Goal: Transaction & Acquisition: Purchase product/service

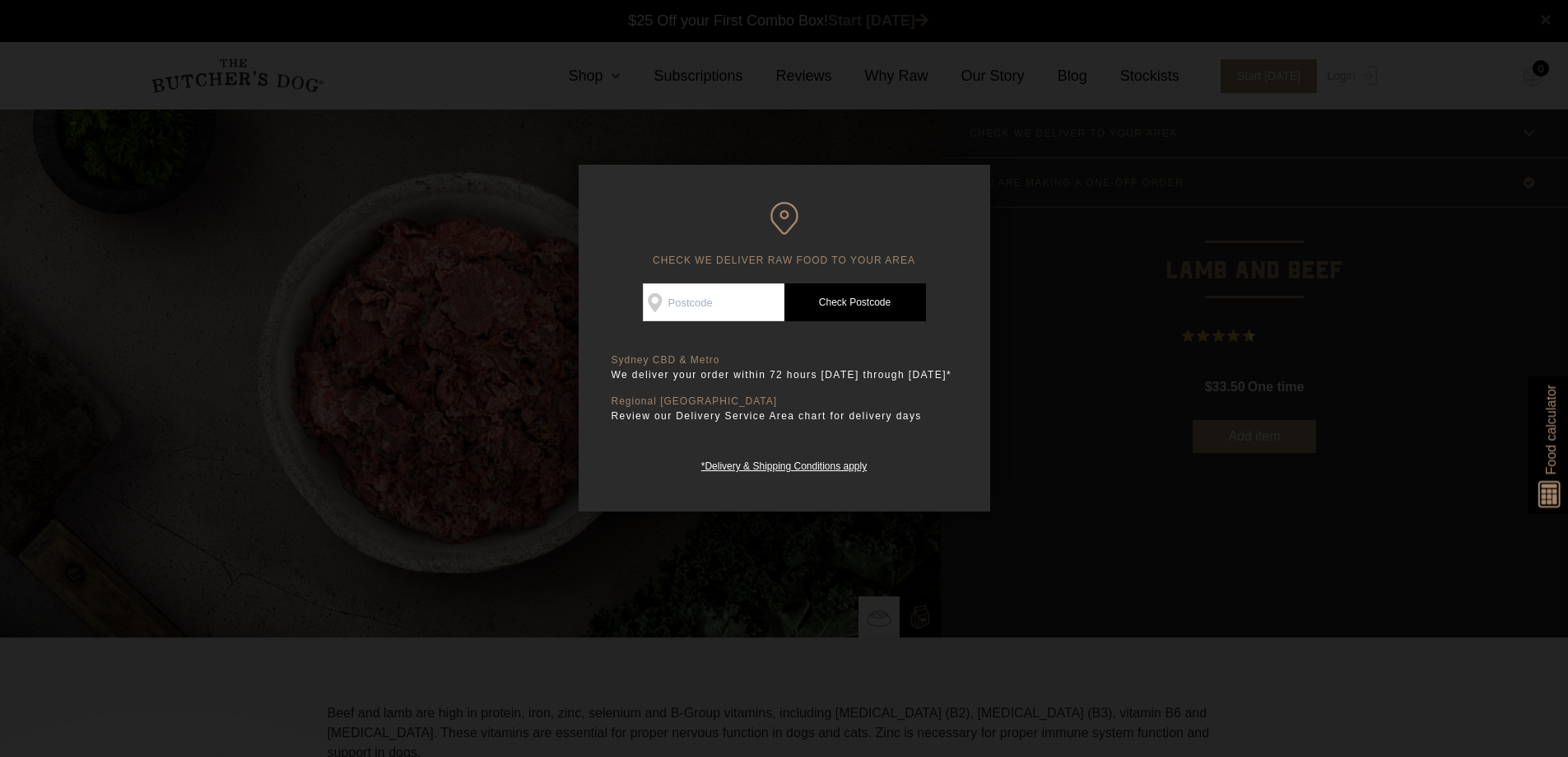
click at [683, 301] on input "Check Availability At" at bounding box center [714, 302] width 142 height 37
type input "2137"
click at [877, 306] on link "Check Postcode" at bounding box center [855, 302] width 142 height 37
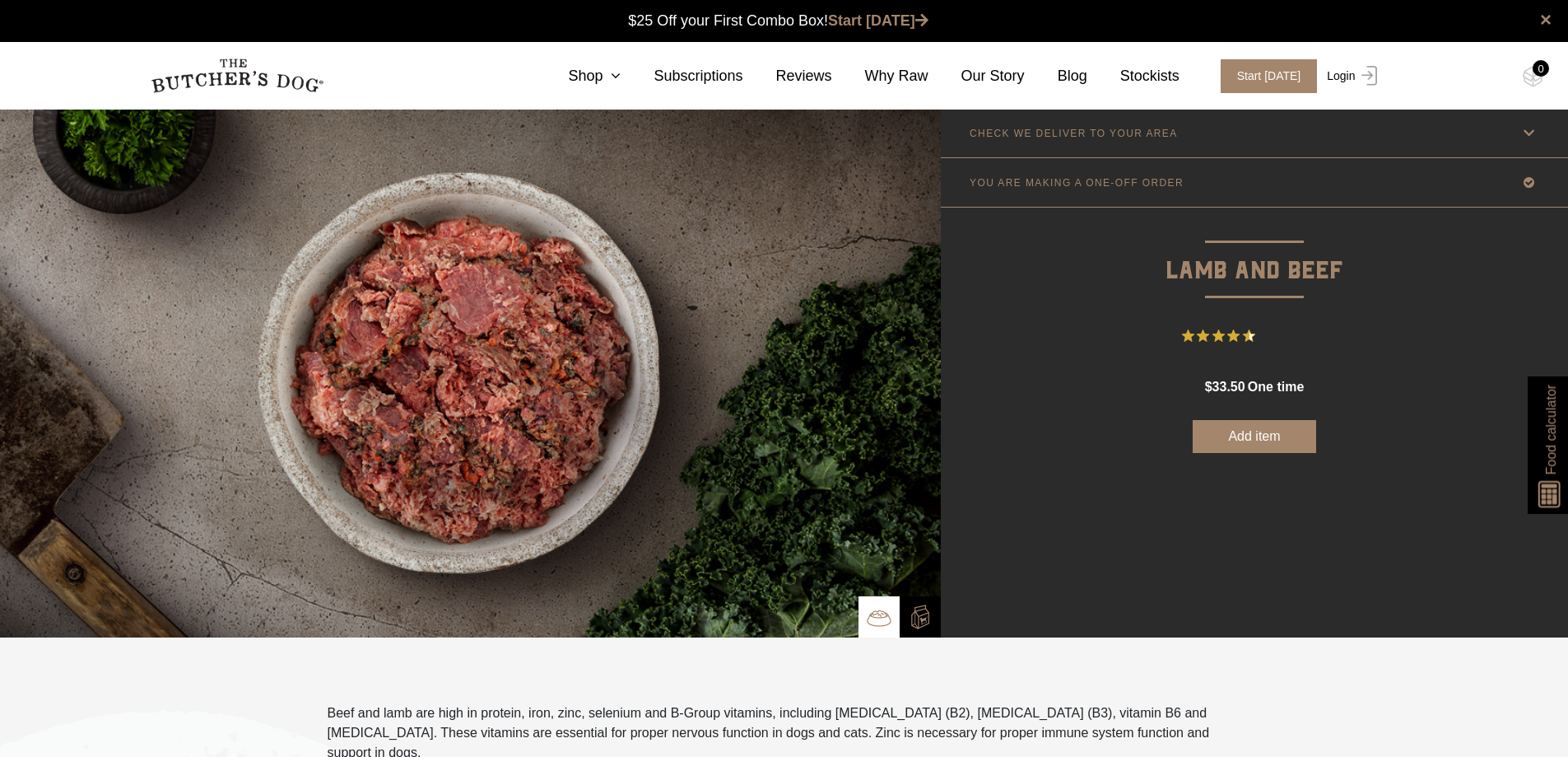
click at [1341, 77] on link "Login" at bounding box center [1350, 76] width 54 height 34
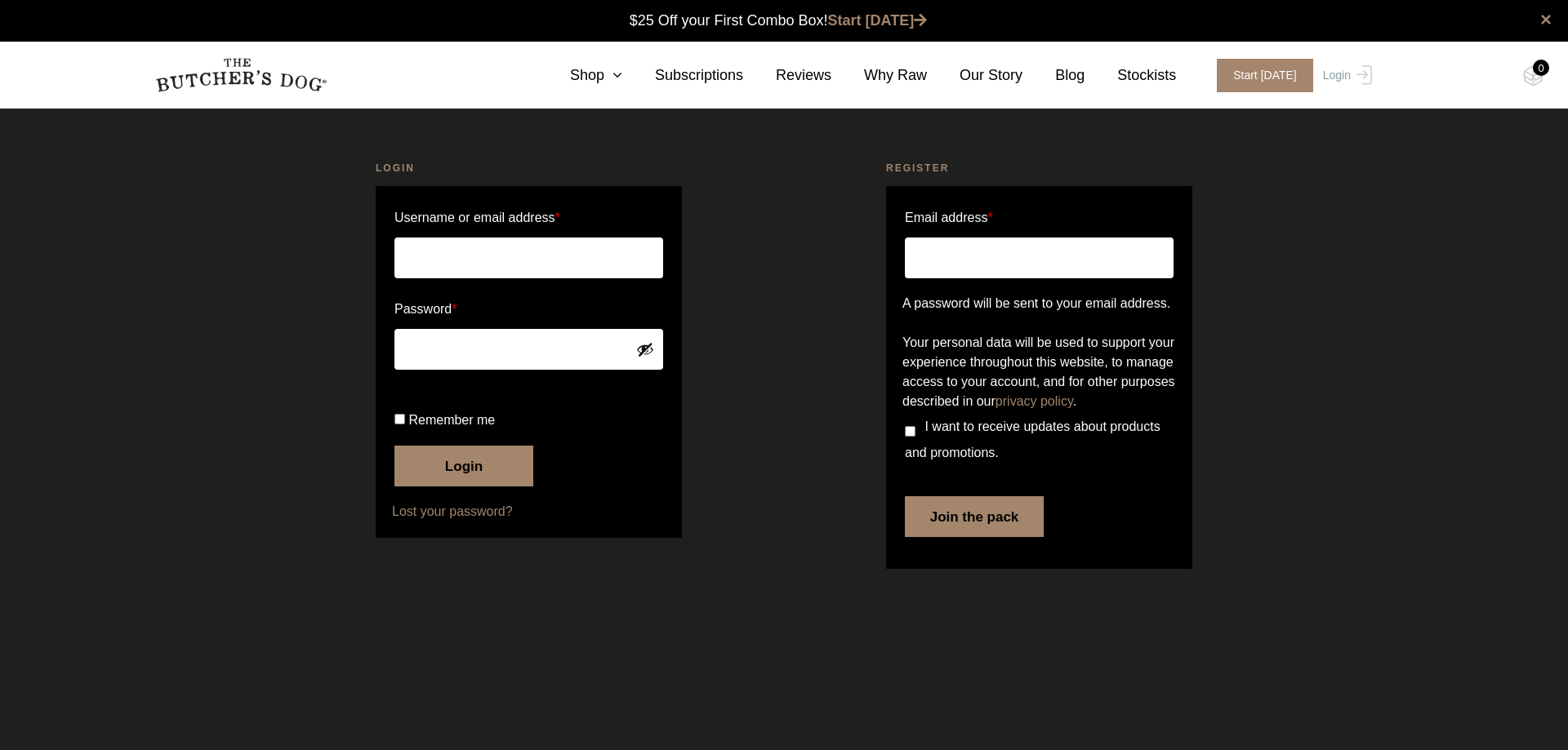
click at [473, 250] on input "Username or email address *" at bounding box center [528, 257] width 268 height 41
type input "annafortunato03@gmail.com"
click at [444, 486] on button "Login" at bounding box center [463, 466] width 139 height 41
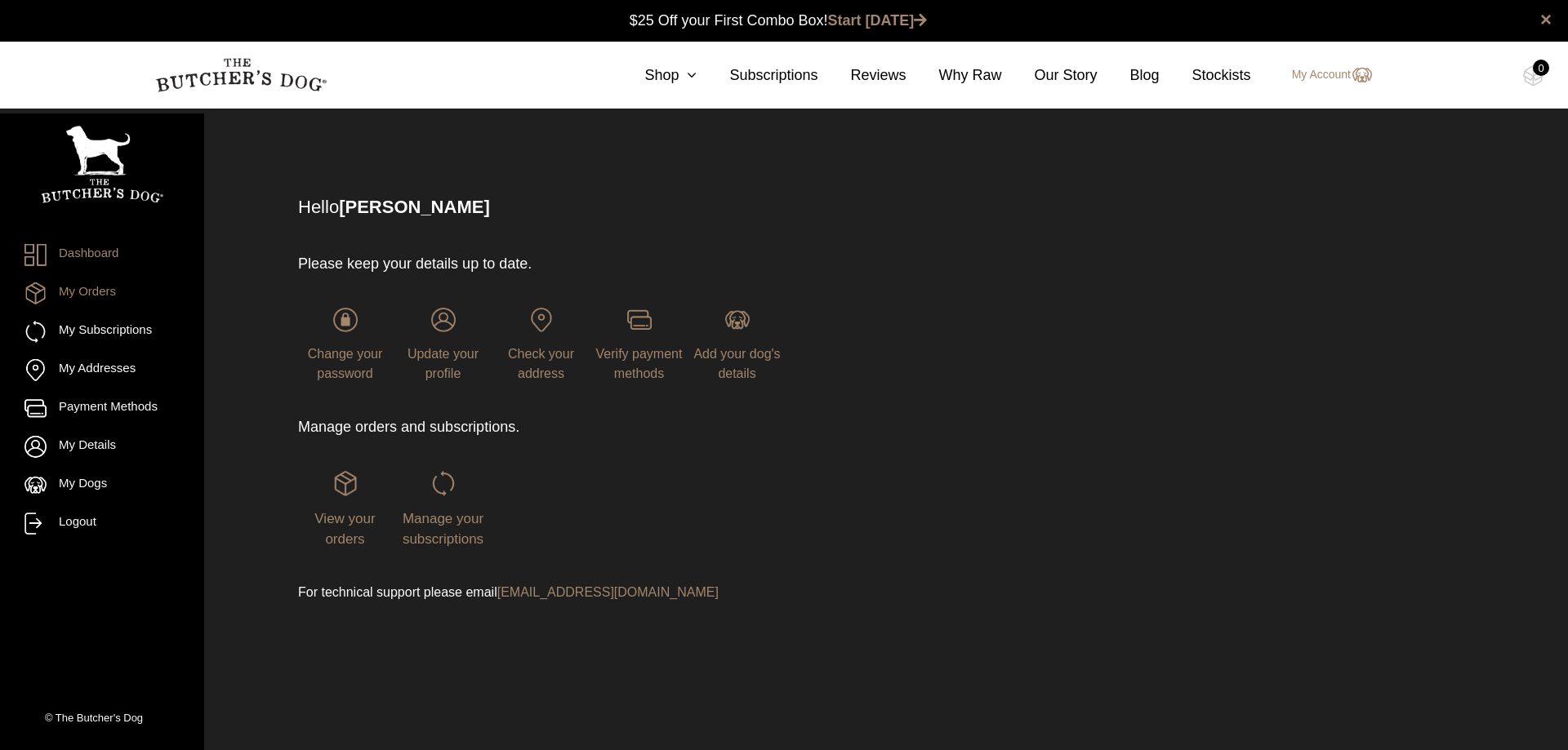
click at [92, 293] on link "My Orders" at bounding box center [102, 293] width 155 height 22
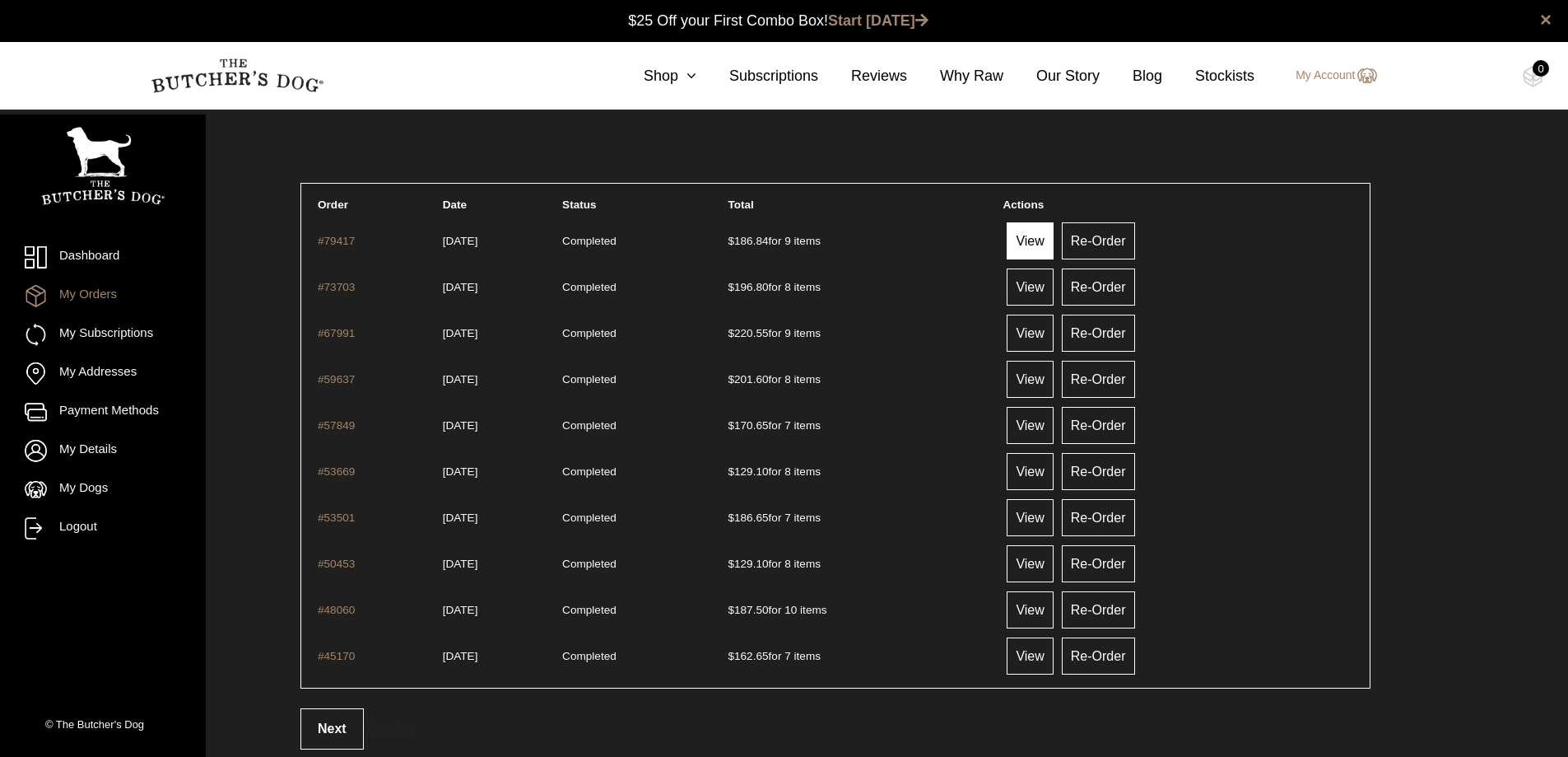
click at [1050, 244] on link "View" at bounding box center [1030, 240] width 46 height 37
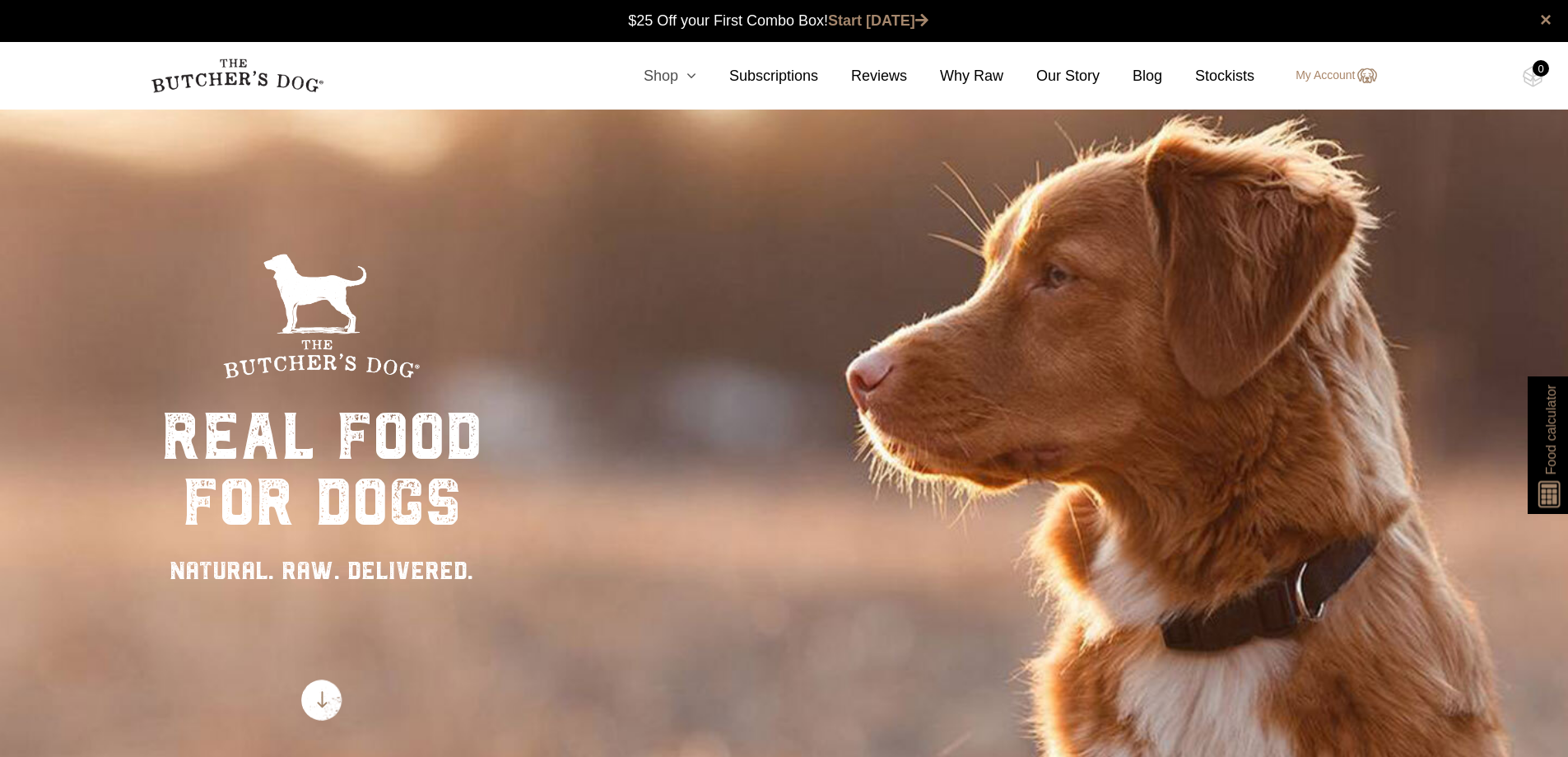
click at [678, 72] on link "Shop" at bounding box center [653, 76] width 86 height 22
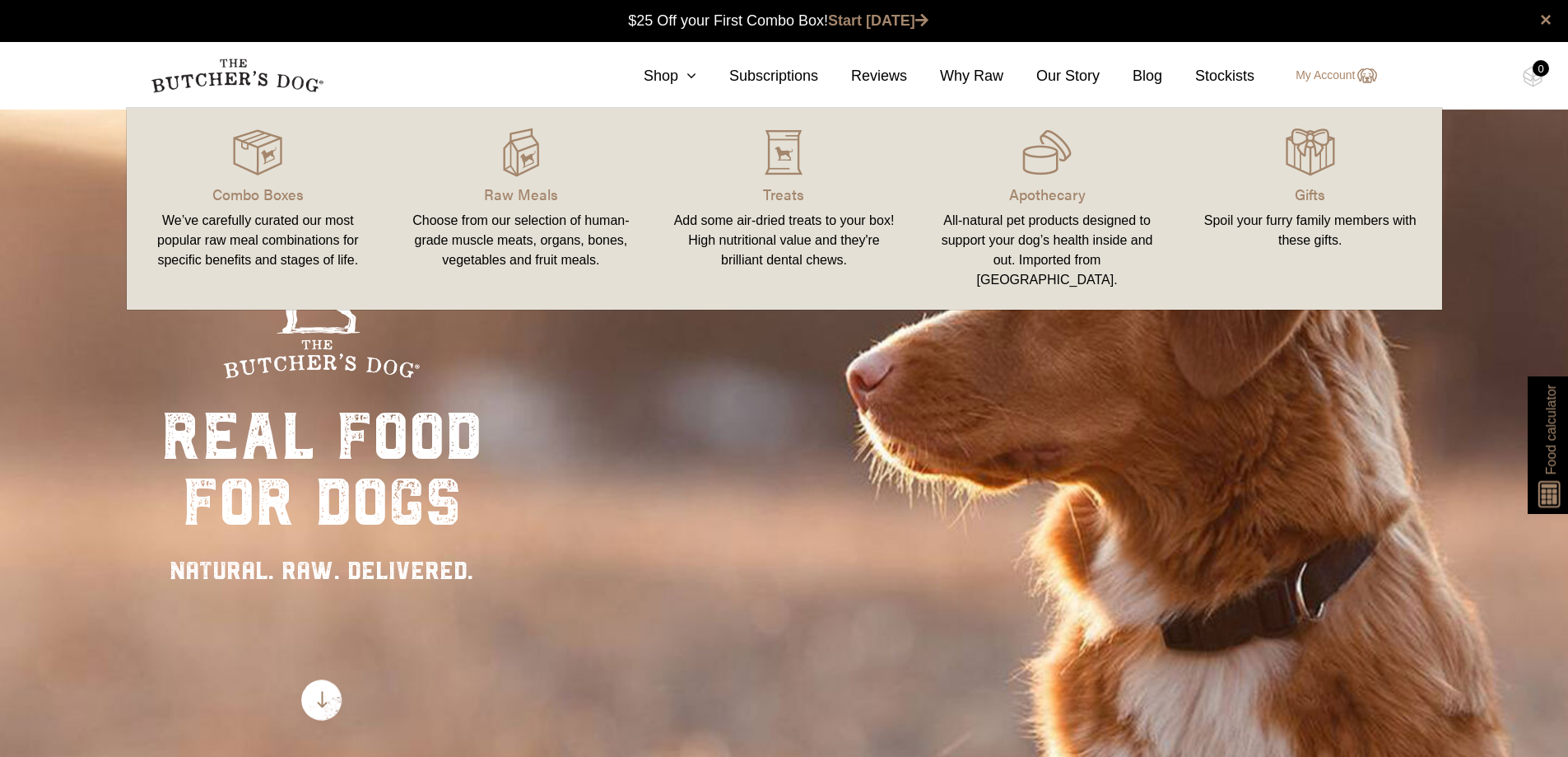
click at [546, 181] on link "Raw Meals Choose from our selection of human-grade muscle meats, organs, bones,…" at bounding box center [521, 208] width 263 height 169
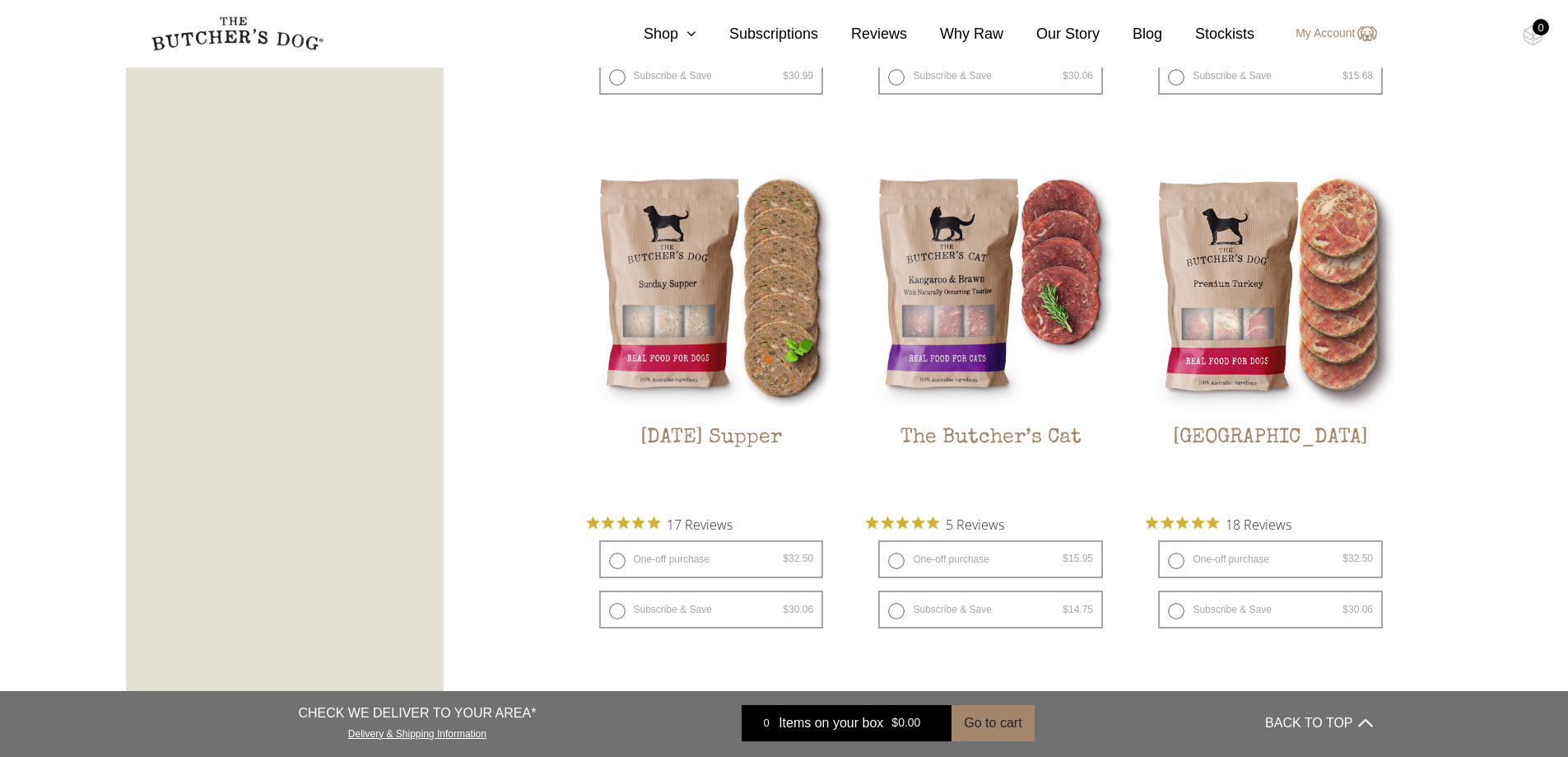
scroll to position [2059, 0]
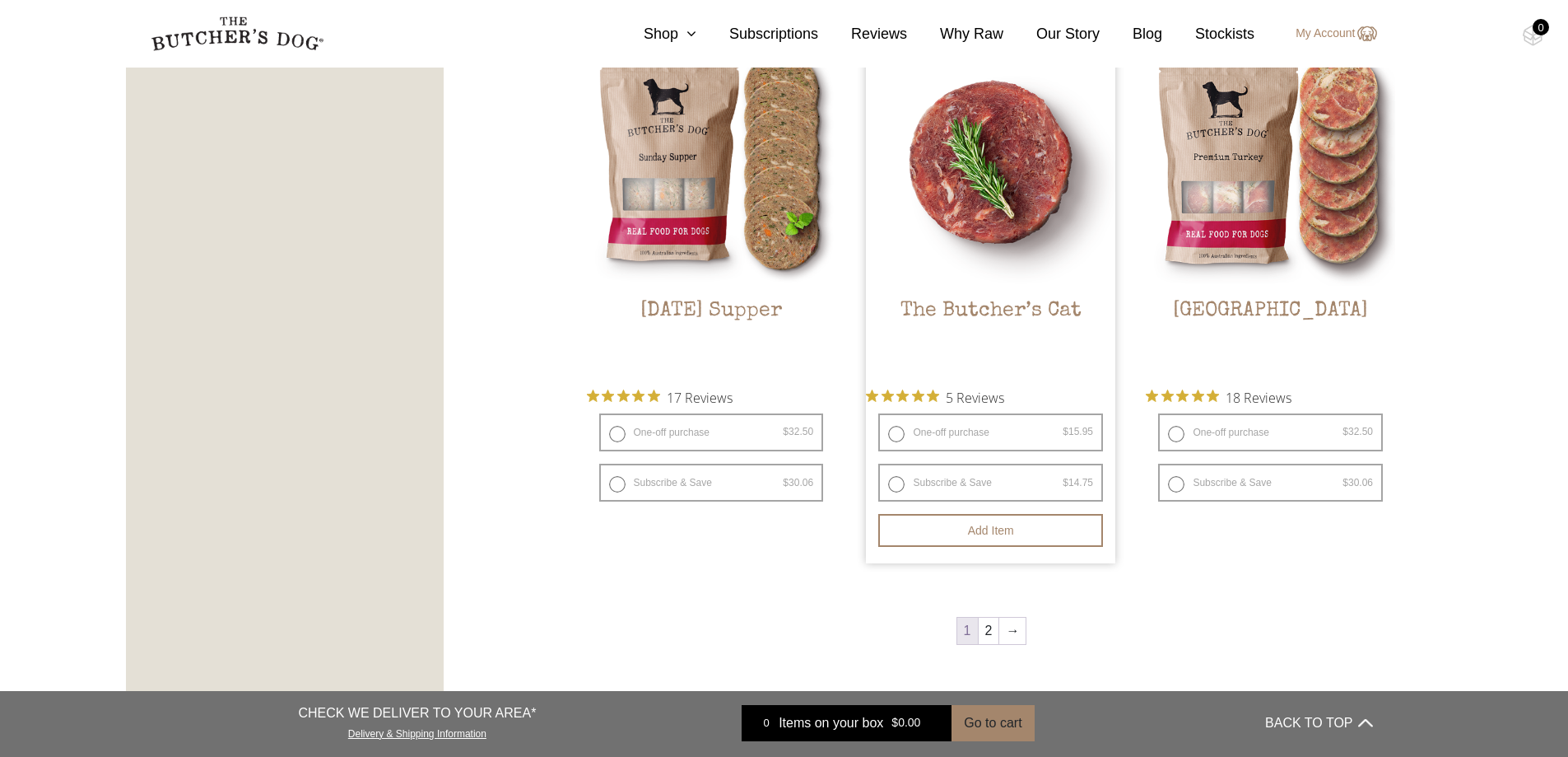
click at [896, 430] on label "One-off purchase $ 15.95 — or subscribe and save 7.5%" at bounding box center [991, 432] width 225 height 37
radio input "true"
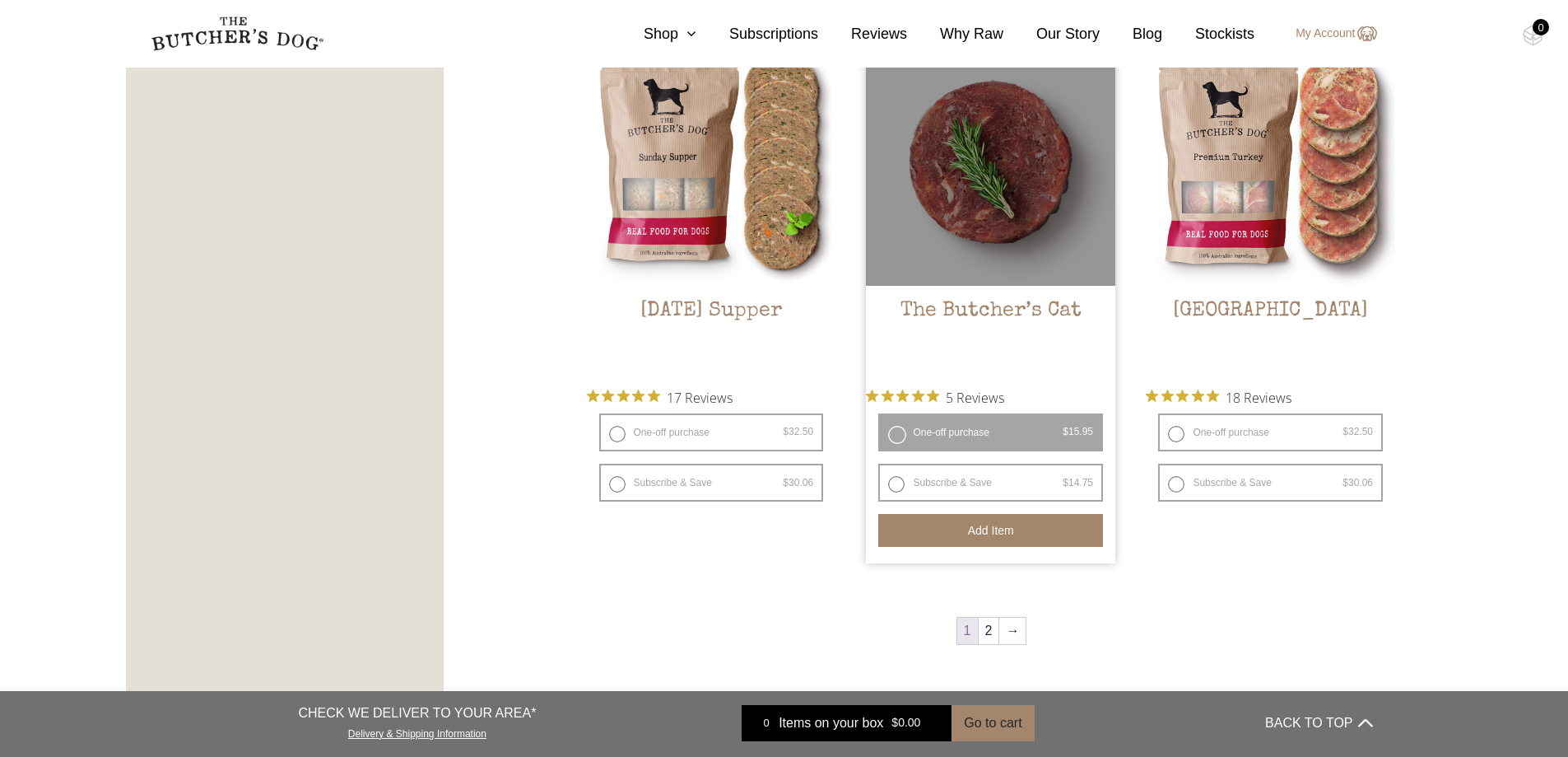
click at [977, 529] on button "Add item" at bounding box center [991, 530] width 225 height 33
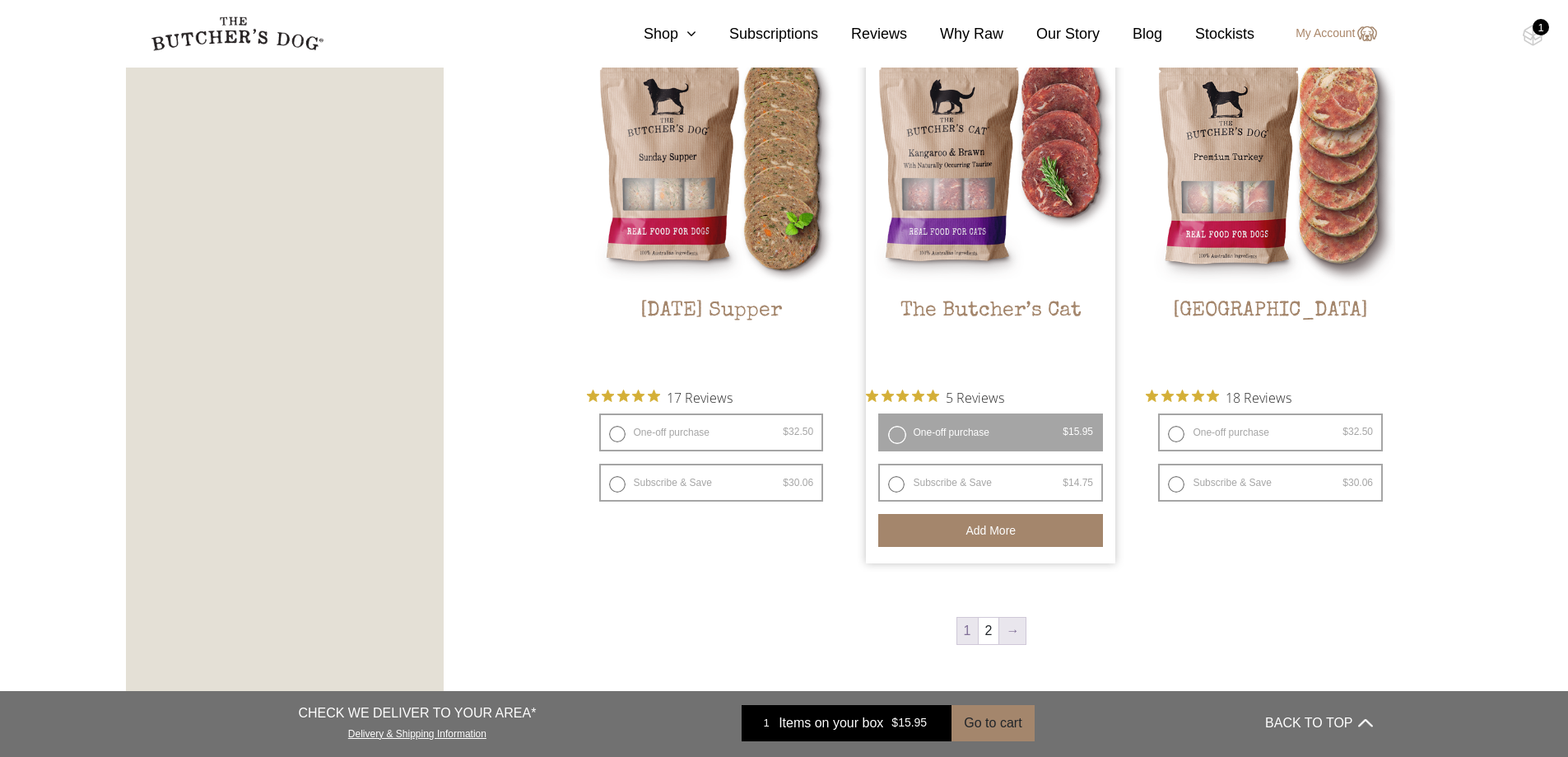
click at [1009, 630] on link "→" at bounding box center [1012, 631] width 26 height 27
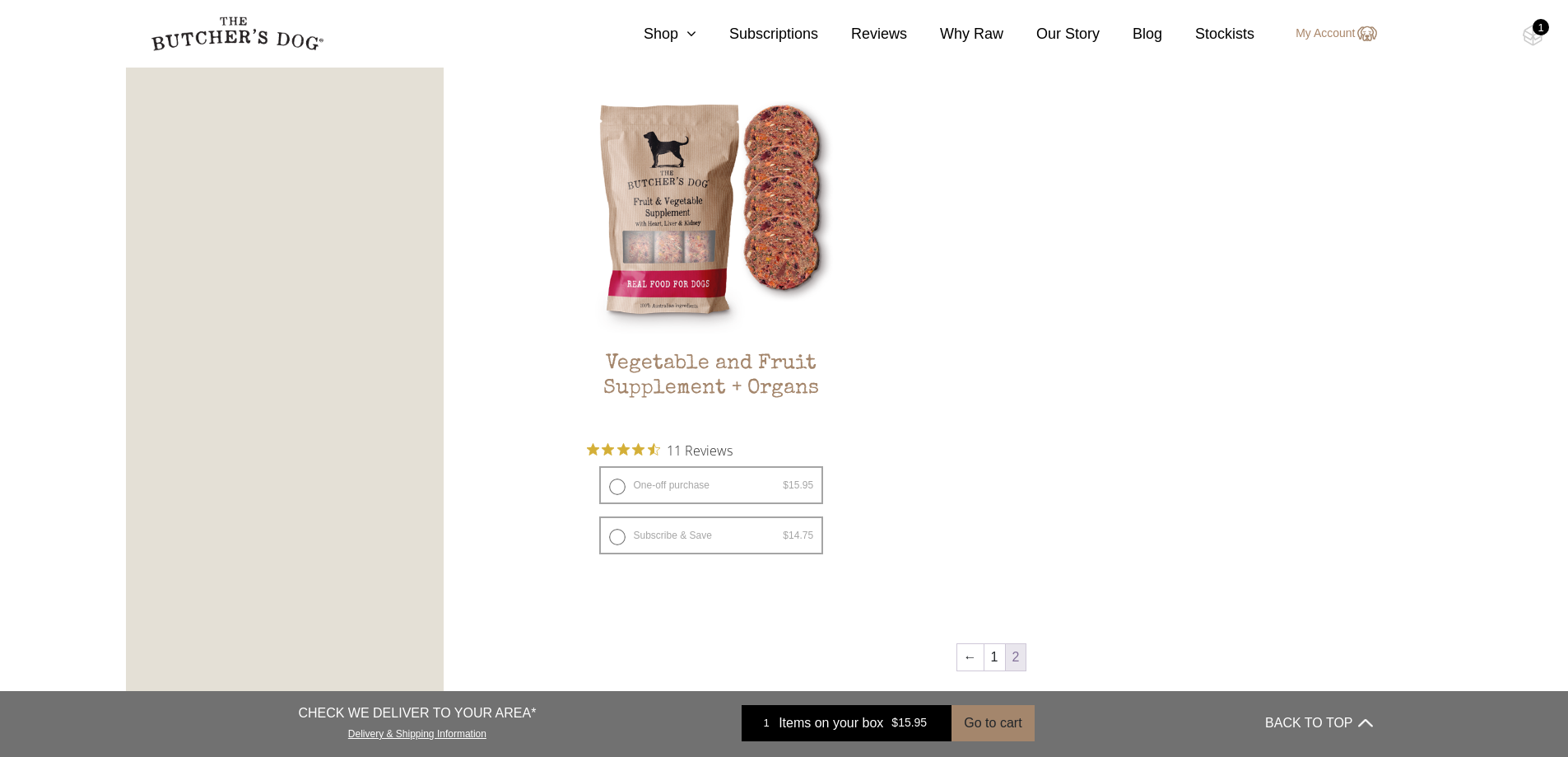
scroll to position [1031, 0]
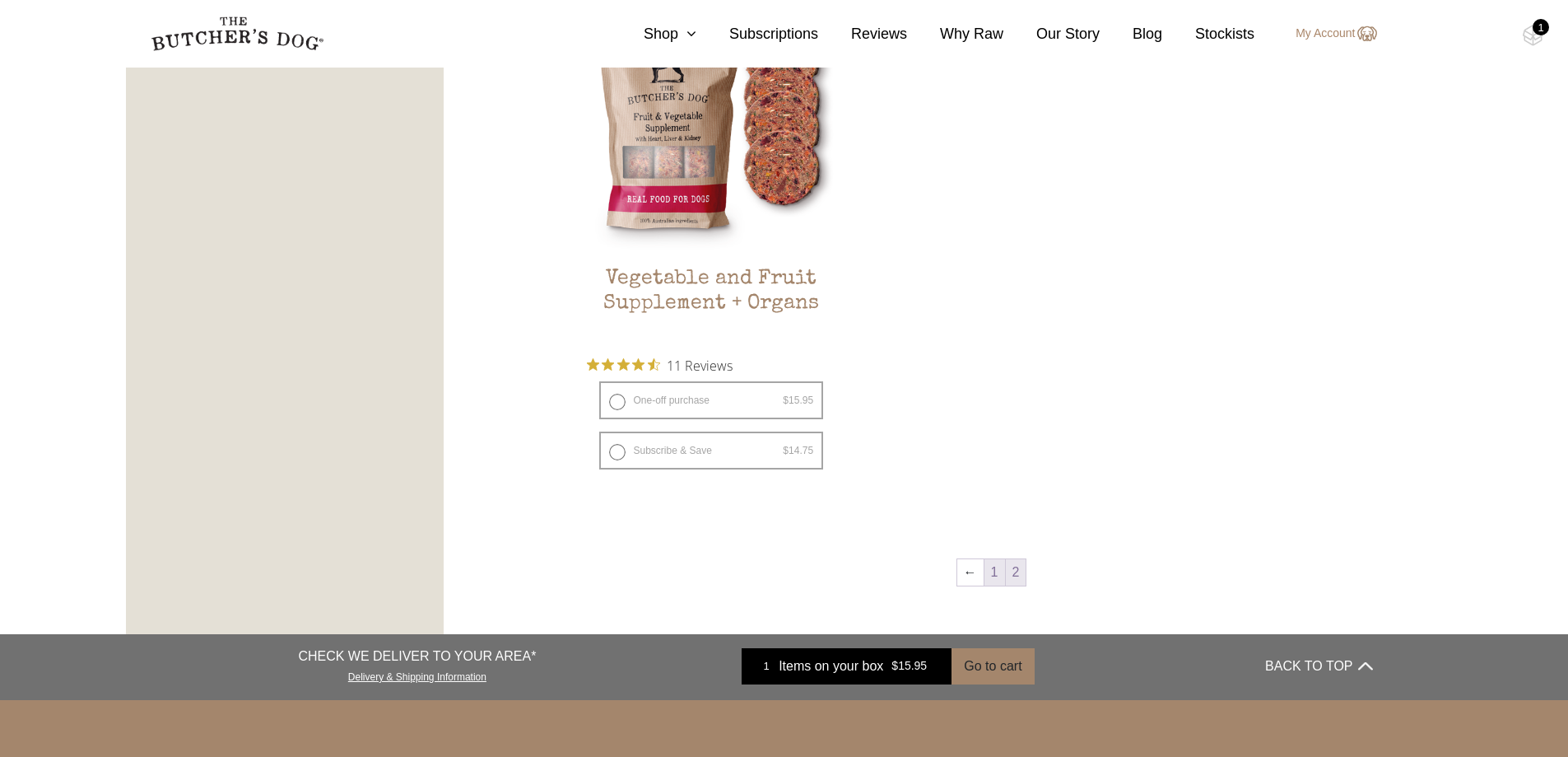
click at [998, 579] on link "1" at bounding box center [994, 572] width 21 height 27
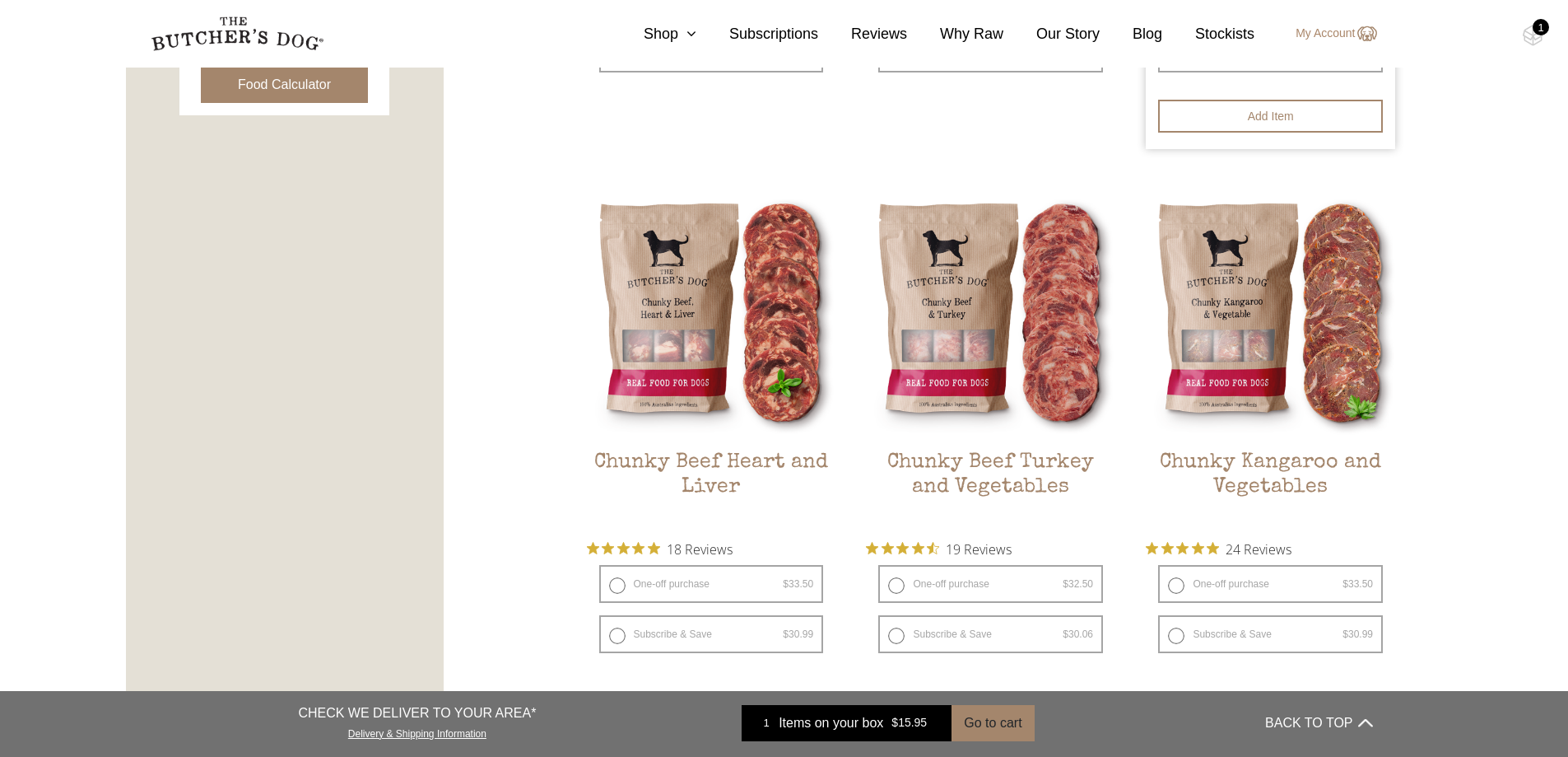
scroll to position [1031, 0]
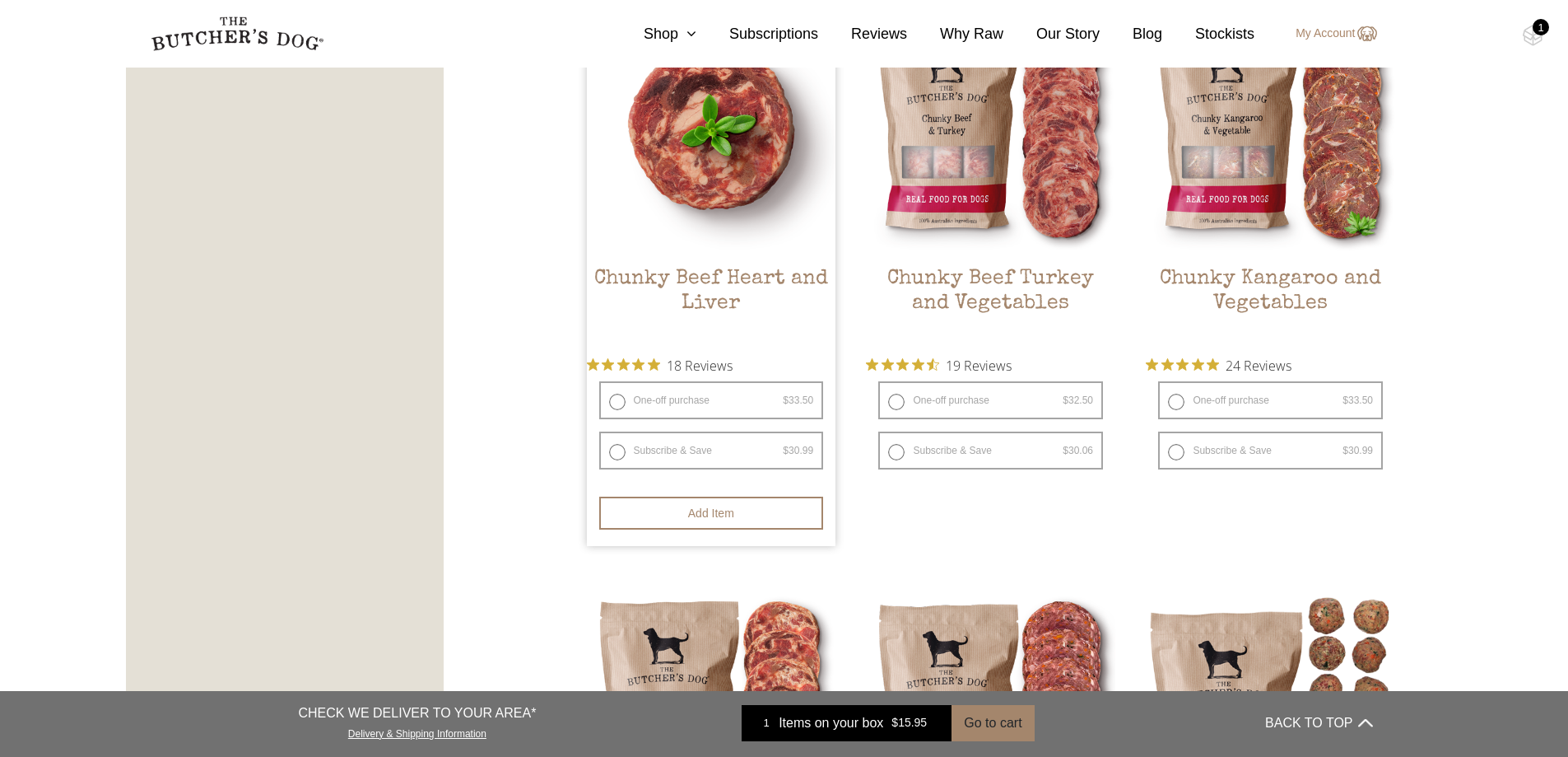
click at [615, 394] on label "One-off purchase $ 33.50 — or subscribe and save 7.5%" at bounding box center [712, 400] width 225 height 37
radio input "true"
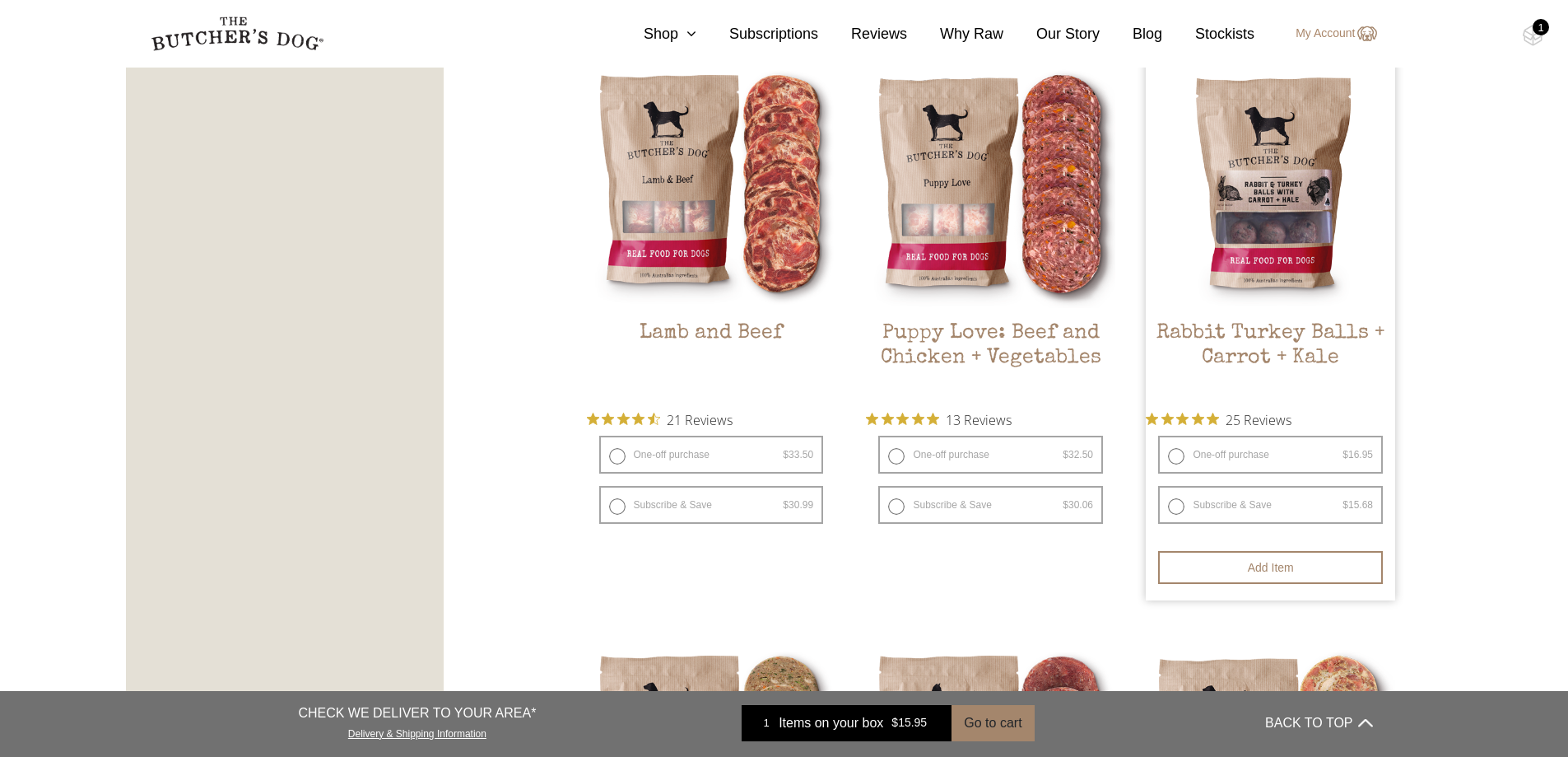
scroll to position [1525, 0]
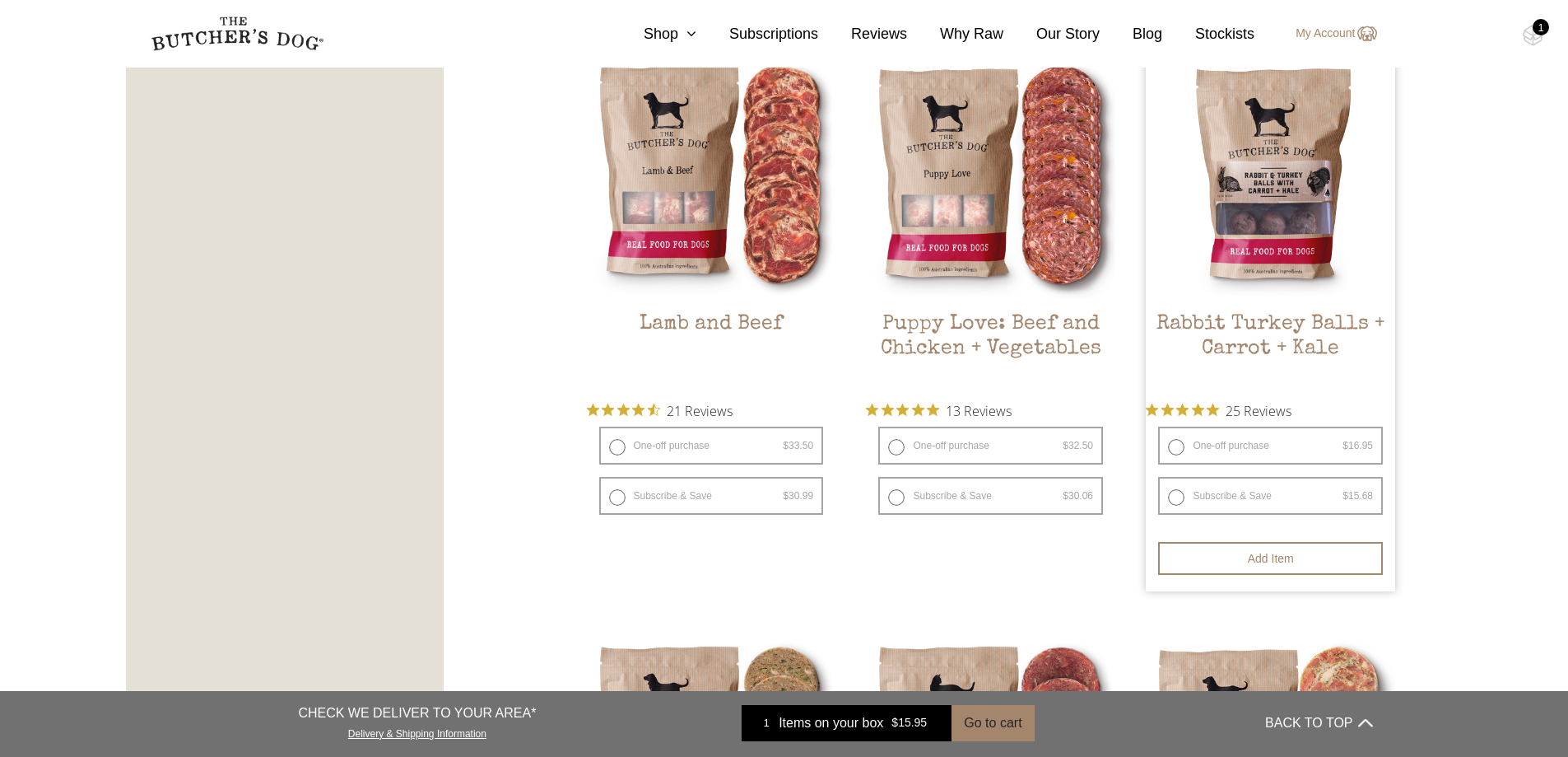
click at [1173, 439] on label "One-off purchase $ 16.95 — or subscribe and save 7.5%" at bounding box center [1271, 445] width 225 height 37
radio input "true"
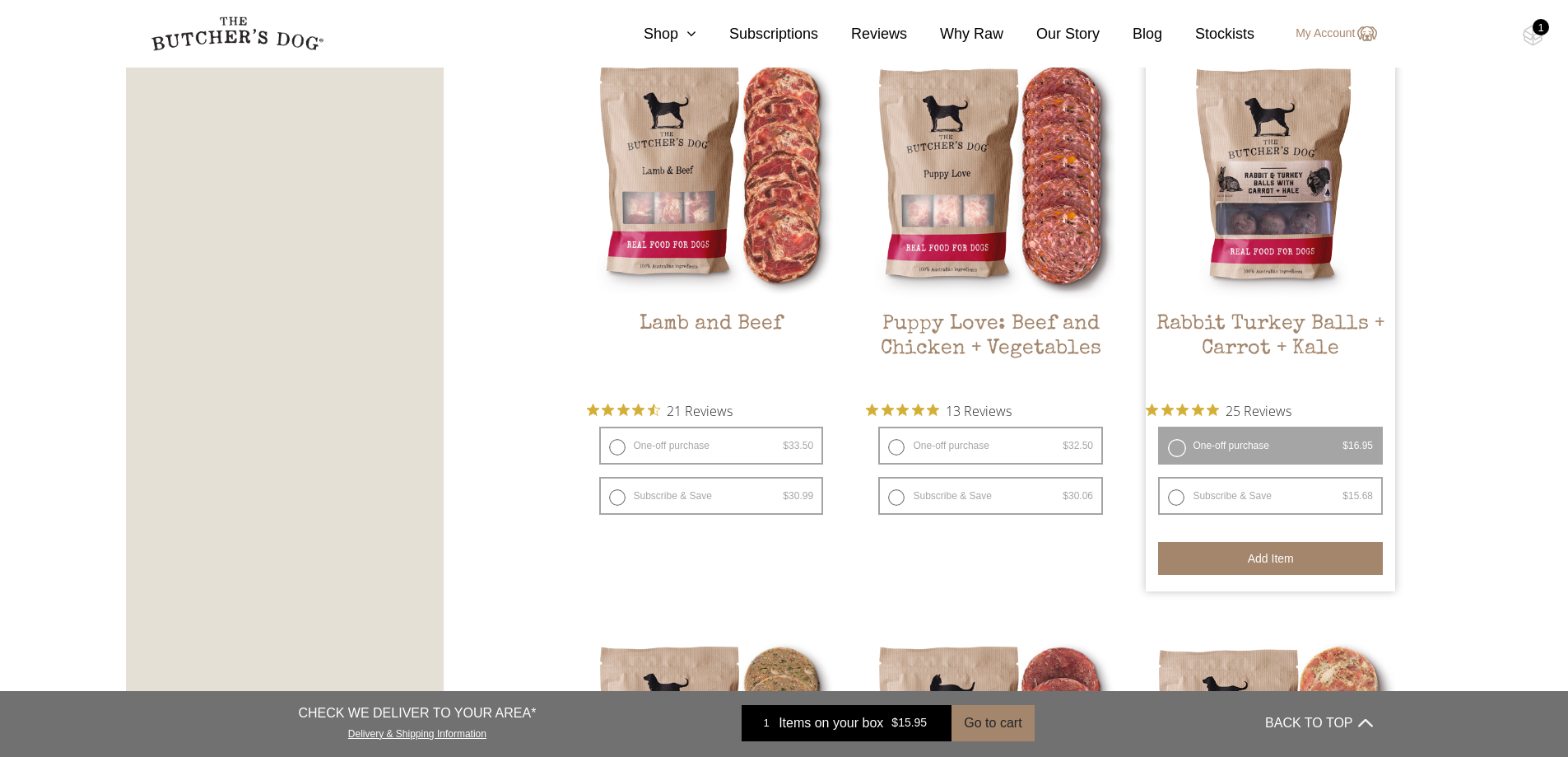
click at [1287, 558] on button "Add item" at bounding box center [1271, 559] width 225 height 33
click at [1287, 558] on button "Add more" at bounding box center [1271, 559] width 225 height 33
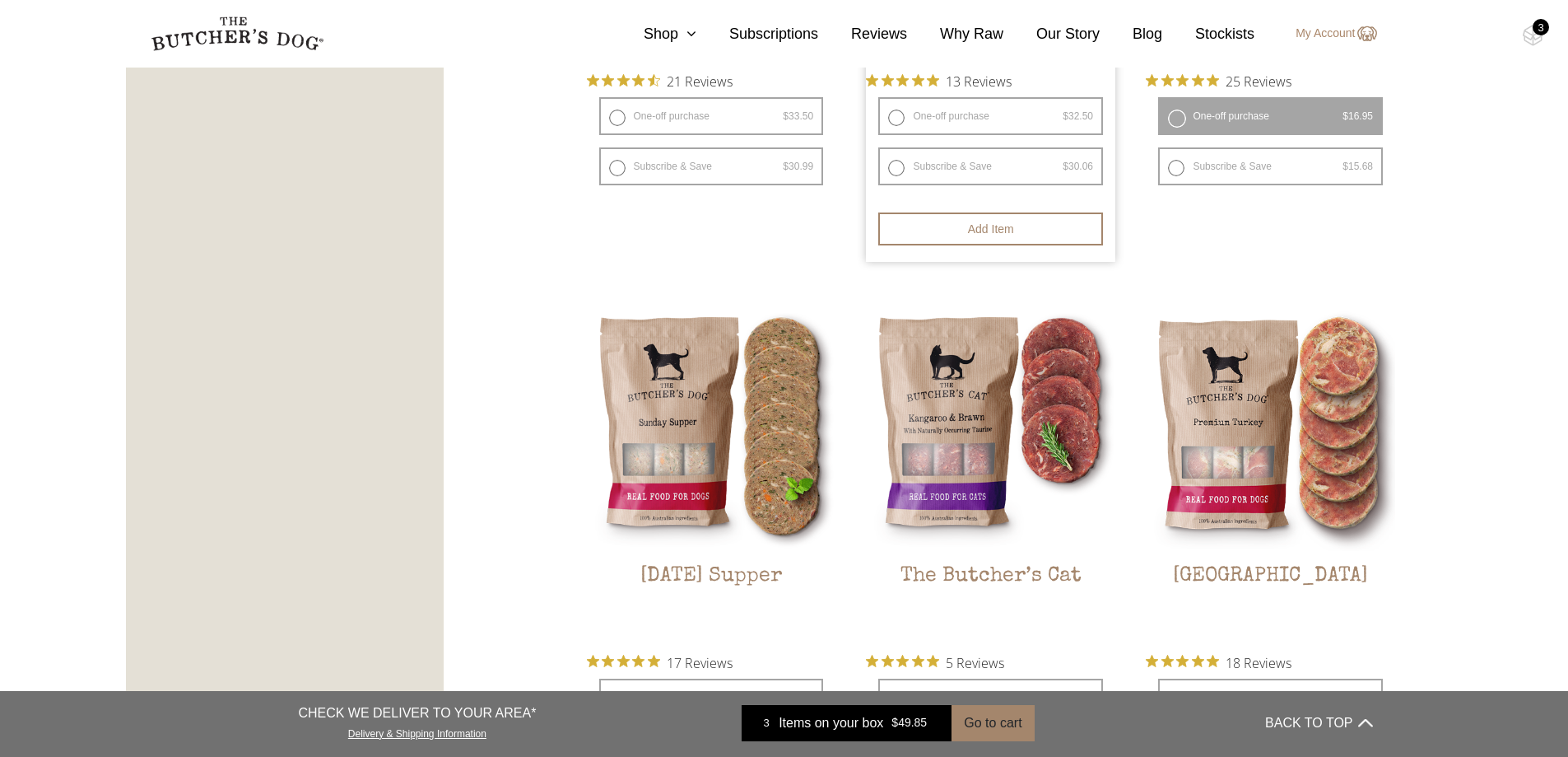
scroll to position [2266, 0]
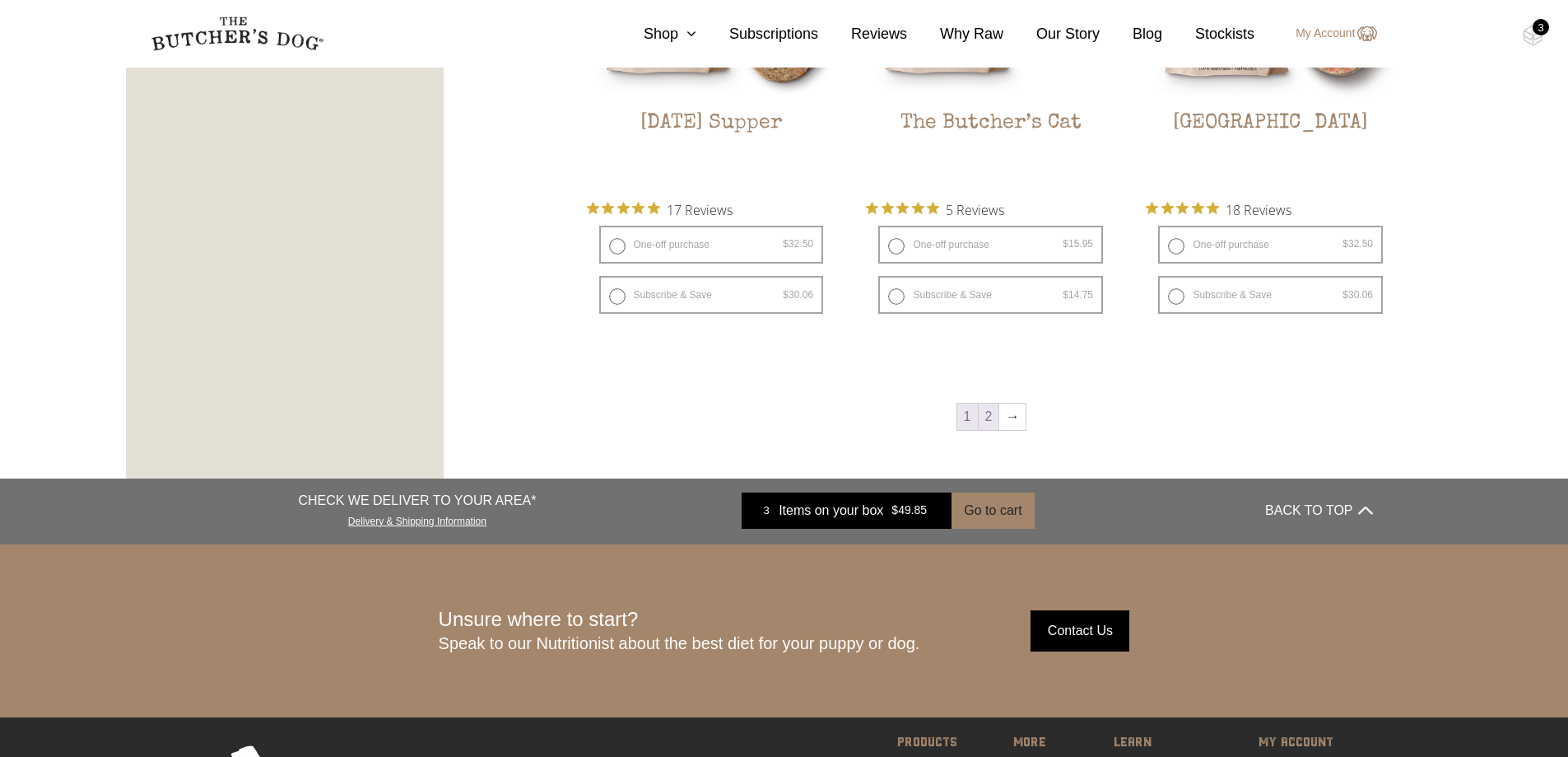
click at [994, 425] on link "2" at bounding box center [989, 416] width 21 height 27
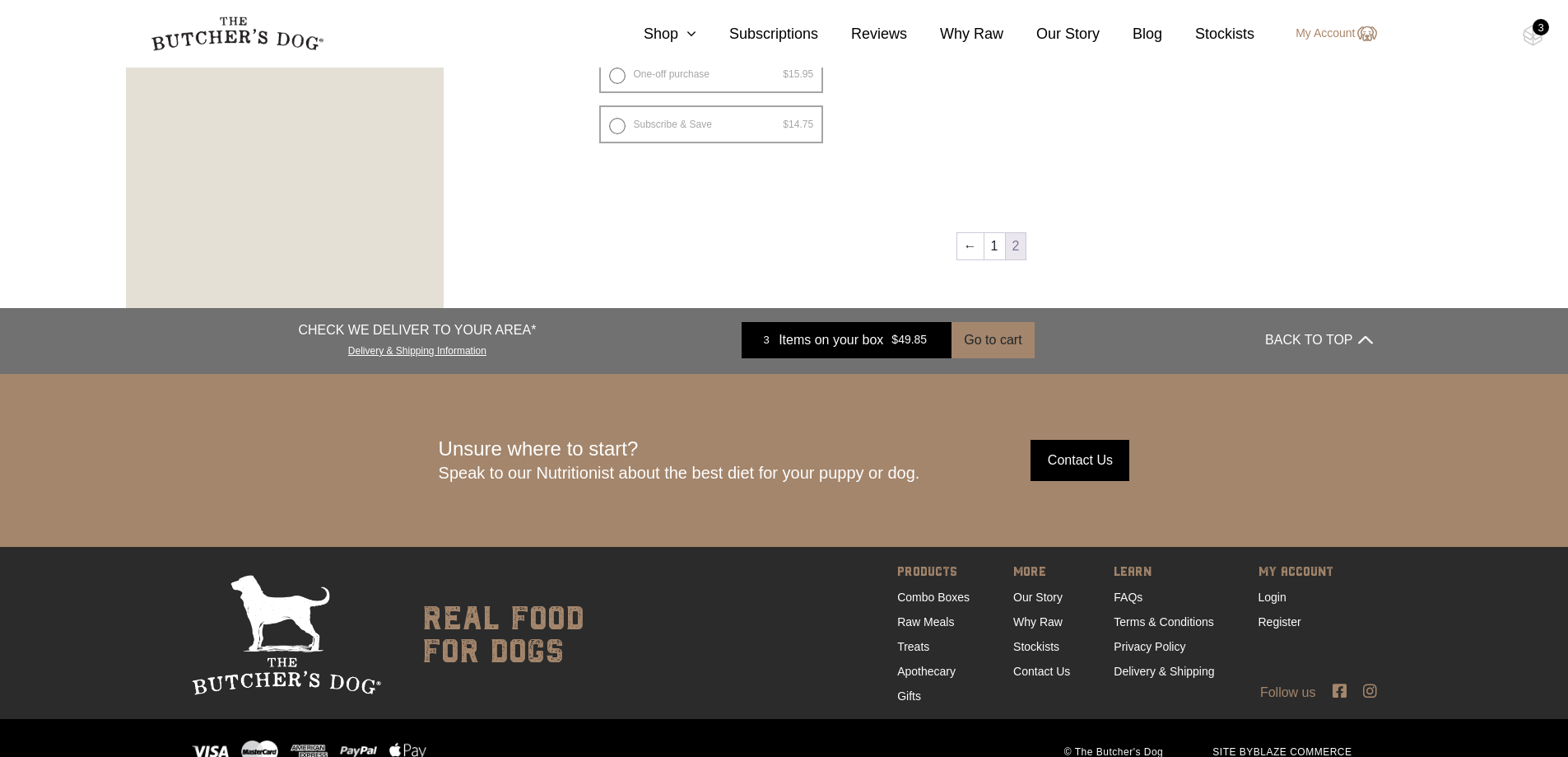
scroll to position [1360, 0]
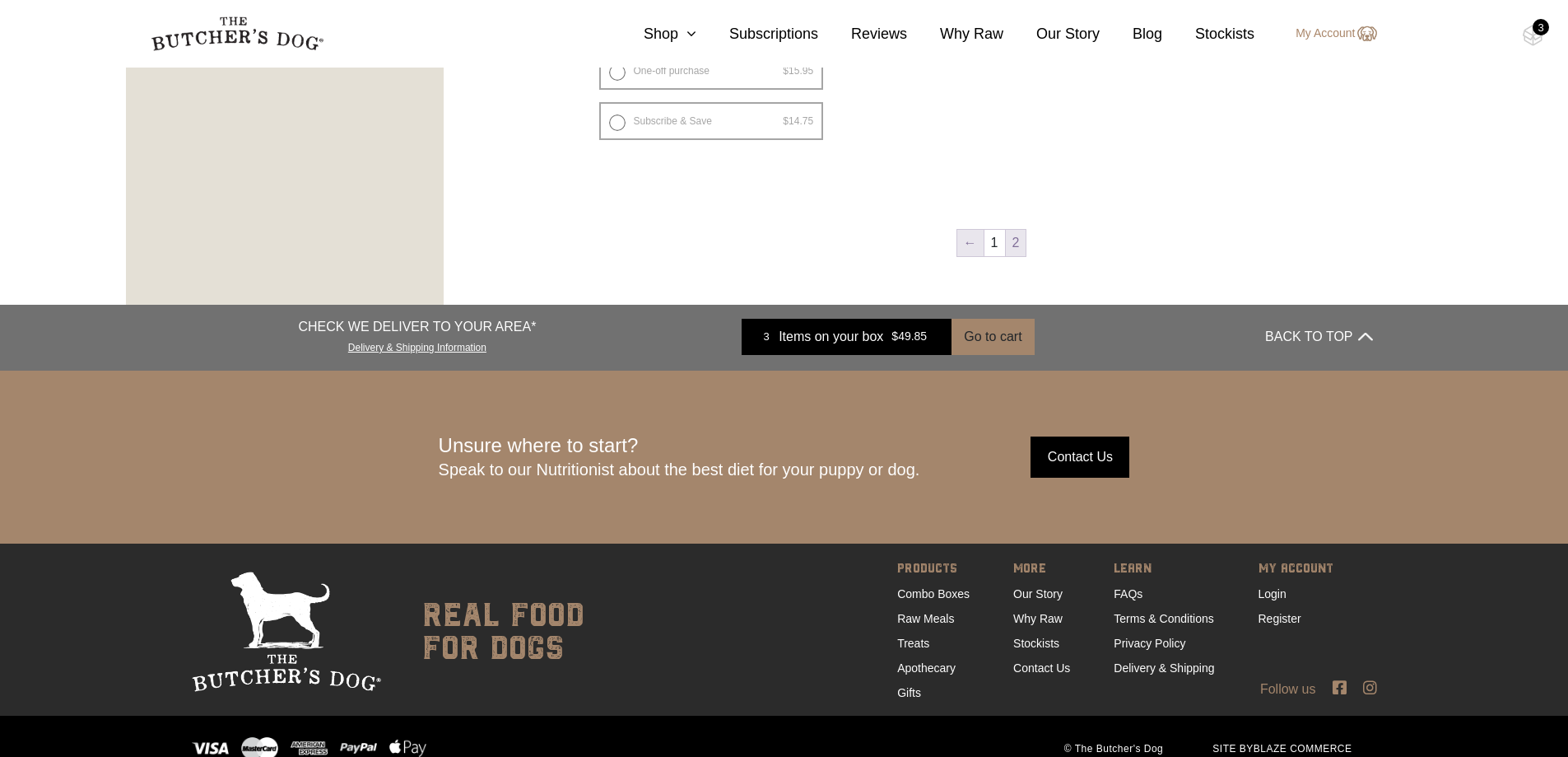
click at [972, 250] on link "←" at bounding box center [970, 242] width 26 height 27
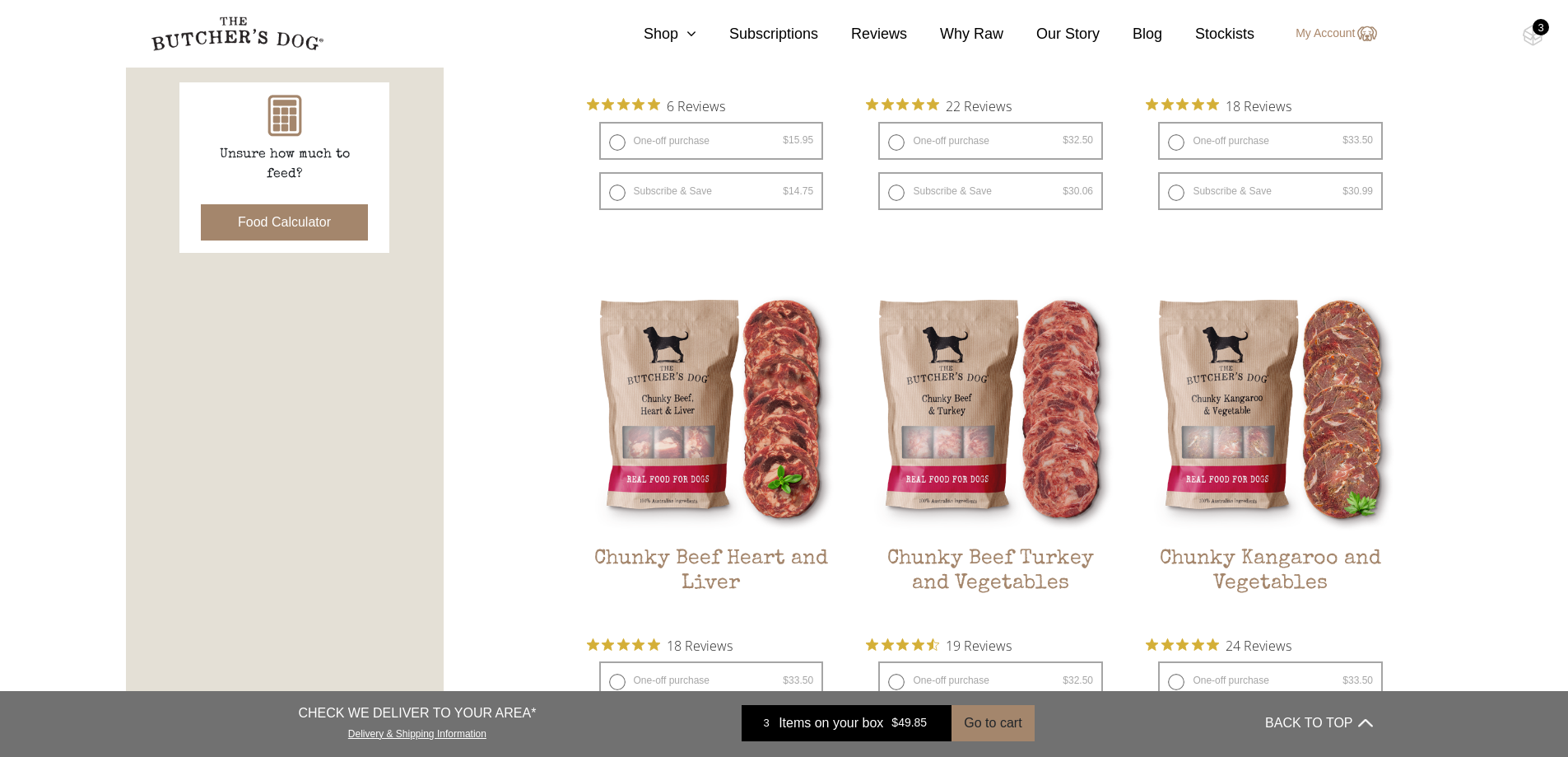
scroll to position [784, 0]
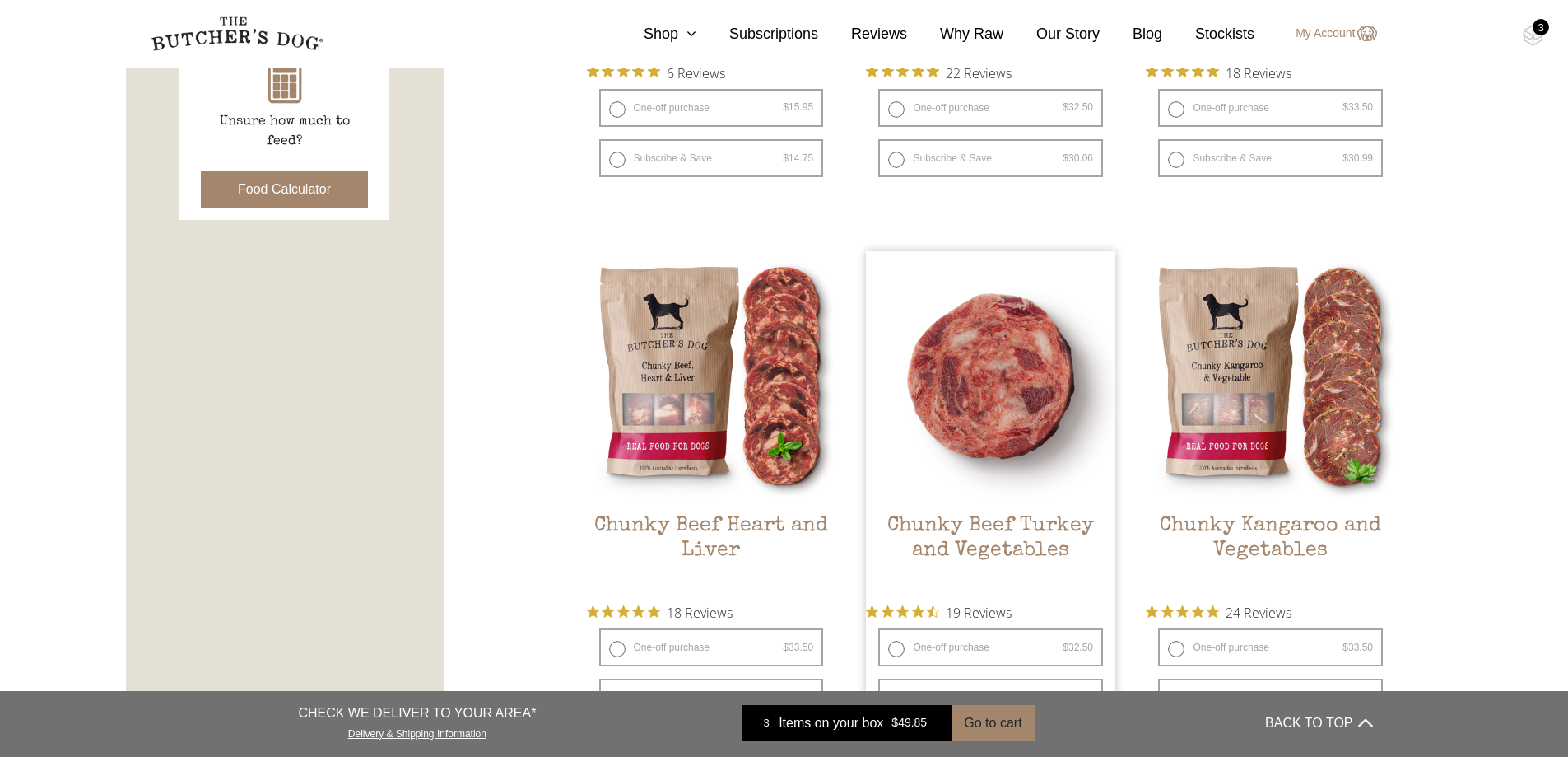
click at [934, 631] on label "One-off purchase $ 32.50 — or subscribe and save 7.5%" at bounding box center [991, 646] width 225 height 37
radio input "true"
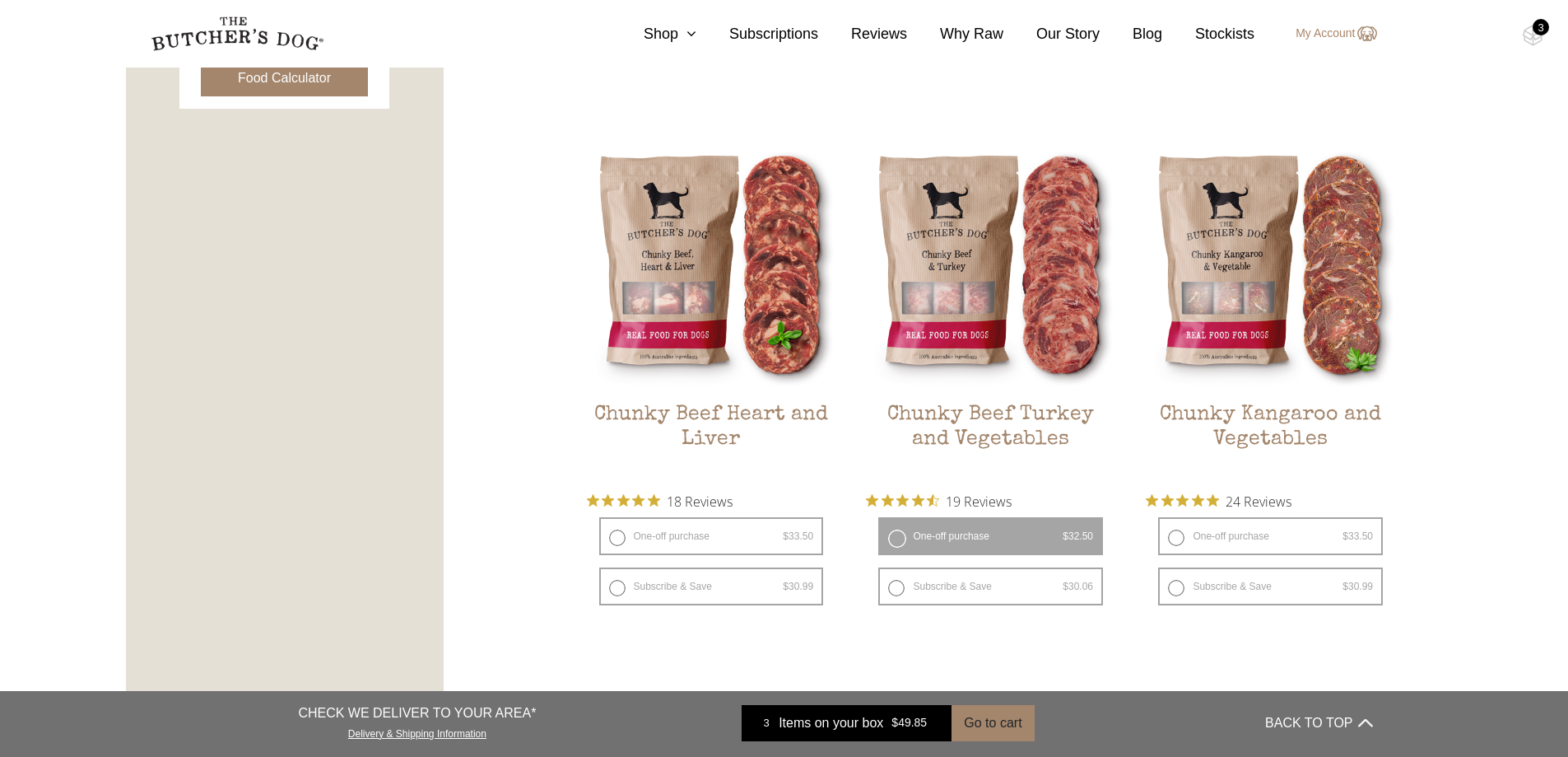
scroll to position [867, 0]
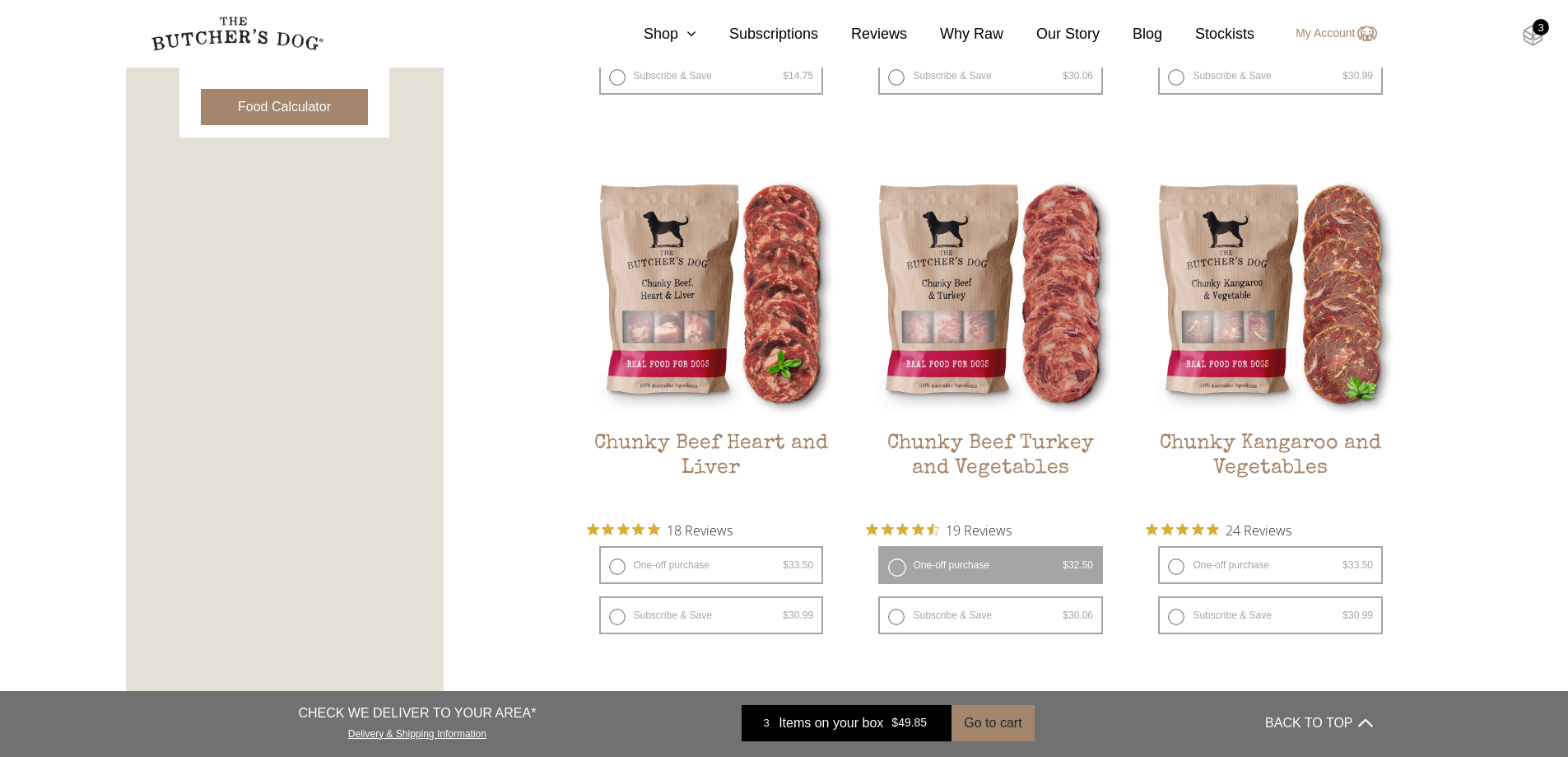
click at [1526, 37] on img at bounding box center [1533, 35] width 21 height 21
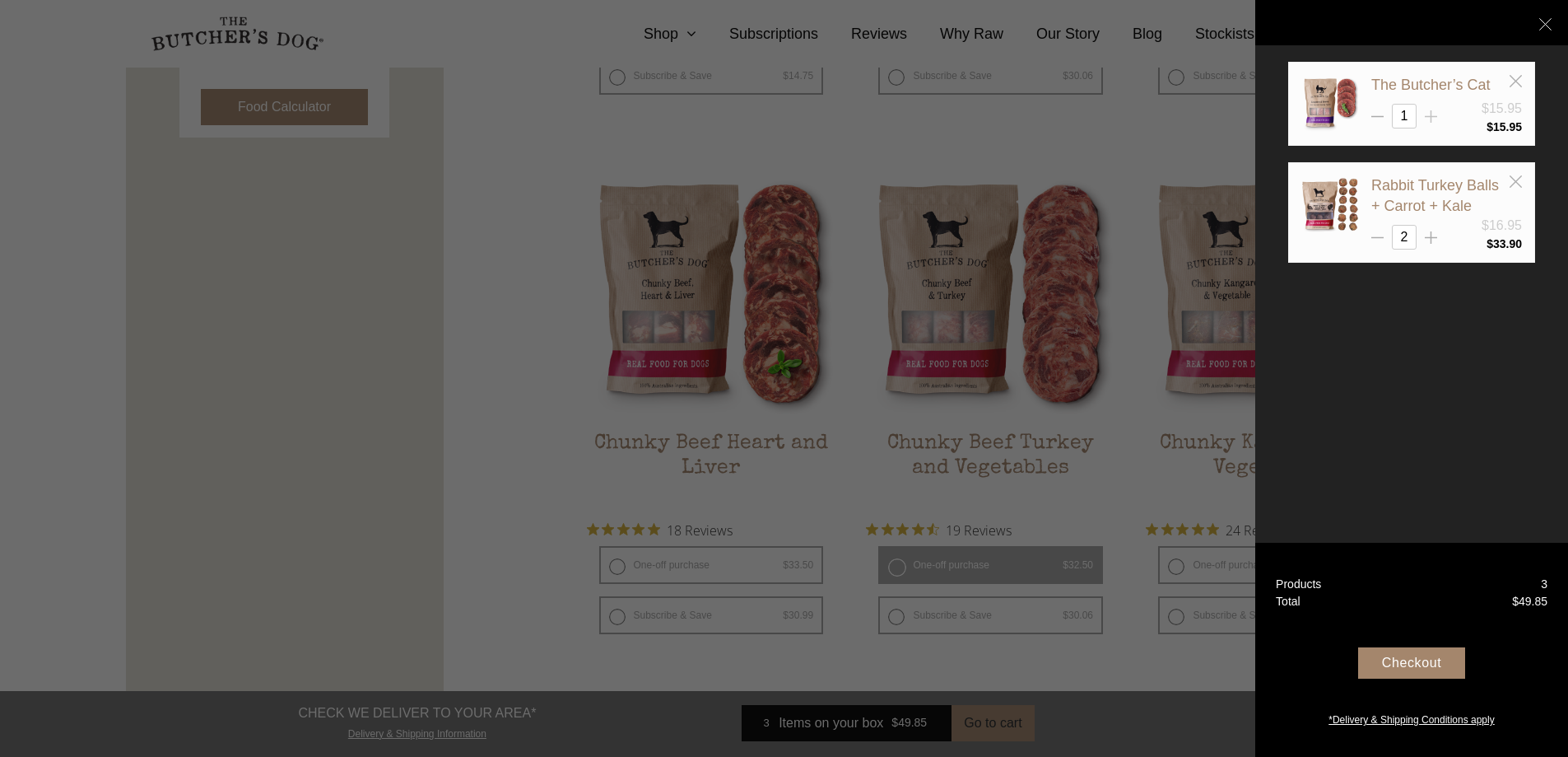
click at [1428, 115] on icon at bounding box center [1431, 117] width 13 height 13
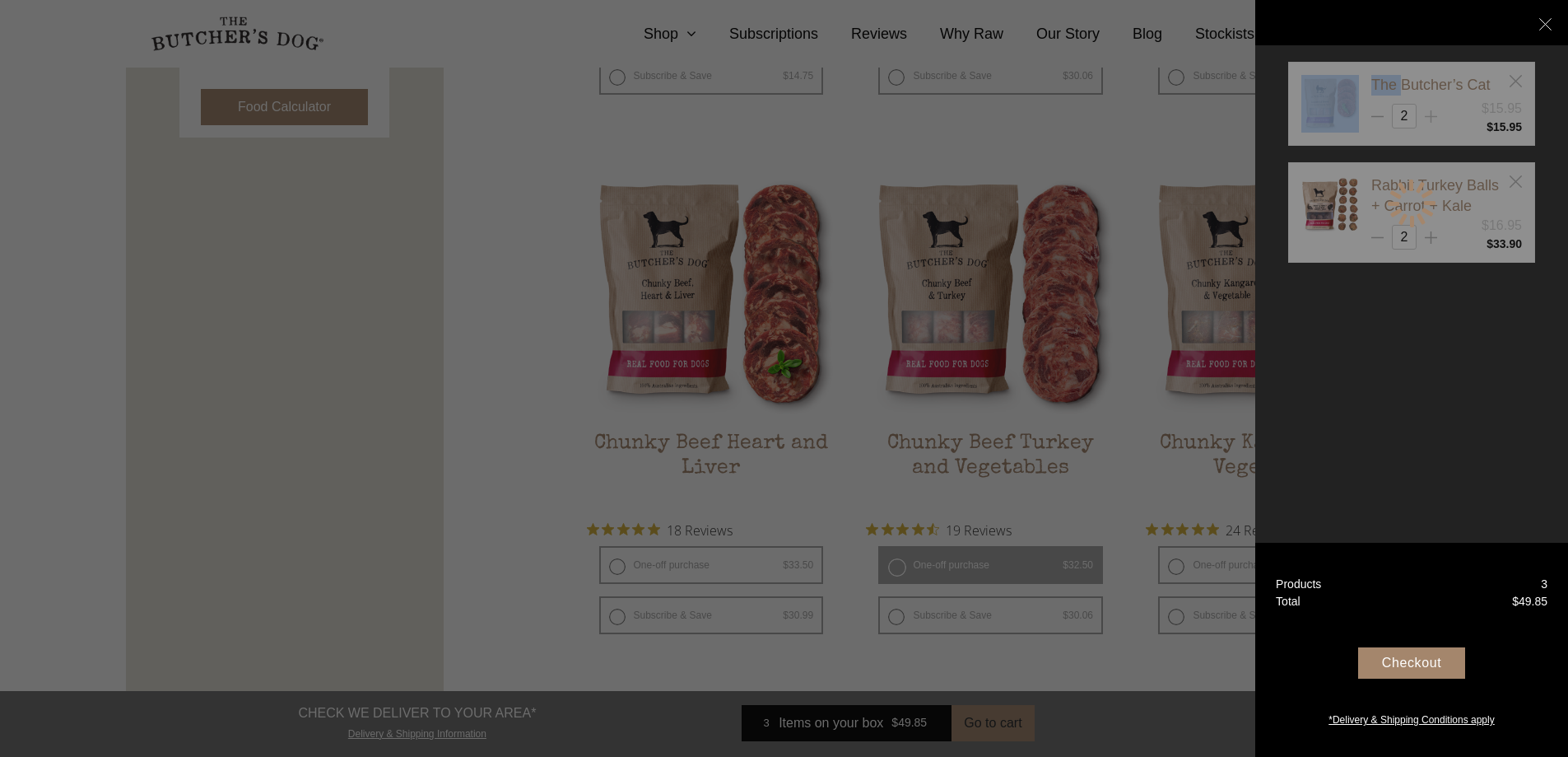
click at [1428, 115] on div at bounding box center [1412, 204] width 247 height 283
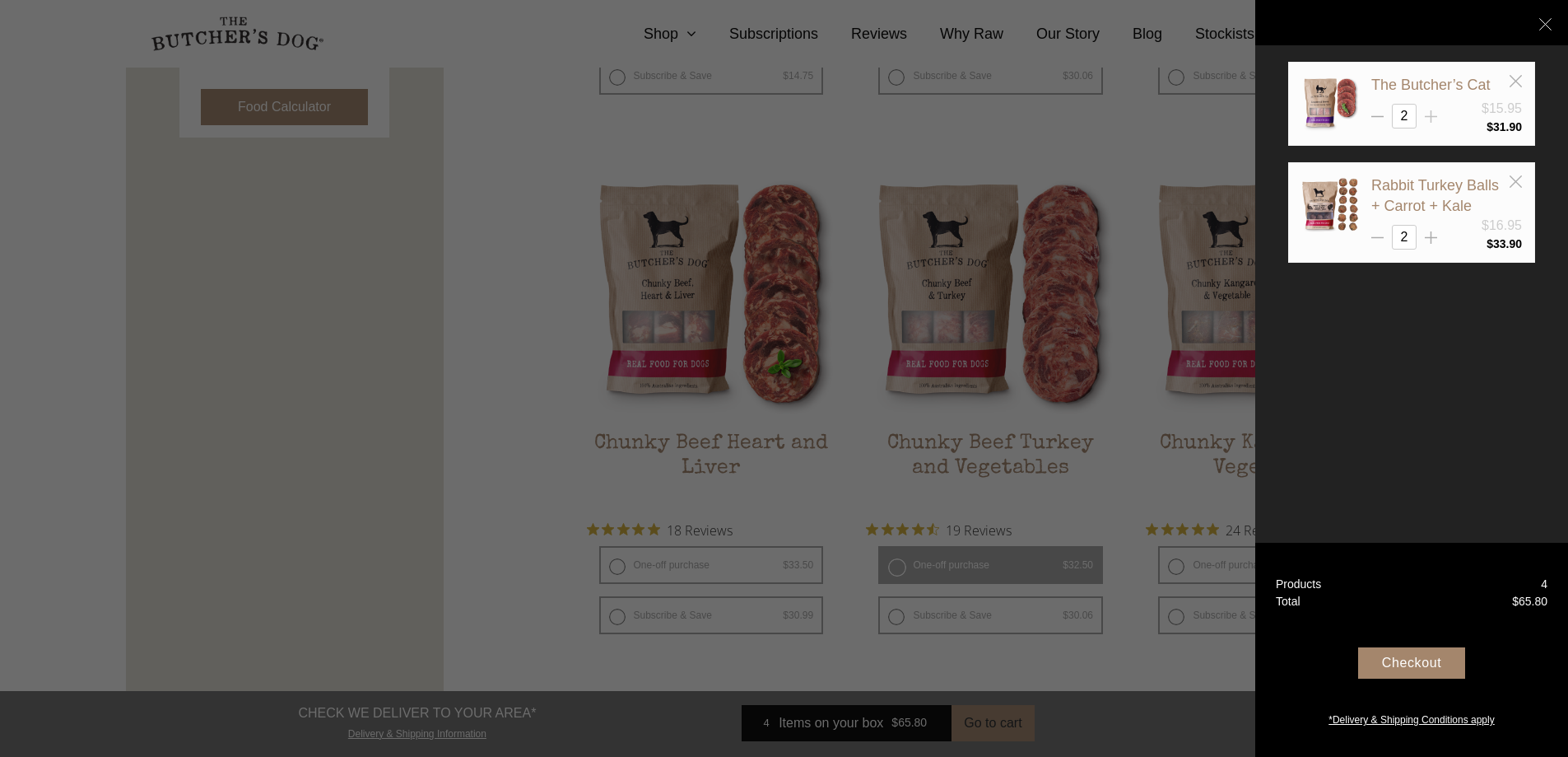
click at [1428, 115] on icon at bounding box center [1431, 117] width 13 height 13
type input "4"
click at [1434, 230] on div at bounding box center [1431, 231] width 13 height 13
type input "3"
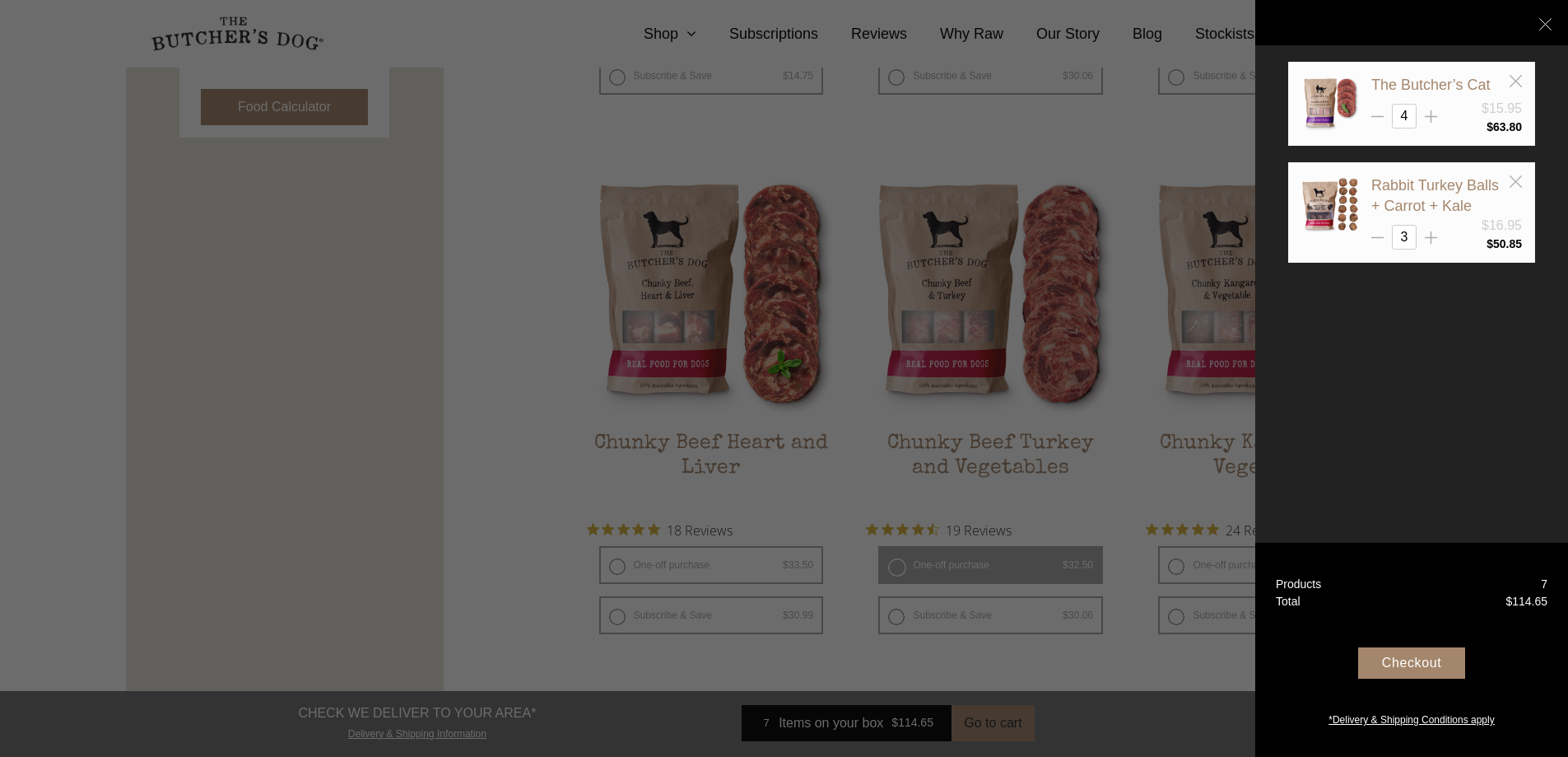
click at [1111, 125] on div at bounding box center [784, 378] width 1568 height 757
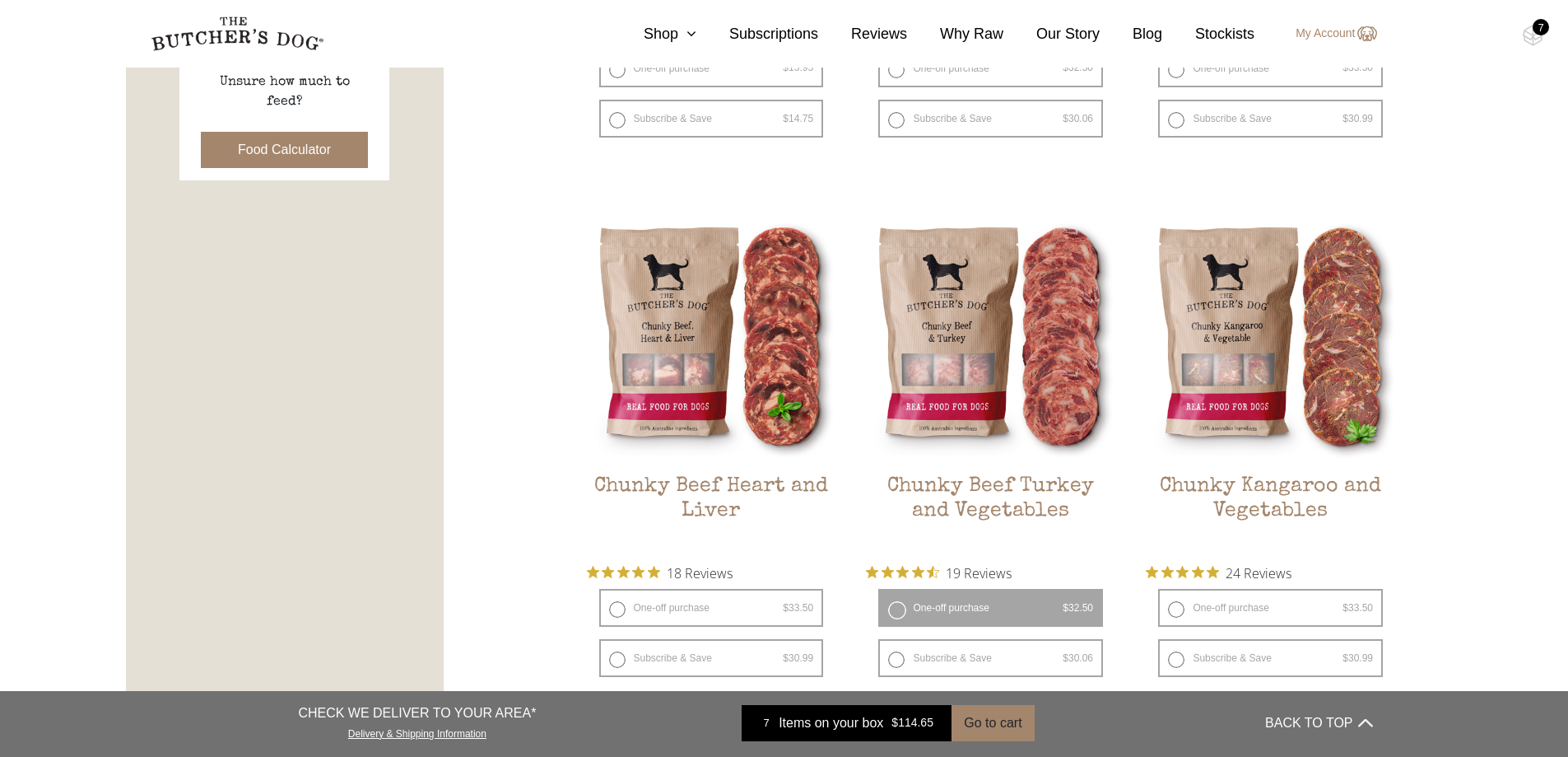
scroll to position [906, 0]
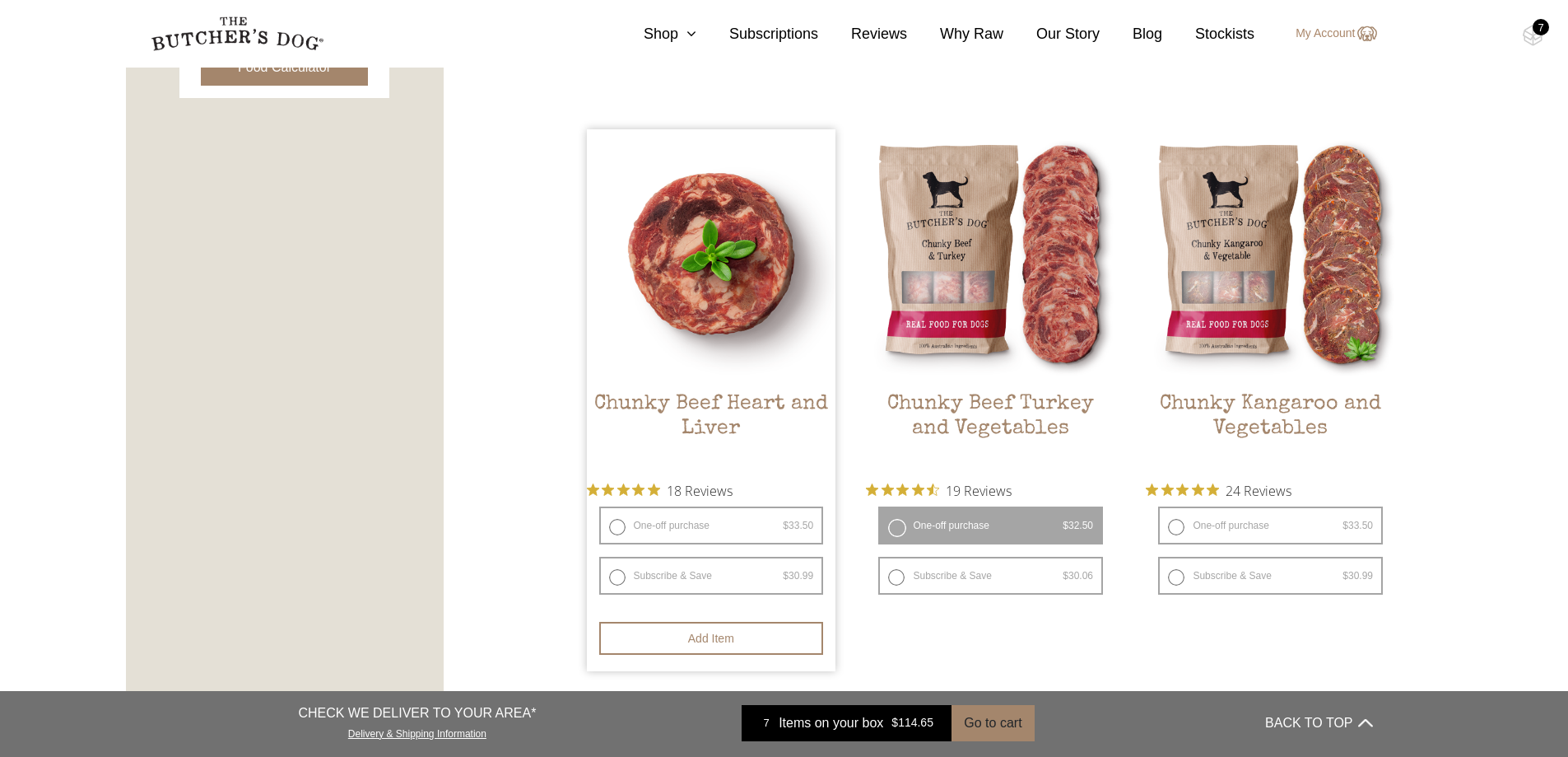
click at [618, 523] on label "One-off purchase $ 33.50 — or subscribe and save 7.5%" at bounding box center [712, 525] width 225 height 37
radio input "true"
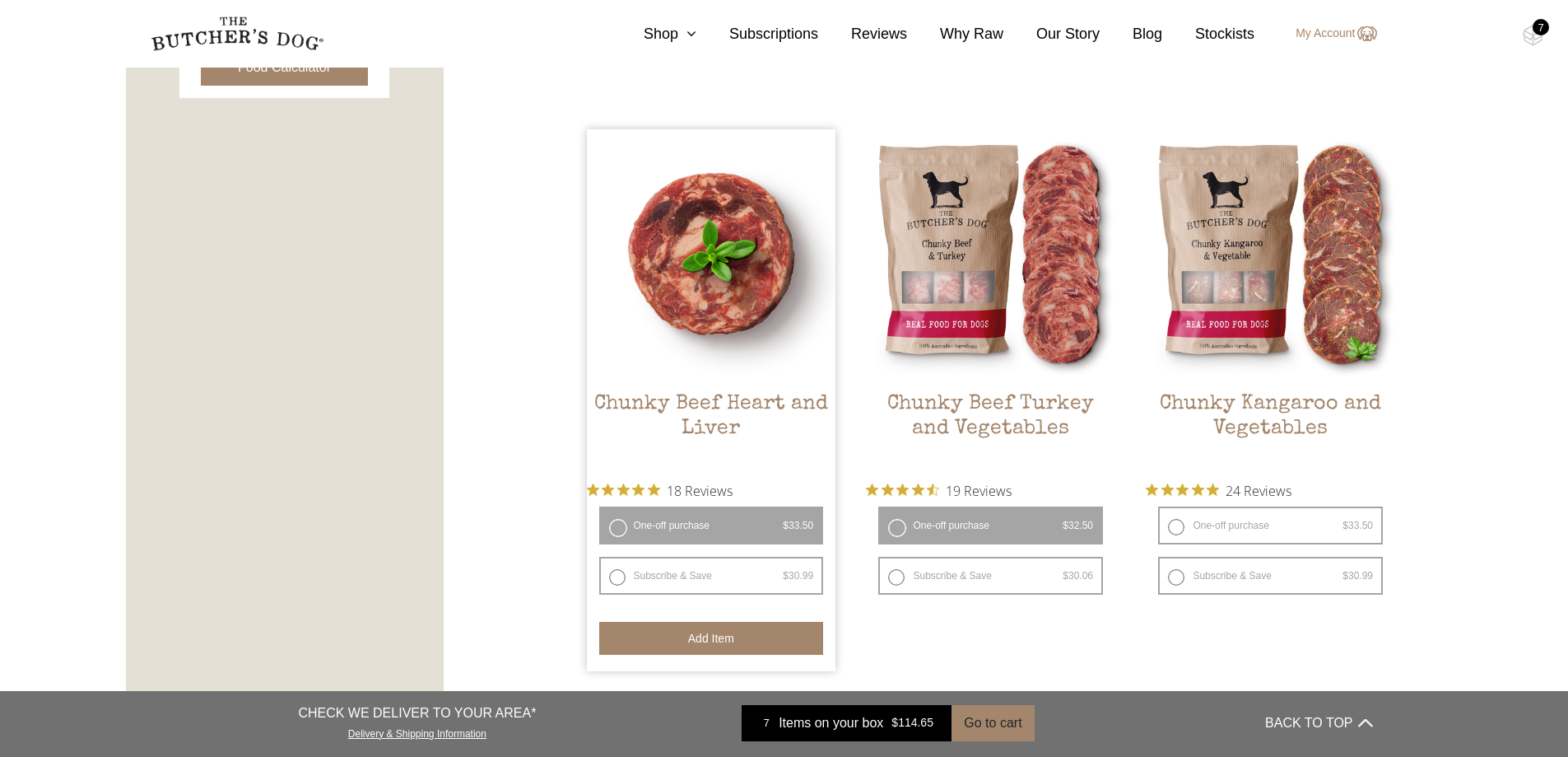
click at [705, 635] on button "Add item" at bounding box center [712, 638] width 225 height 33
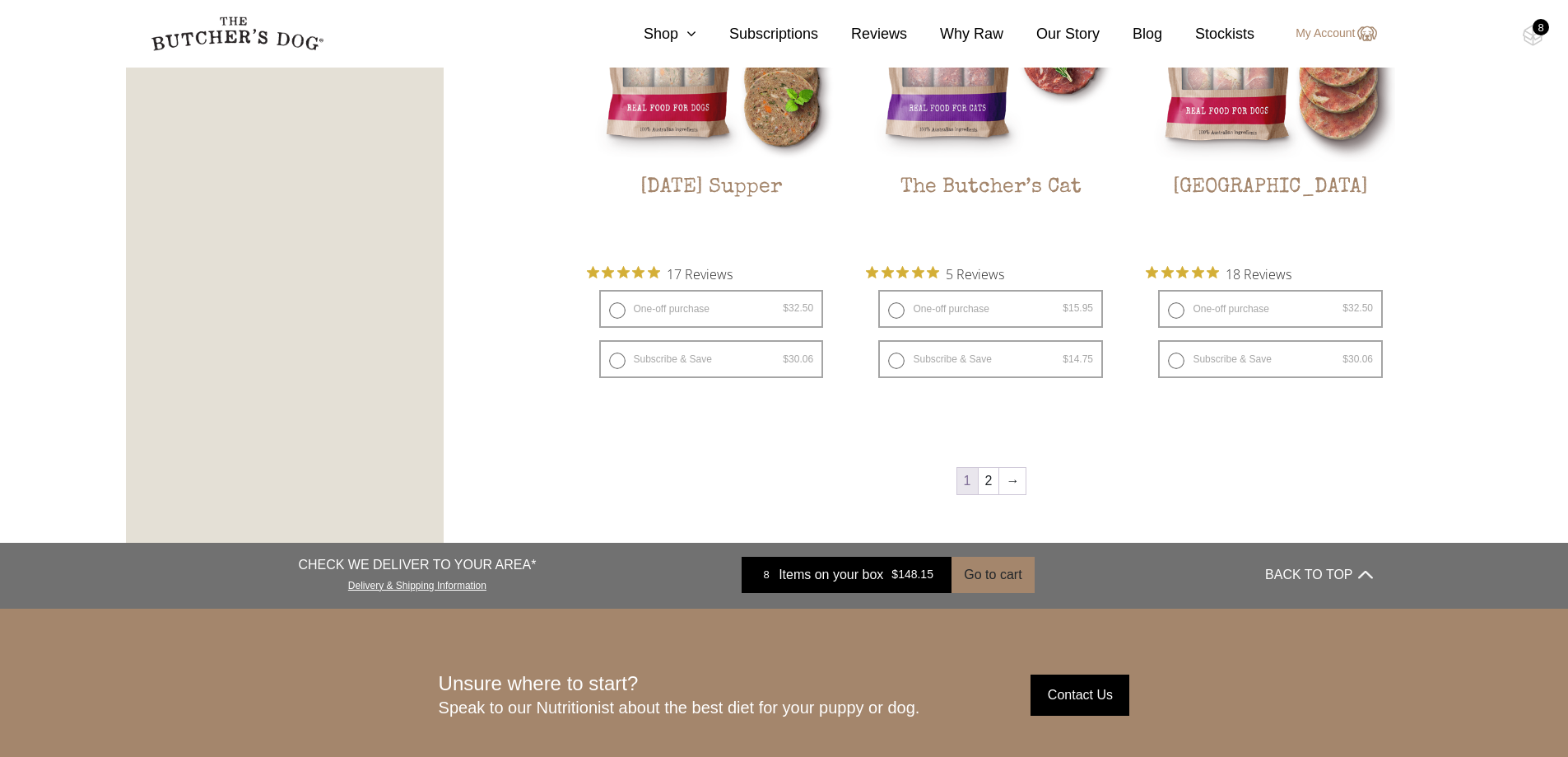
scroll to position [2223, 0]
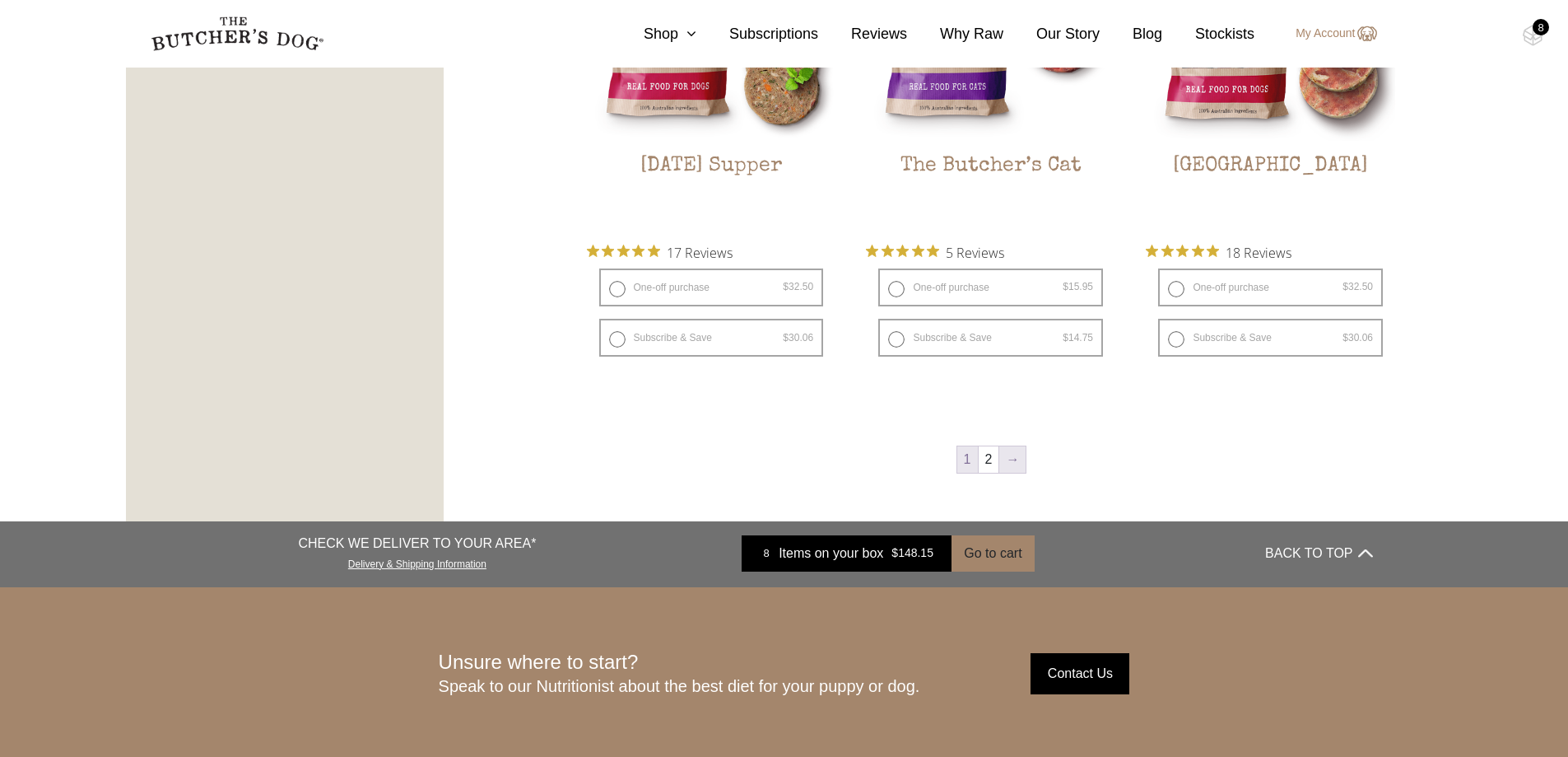
click at [1011, 453] on link "→" at bounding box center [1012, 459] width 26 height 27
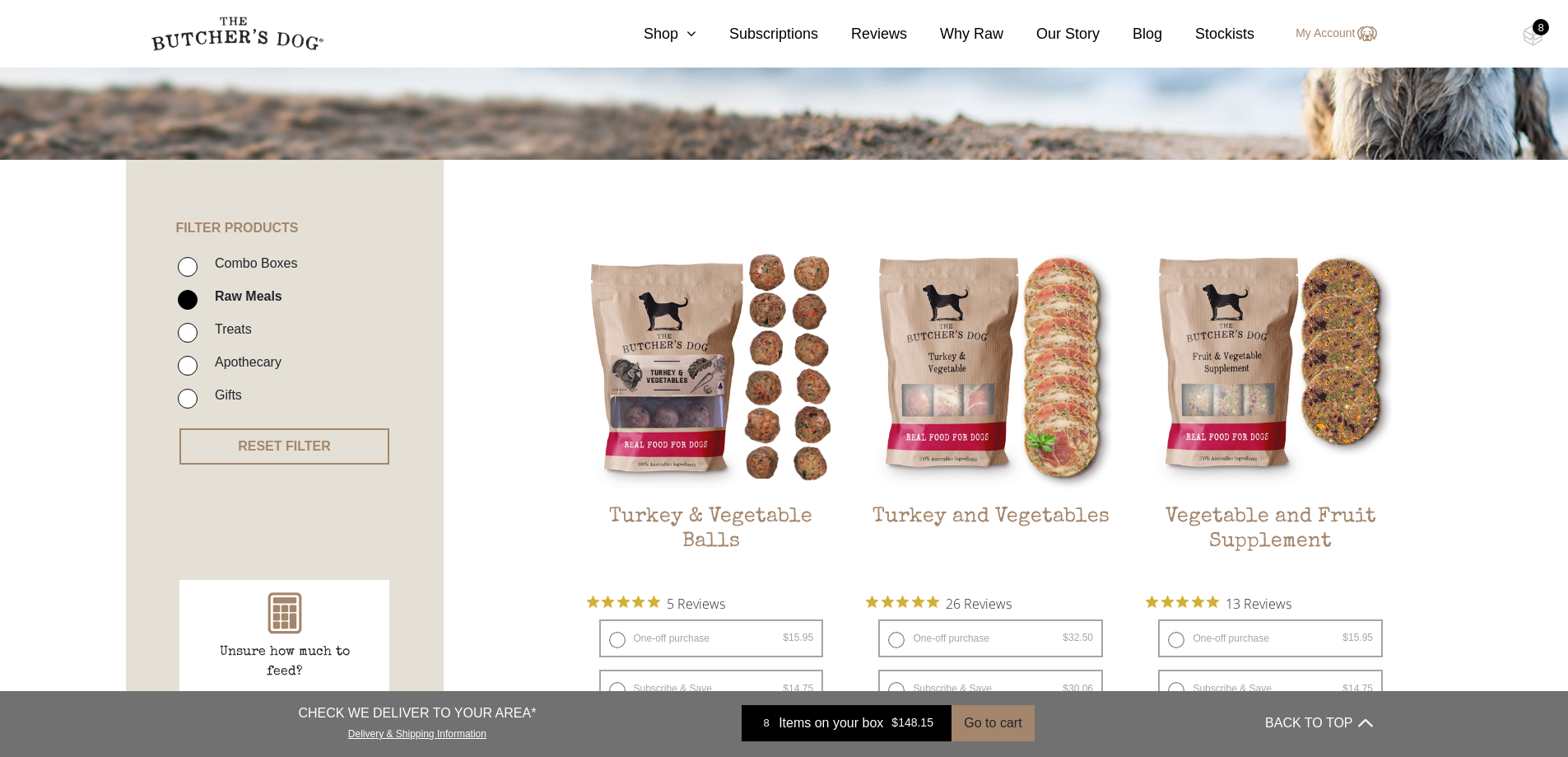
scroll to position [43, 0]
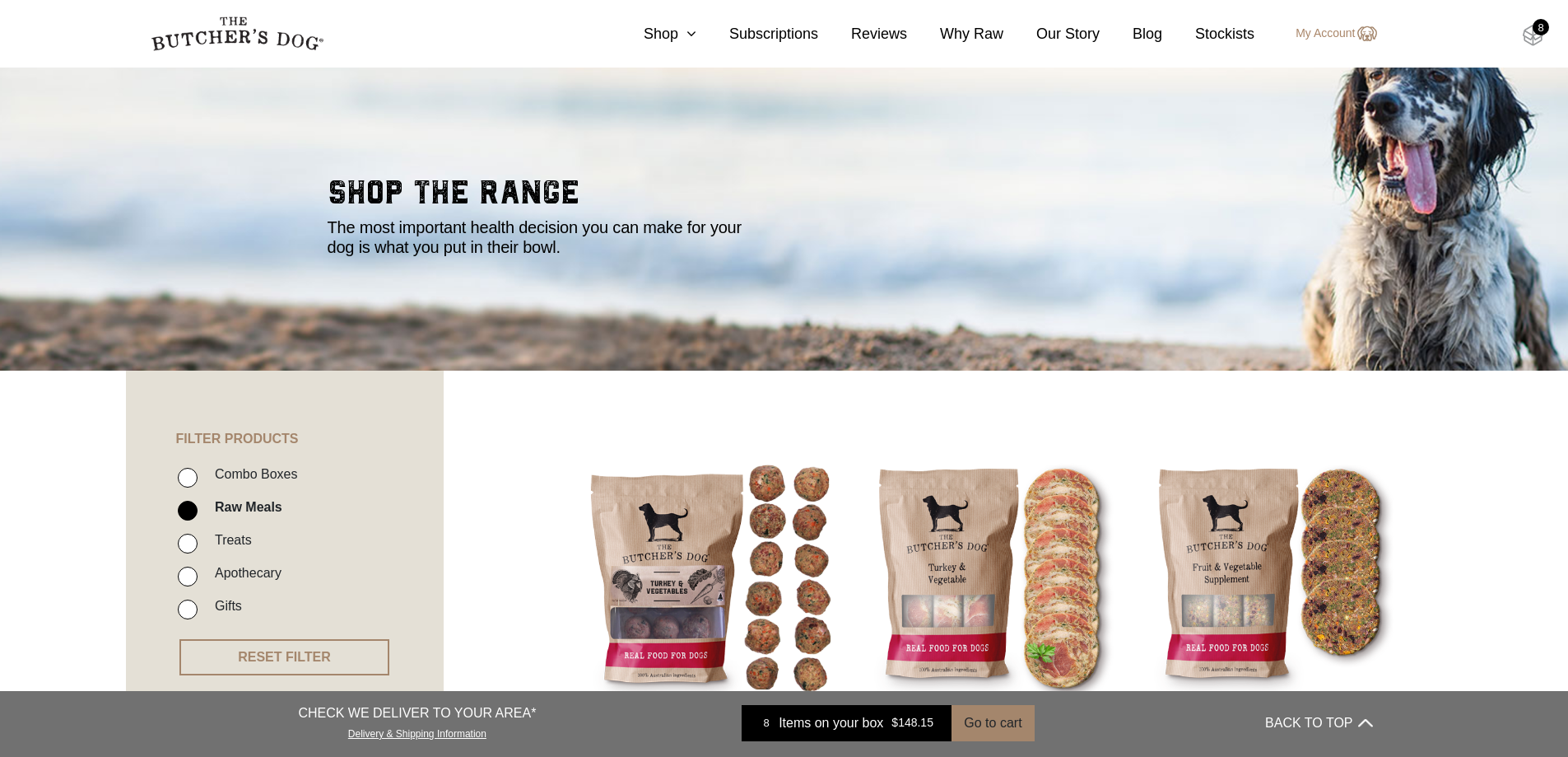
click at [1531, 34] on img at bounding box center [1533, 35] width 21 height 21
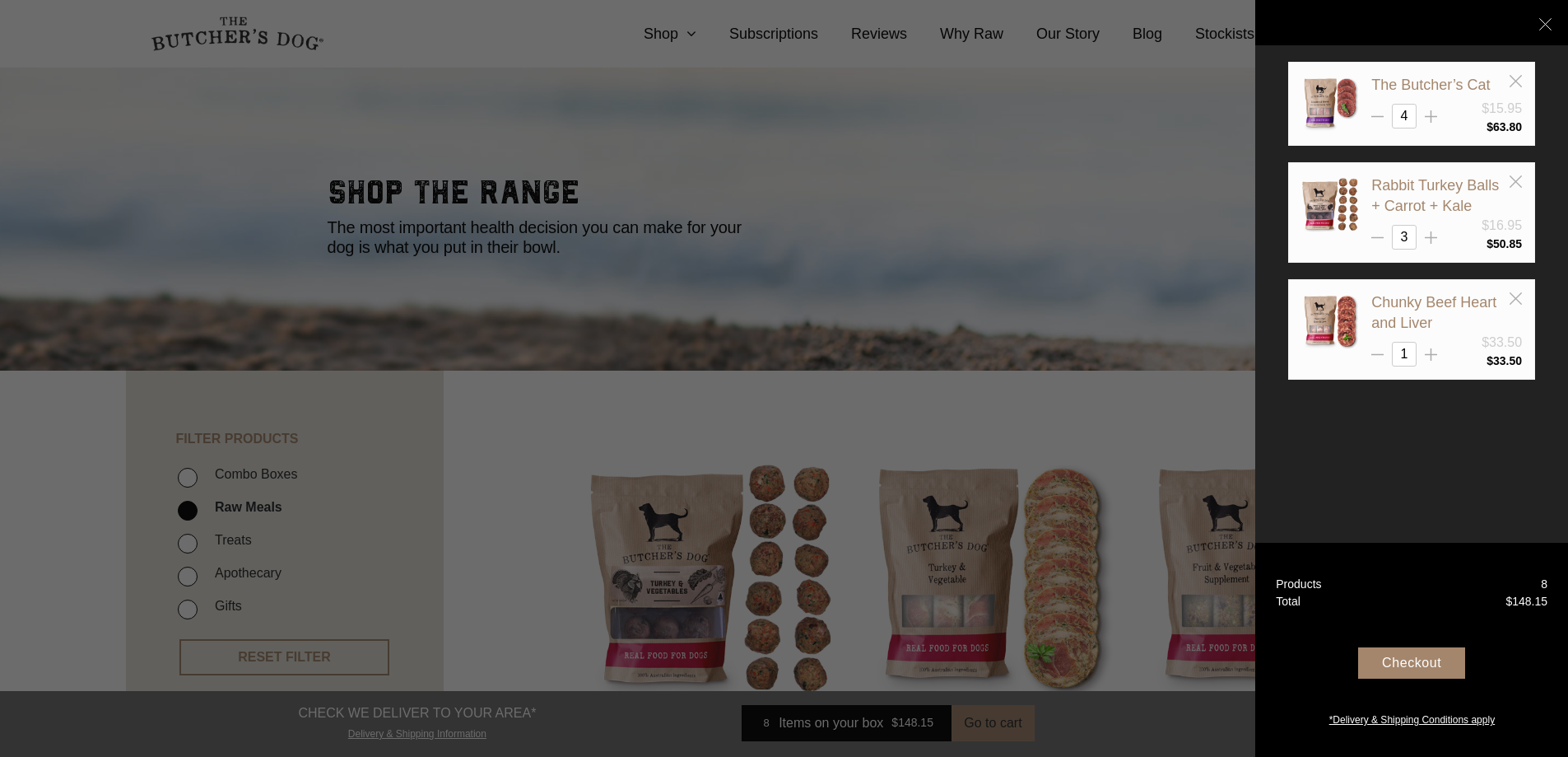
click at [1076, 192] on div at bounding box center [784, 378] width 1568 height 757
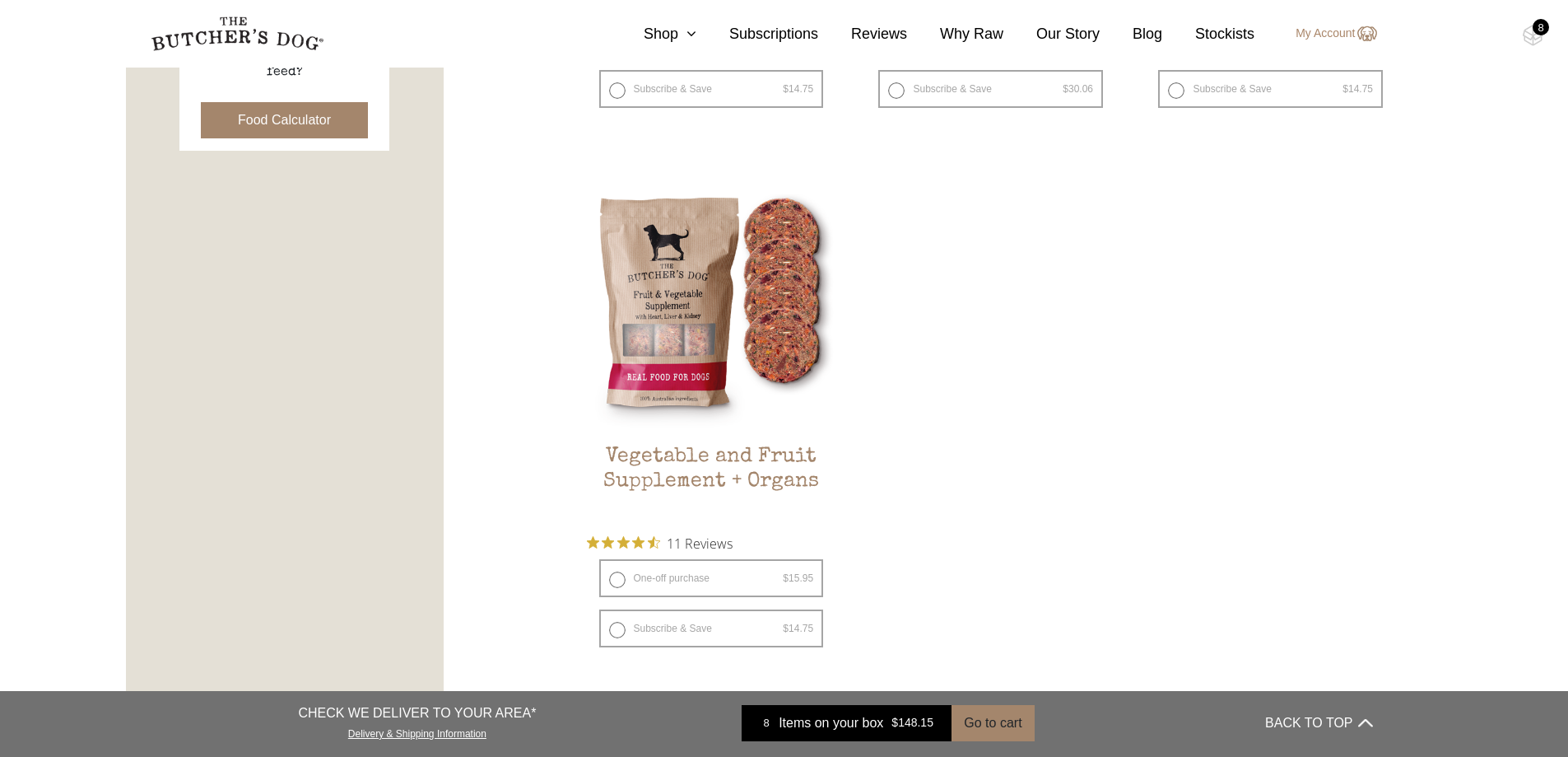
scroll to position [1114, 0]
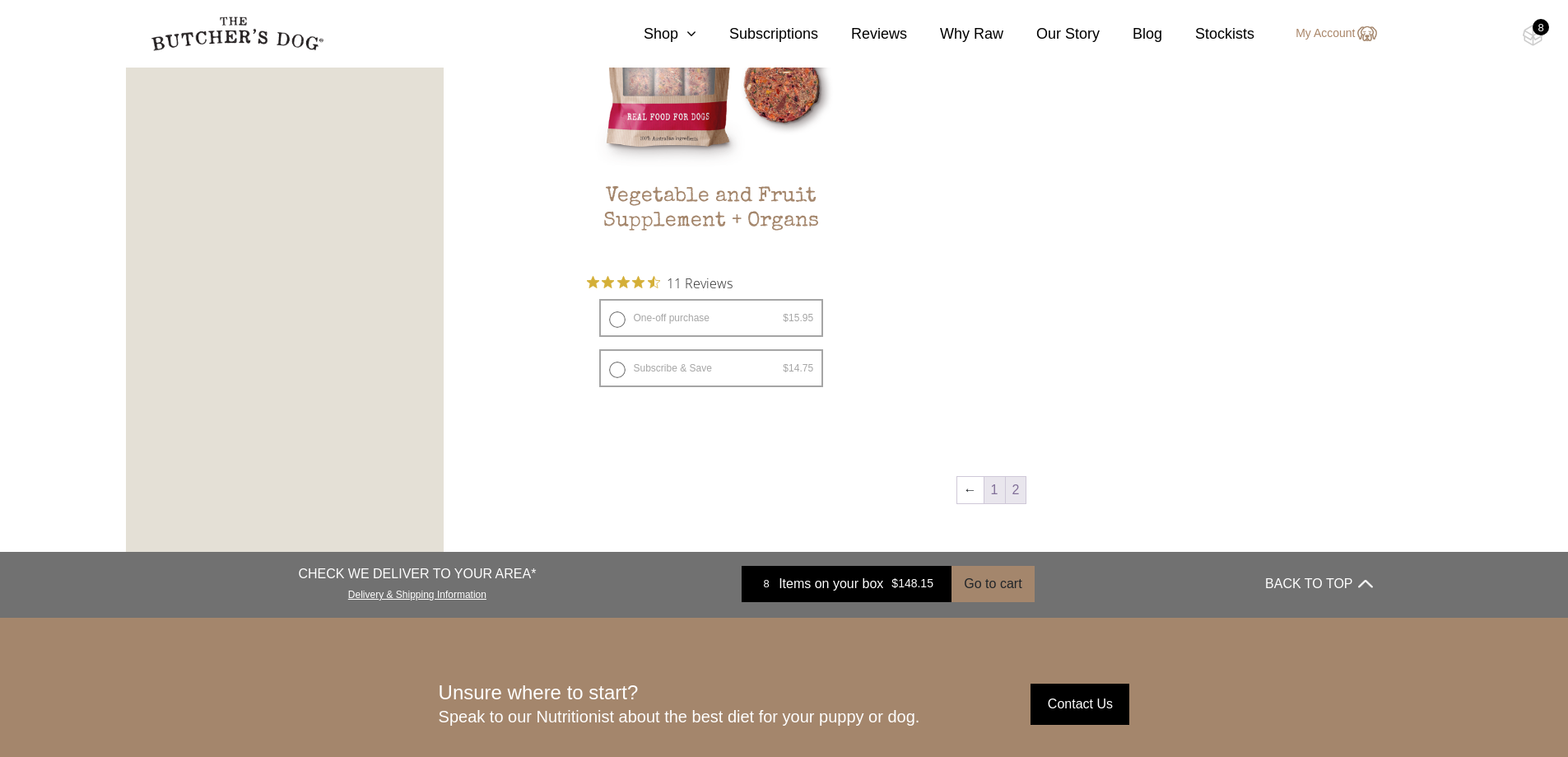
click at [986, 491] on link "1" at bounding box center [994, 490] width 21 height 27
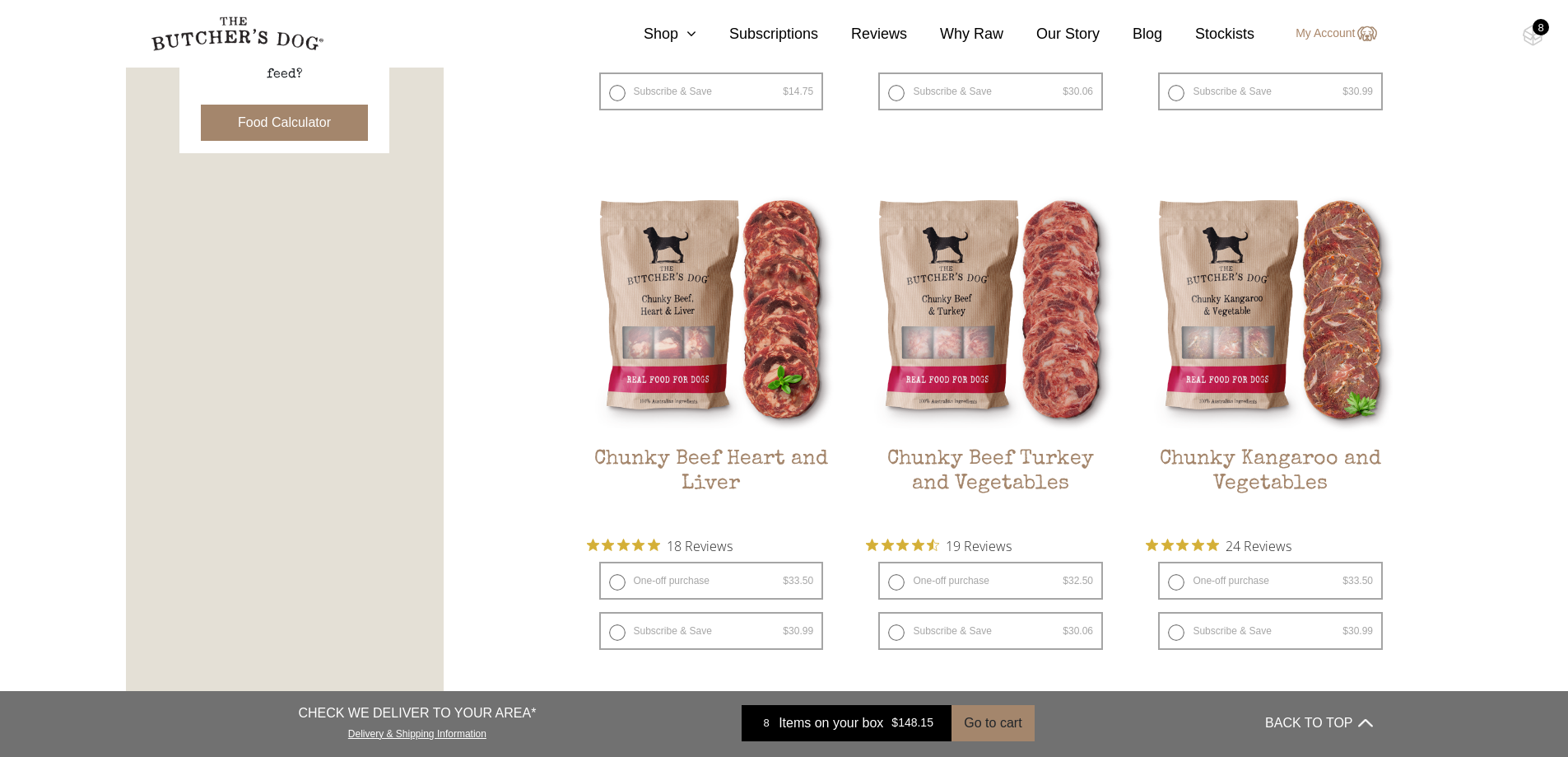
scroll to position [867, 0]
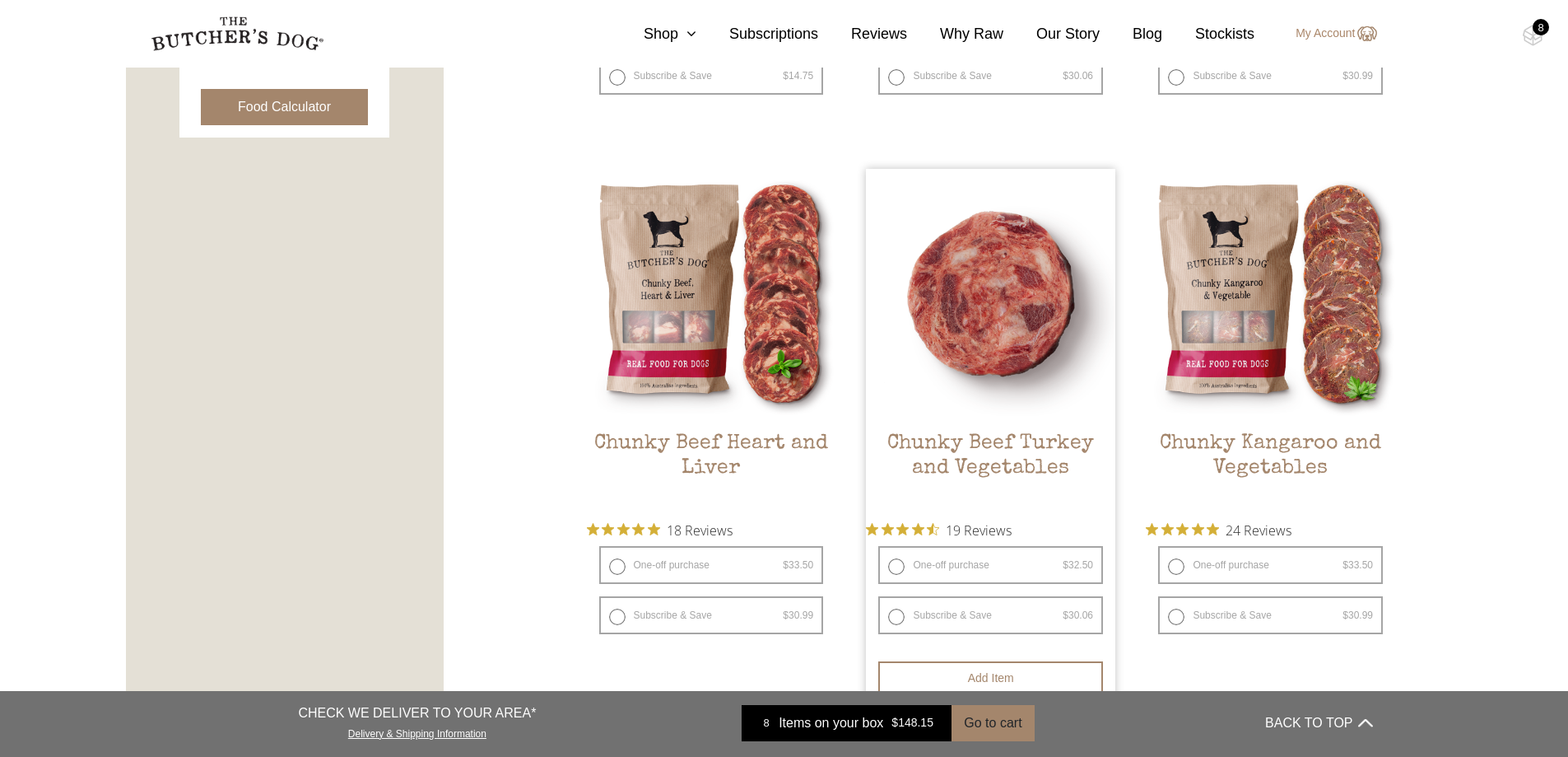
click at [953, 562] on label "One-off purchase $ 32.50 — or subscribe and save 7.5%" at bounding box center [991, 564] width 225 height 37
radio input "true"
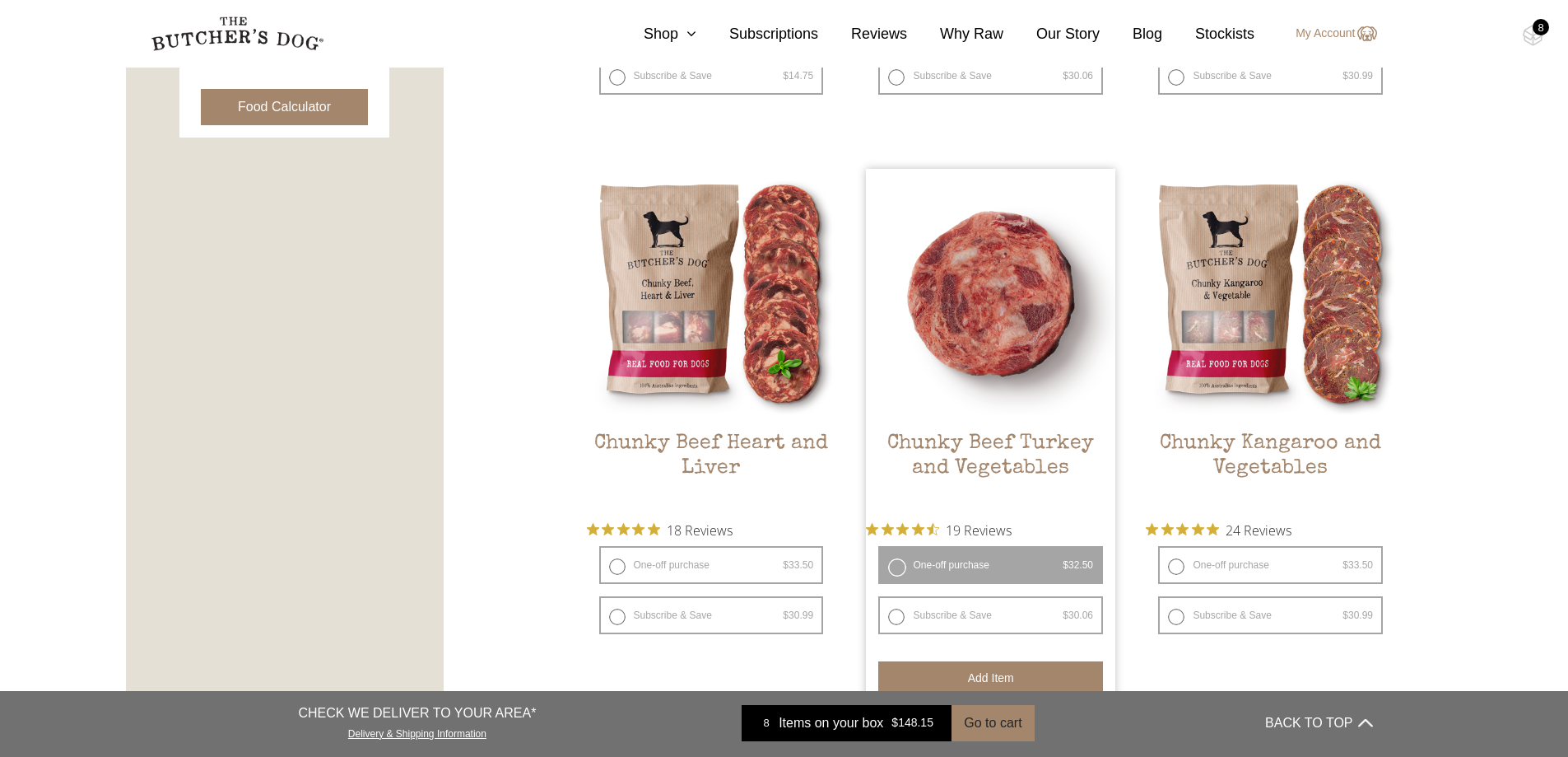
click at [956, 671] on button "Add item" at bounding box center [991, 677] width 225 height 33
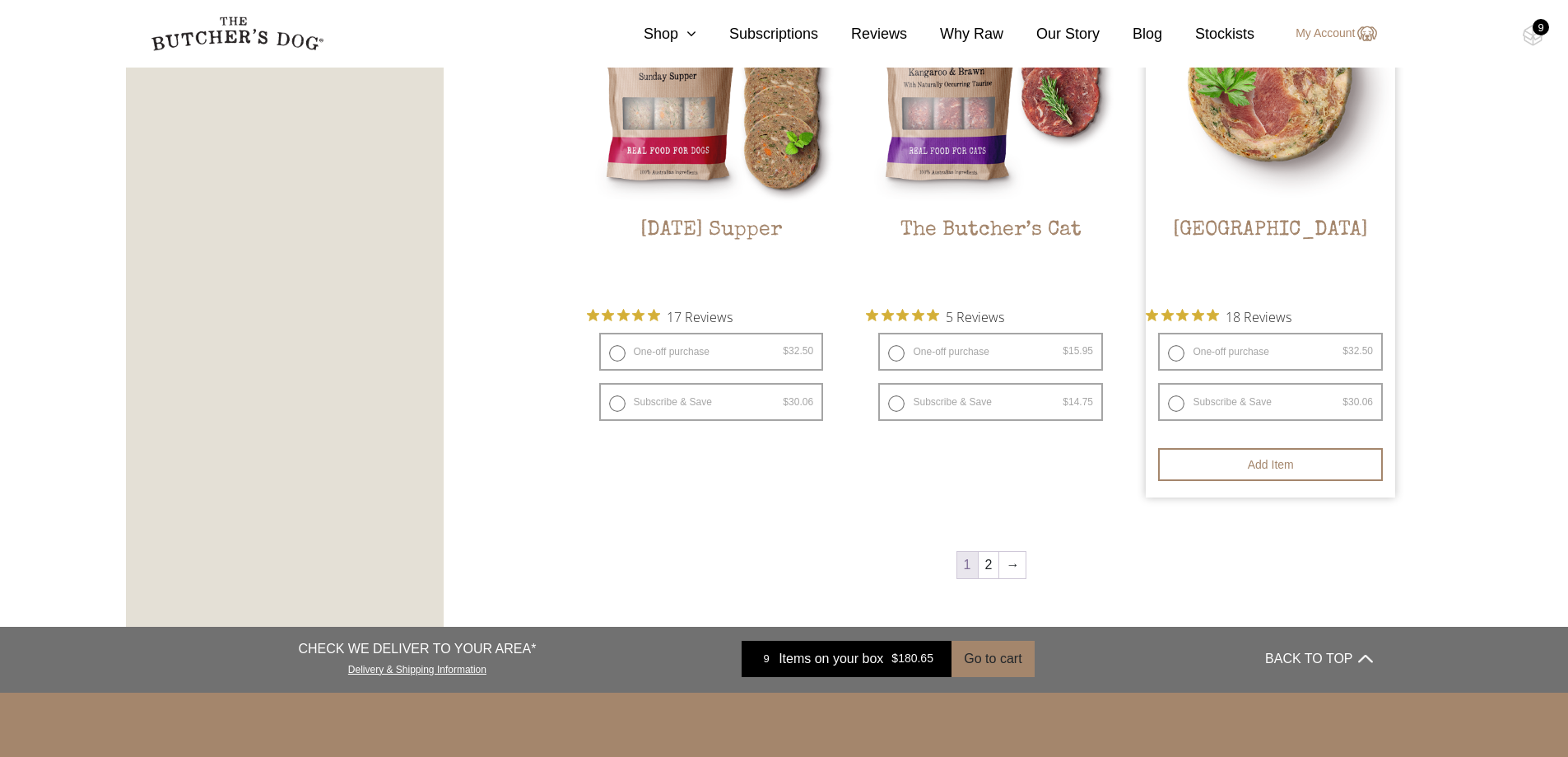
scroll to position [2266, 0]
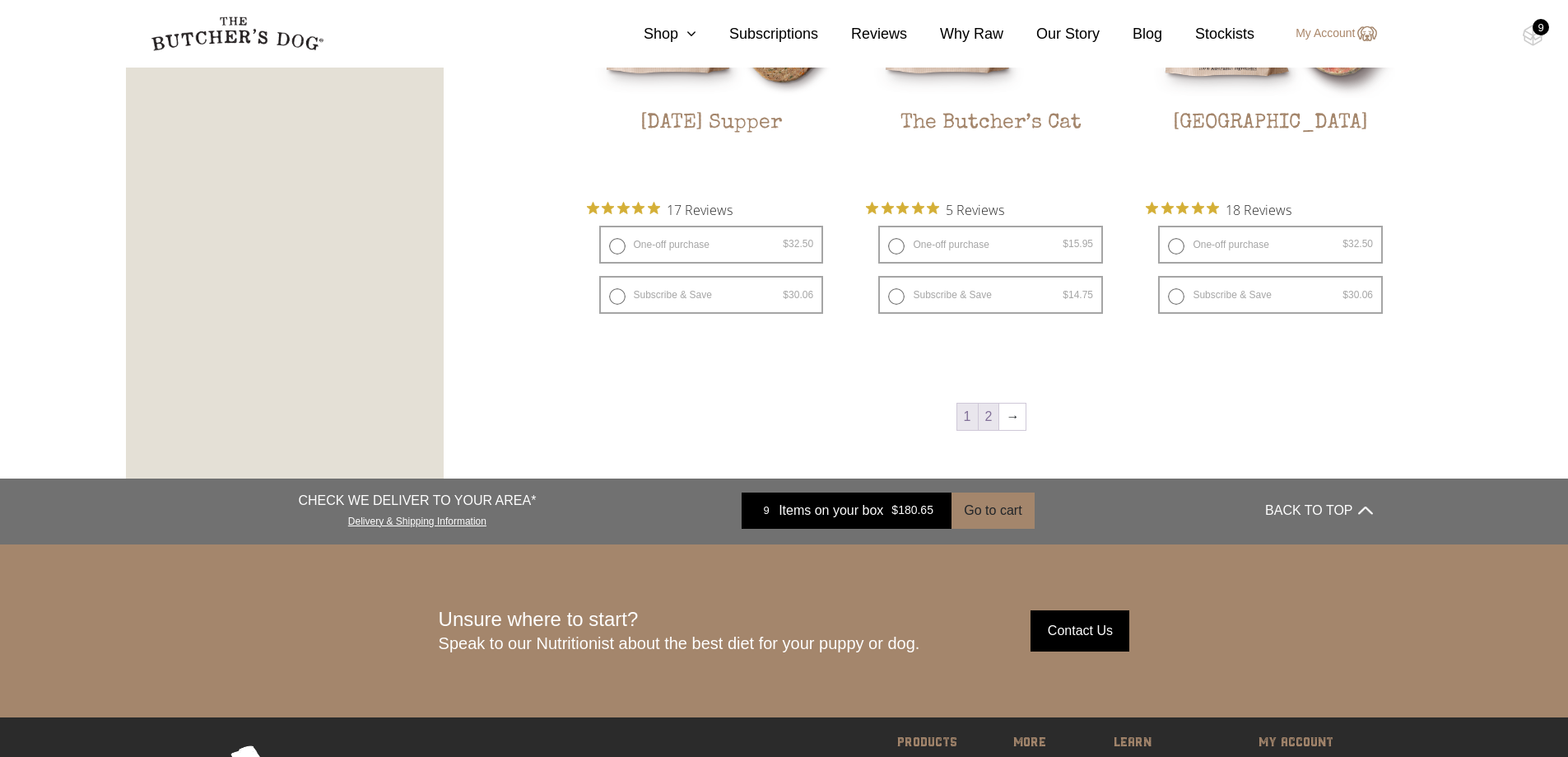
click at [991, 424] on link "2" at bounding box center [989, 416] width 21 height 27
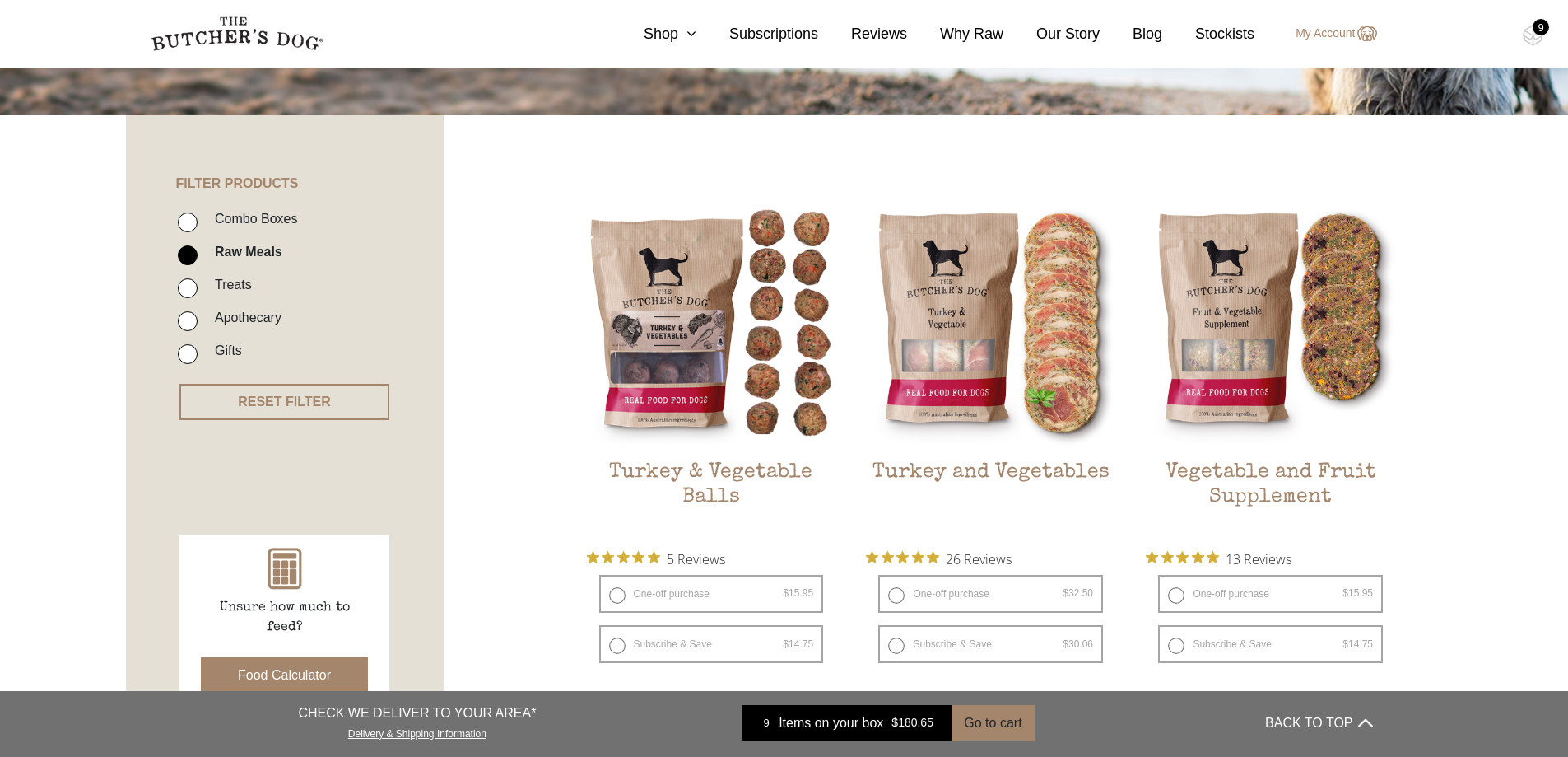
scroll to position [297, 0]
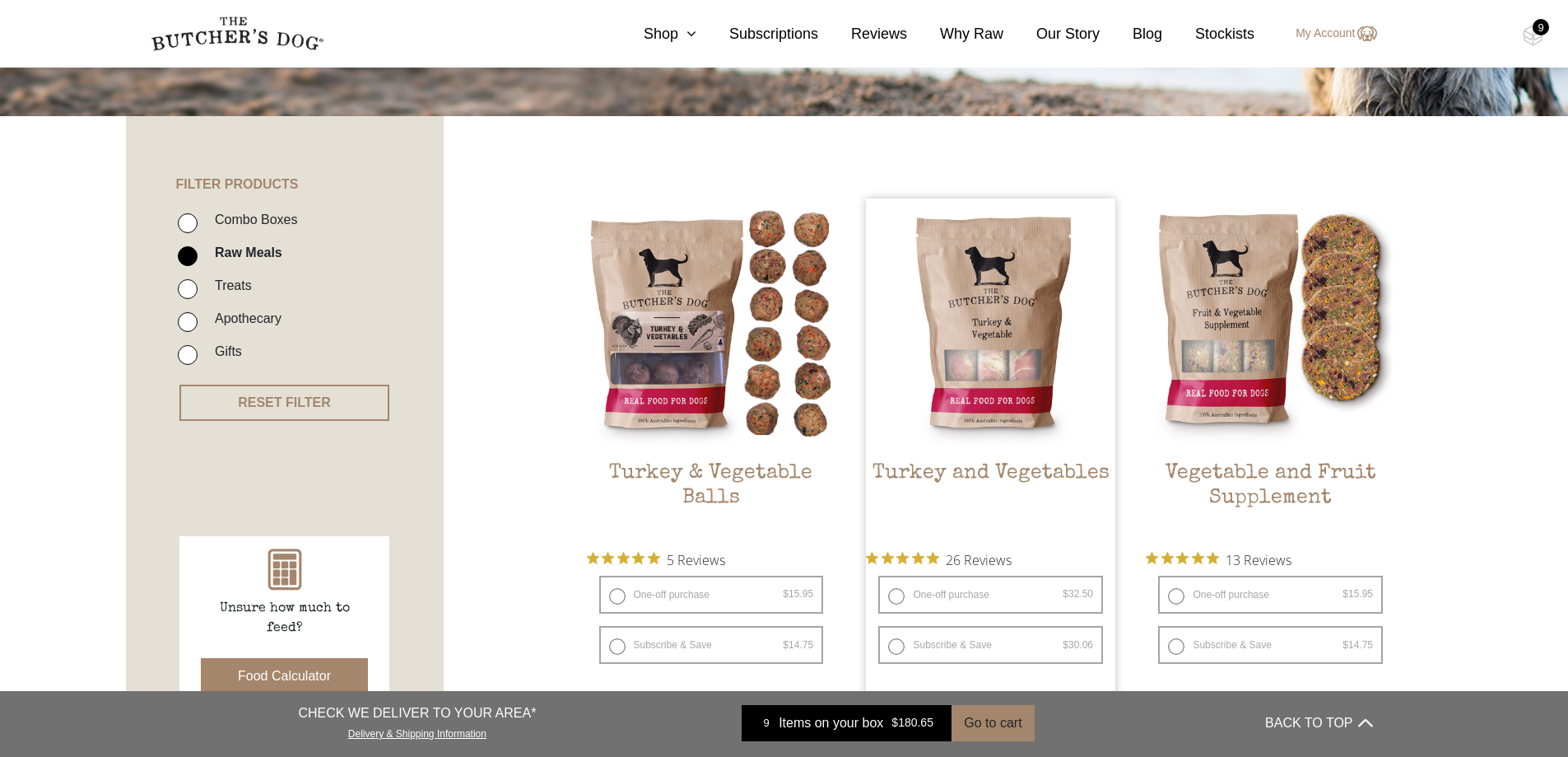
click at [946, 548] on span "Rated 4.9 out of 5 stars from 26 reviews. Jump to reviews." at bounding box center [906, 558] width 79 height 23
click at [946, 550] on span "Rated 4.9 out of 5 stars from 26 reviews. Jump to reviews." at bounding box center [906, 558] width 79 height 23
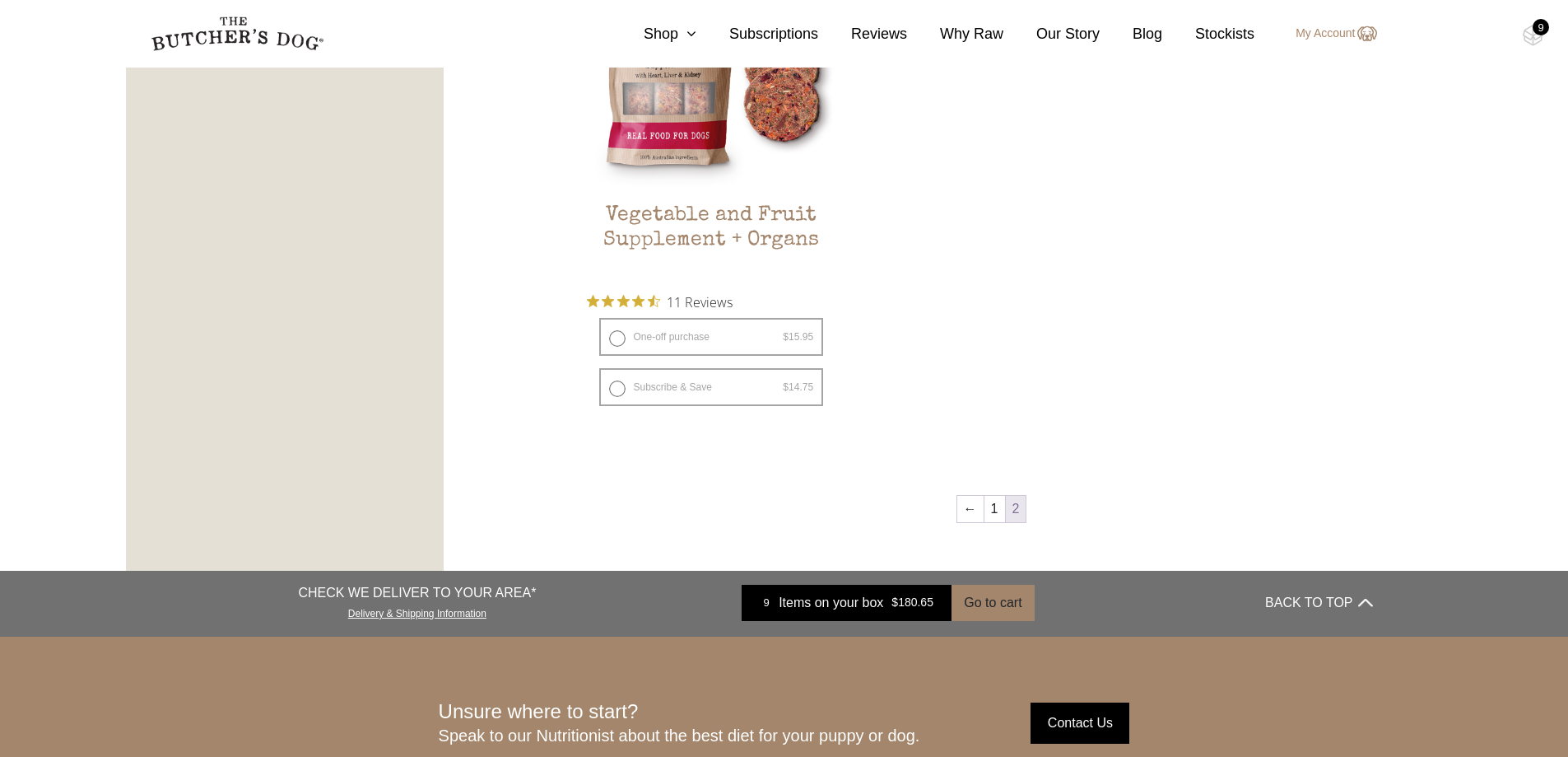
scroll to position [1121, 0]
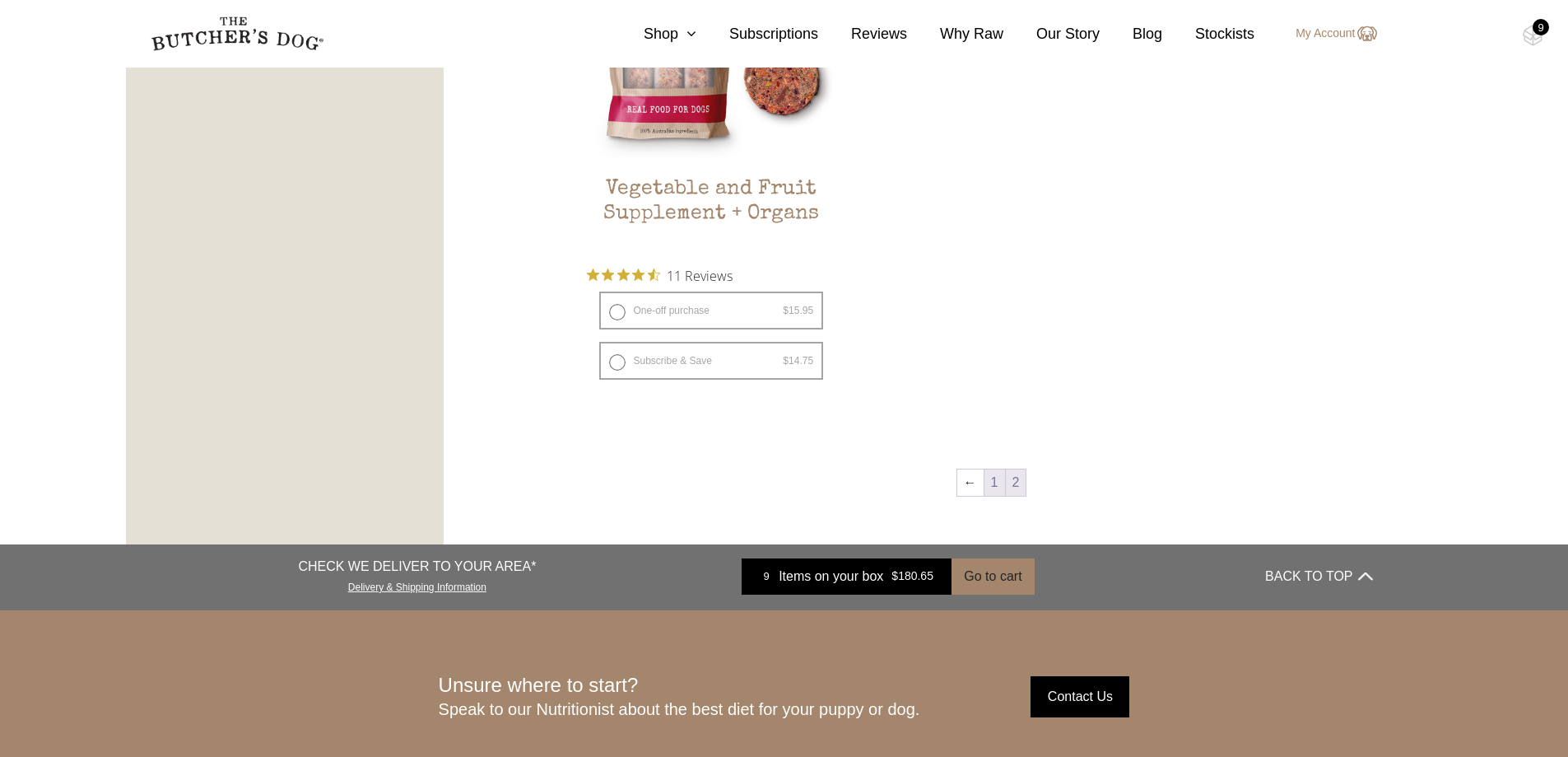
click at [984, 479] on link "1" at bounding box center [994, 482] width 21 height 27
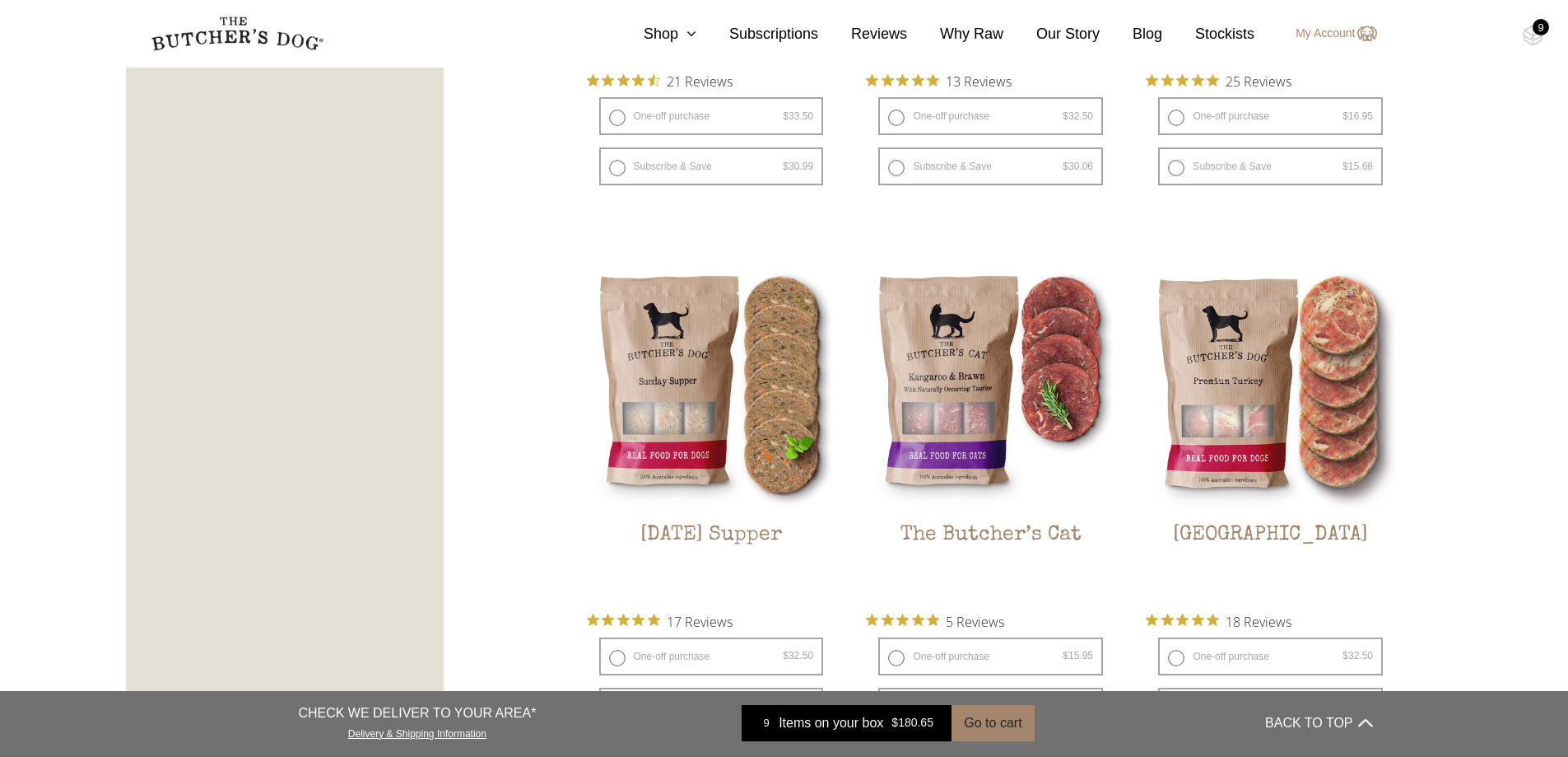
scroll to position [2102, 0]
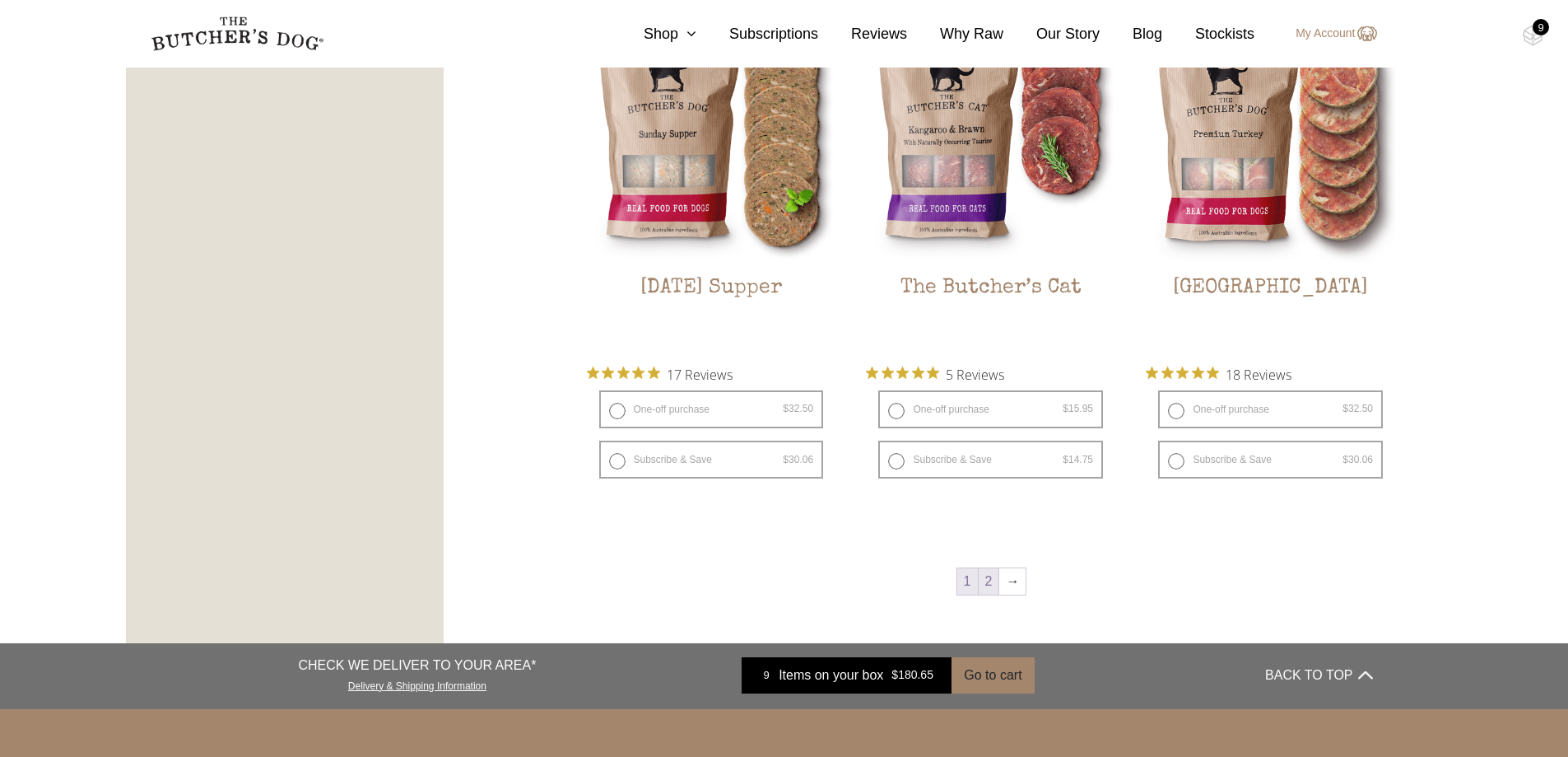
click at [985, 585] on link "2" at bounding box center [989, 581] width 21 height 27
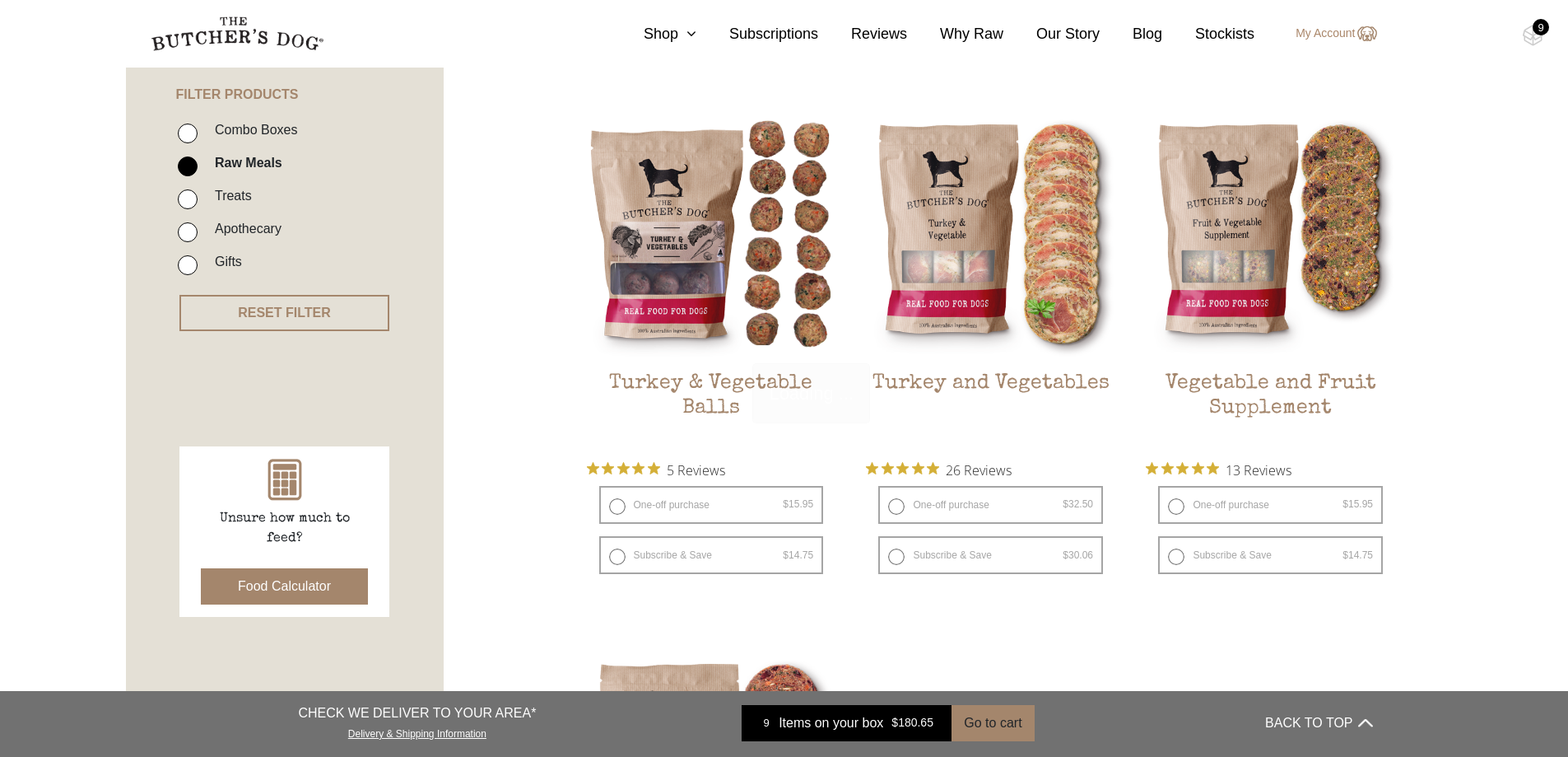
scroll to position [372, 0]
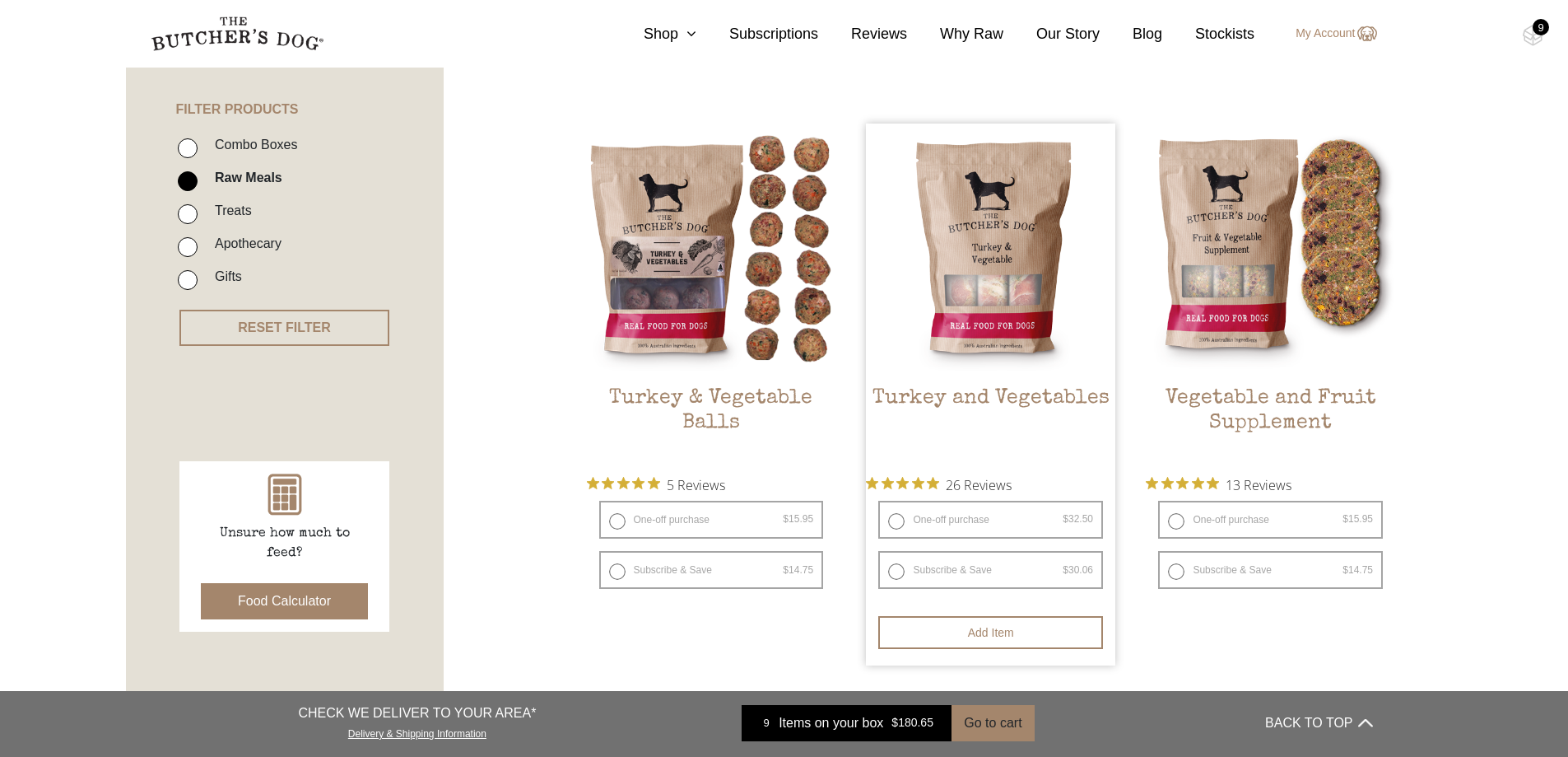
click at [920, 509] on label "One-off purchase $ 32.50 — or subscribe and save 7.5%" at bounding box center [991, 519] width 225 height 37
radio input "true"
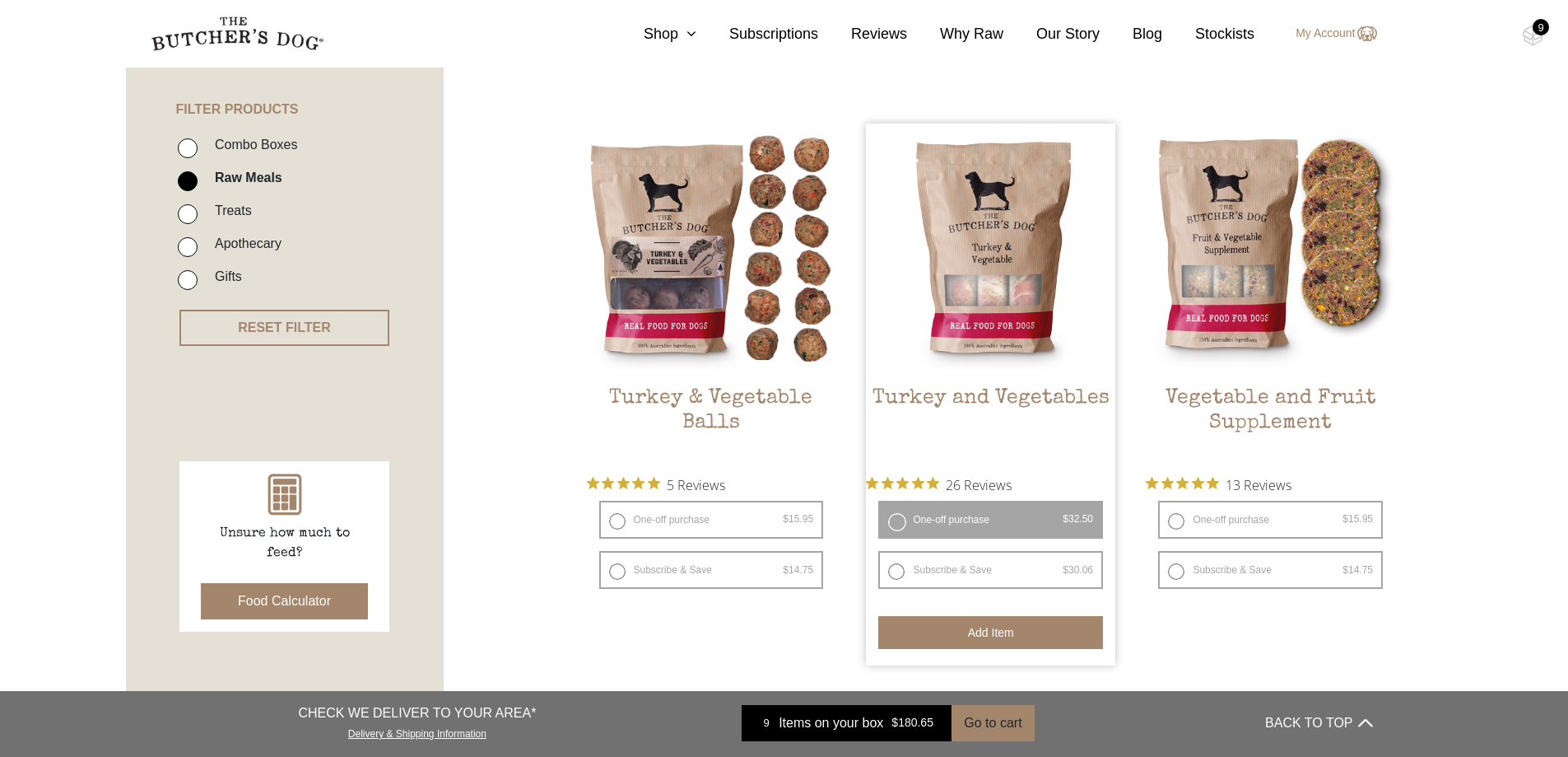
click at [1035, 630] on button "Add item" at bounding box center [991, 633] width 225 height 33
click at [1012, 483] on span "26 Reviews" at bounding box center [979, 484] width 66 height 25
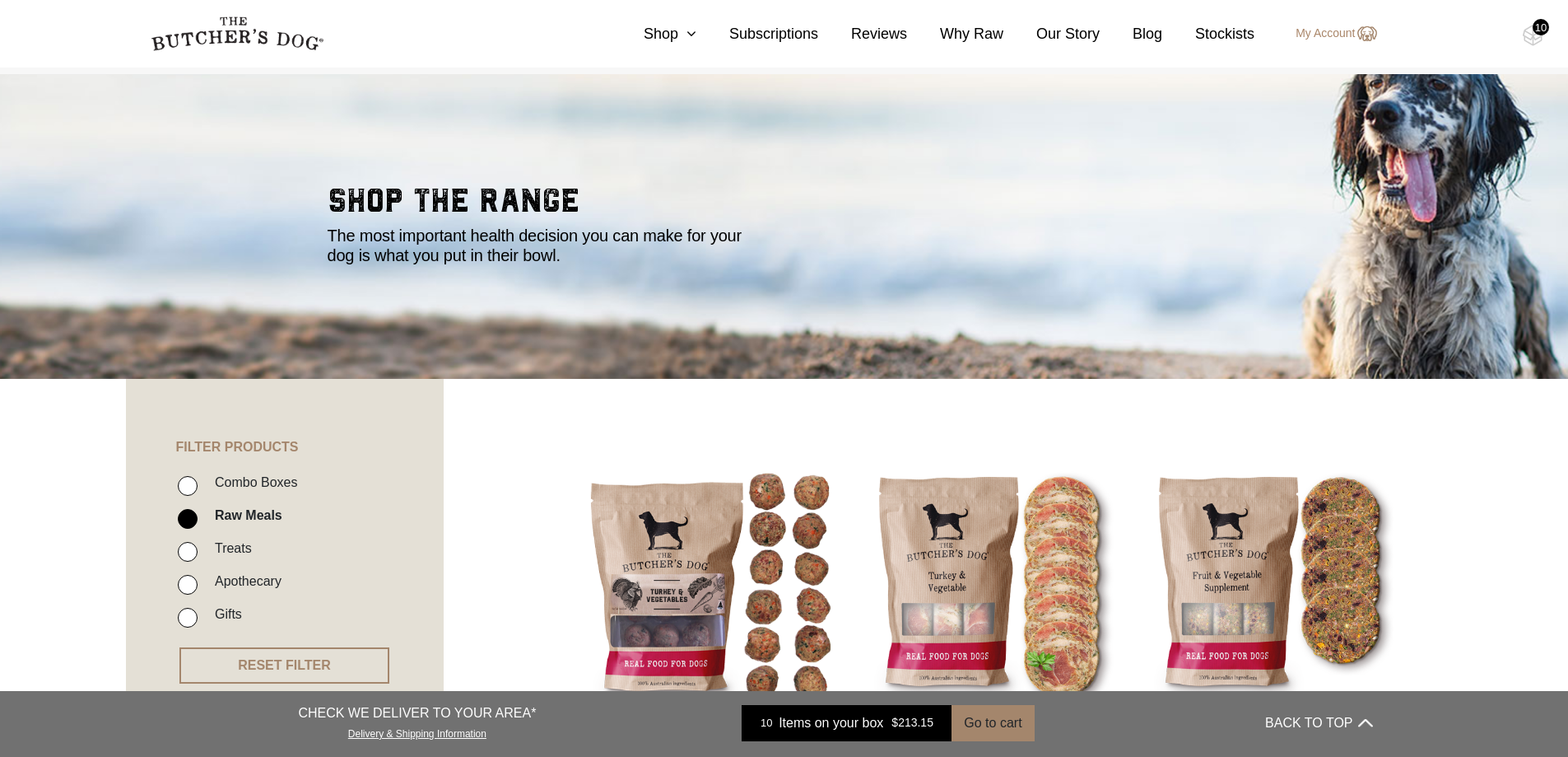
scroll to position [0, 0]
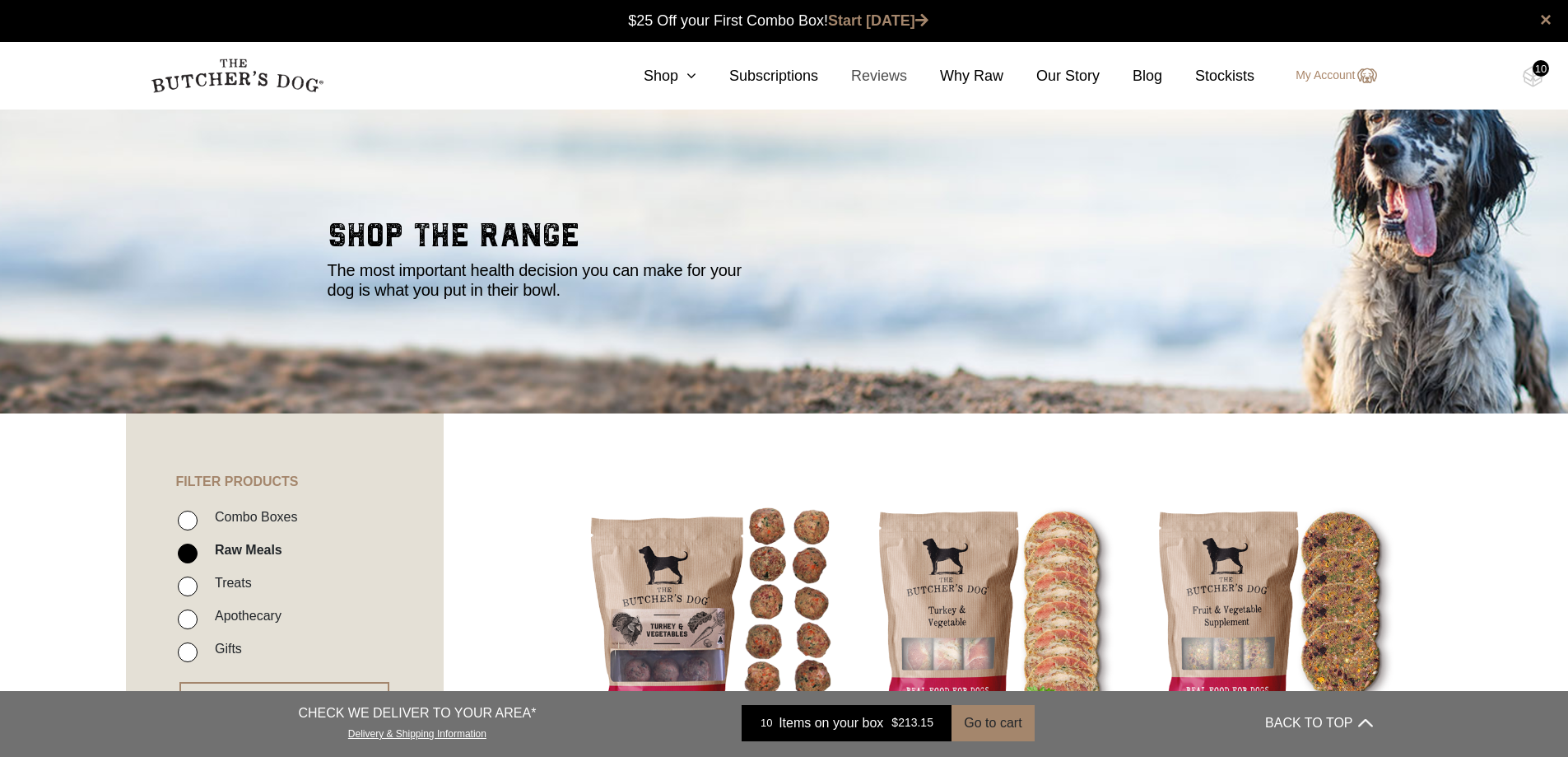
click at [868, 68] on link "Reviews" at bounding box center [862, 76] width 89 height 22
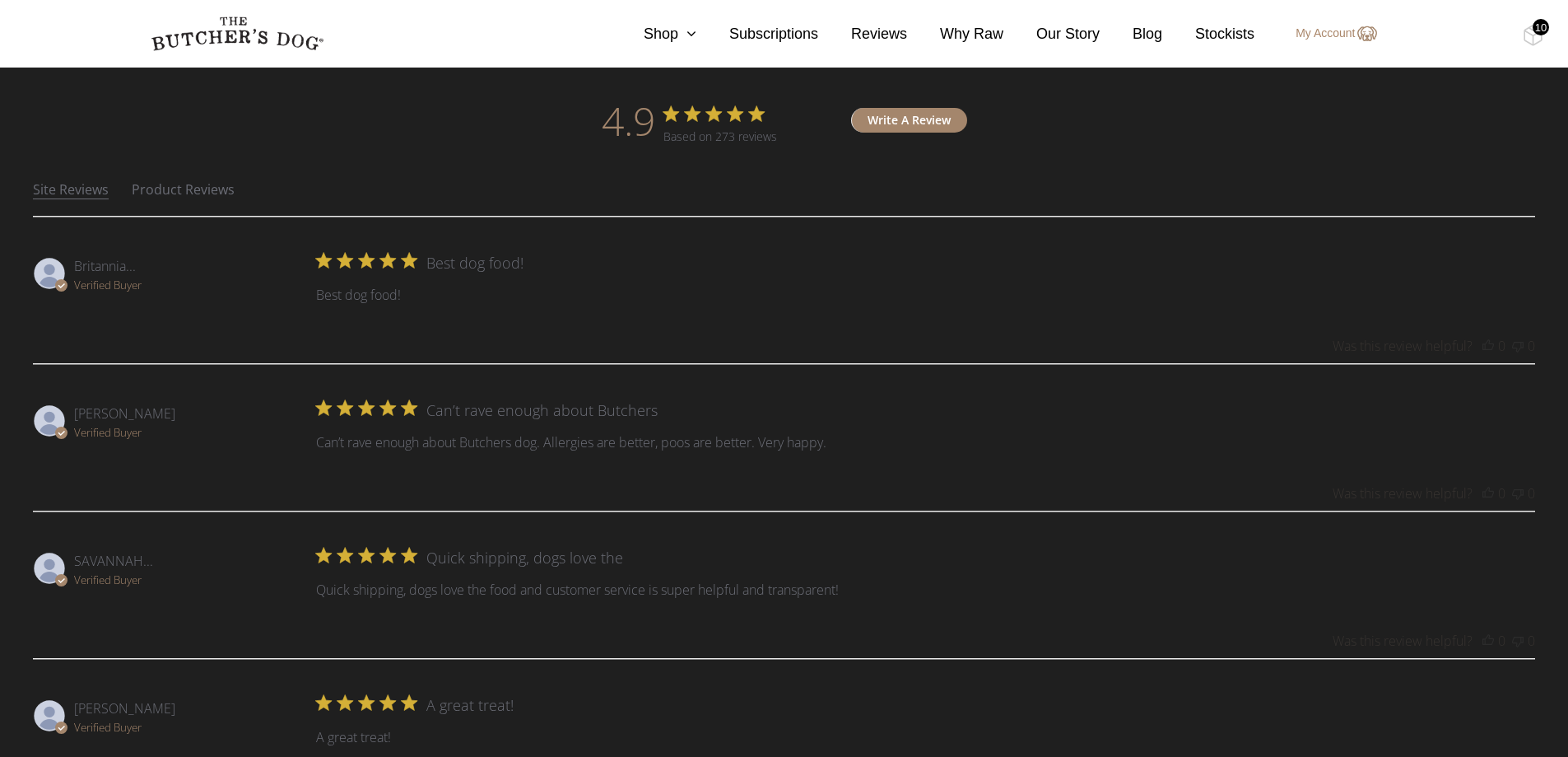
scroll to position [577, 0]
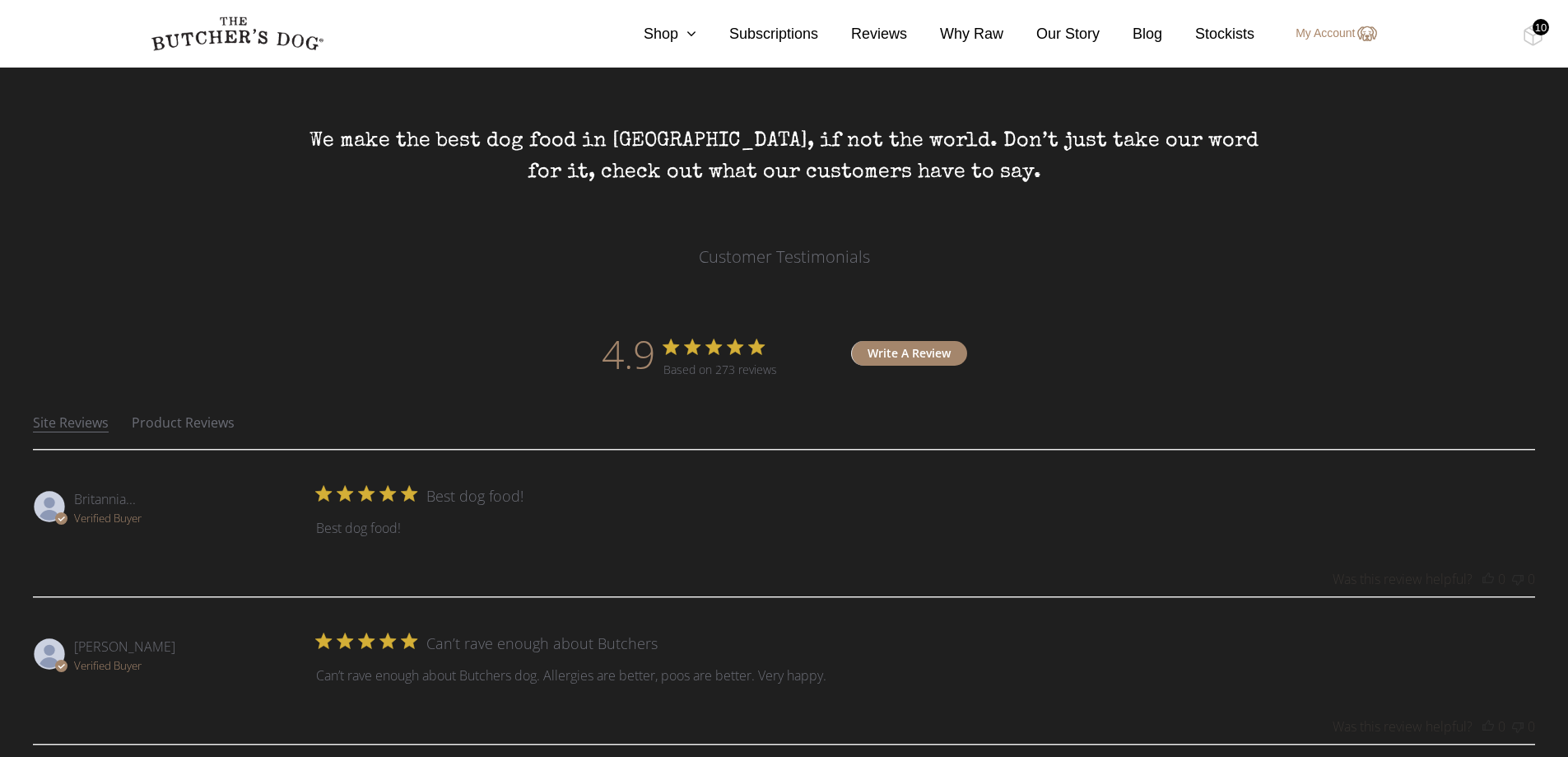
click at [178, 417] on button "Product Reviews" at bounding box center [183, 422] width 103 height 19
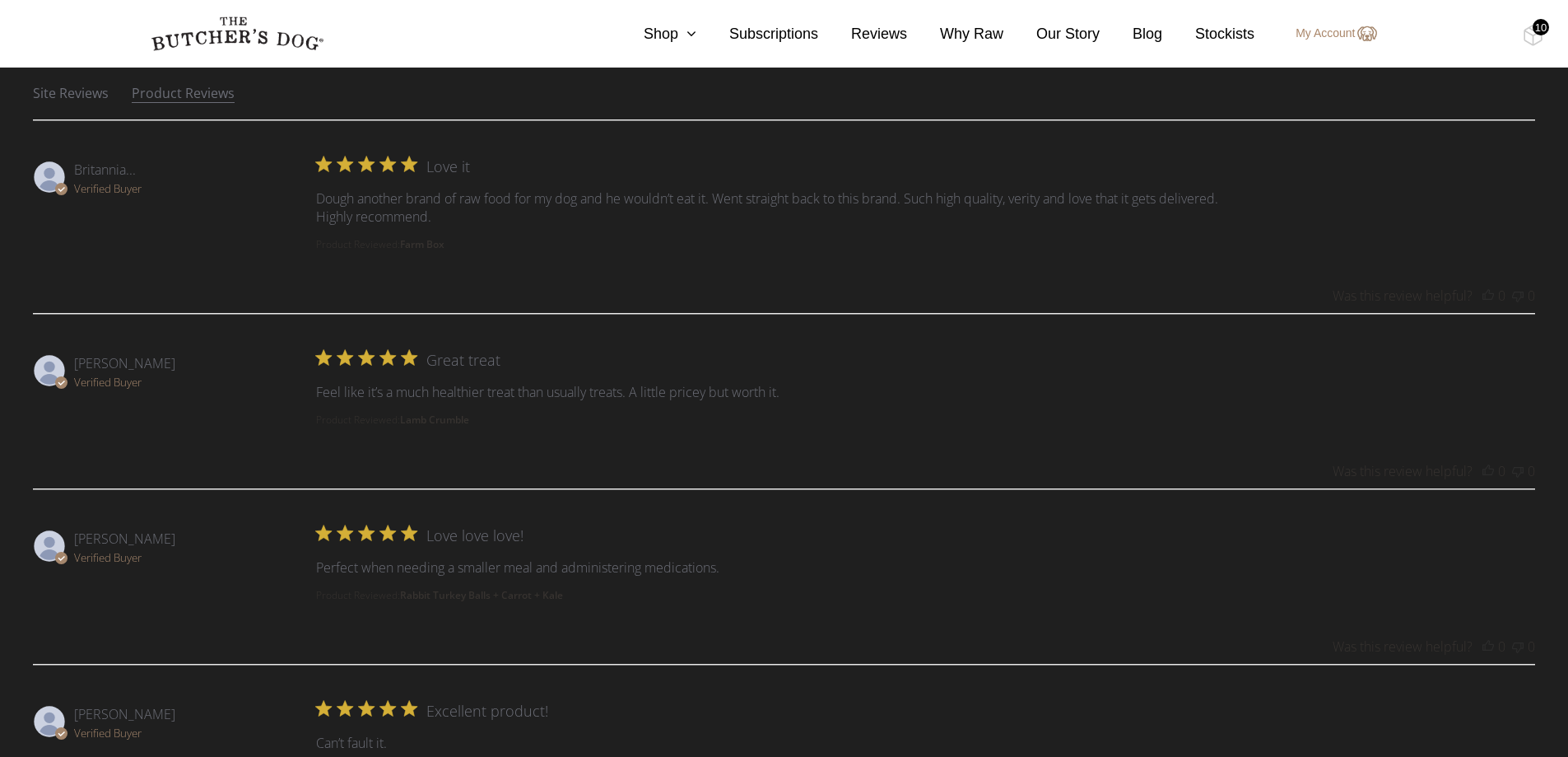
scroll to position [411, 0]
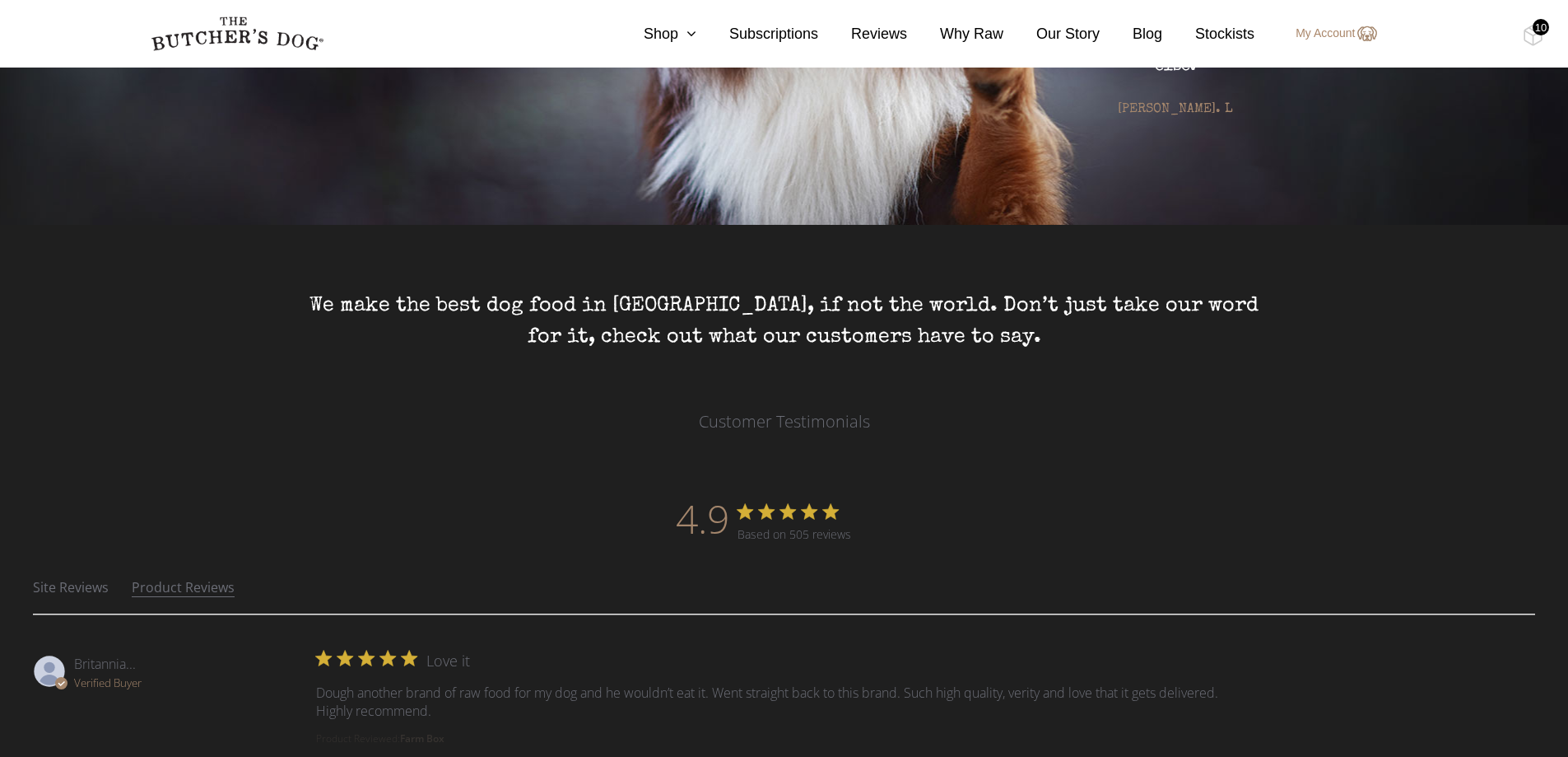
click at [1542, 30] on div "10" at bounding box center [1541, 27] width 16 height 16
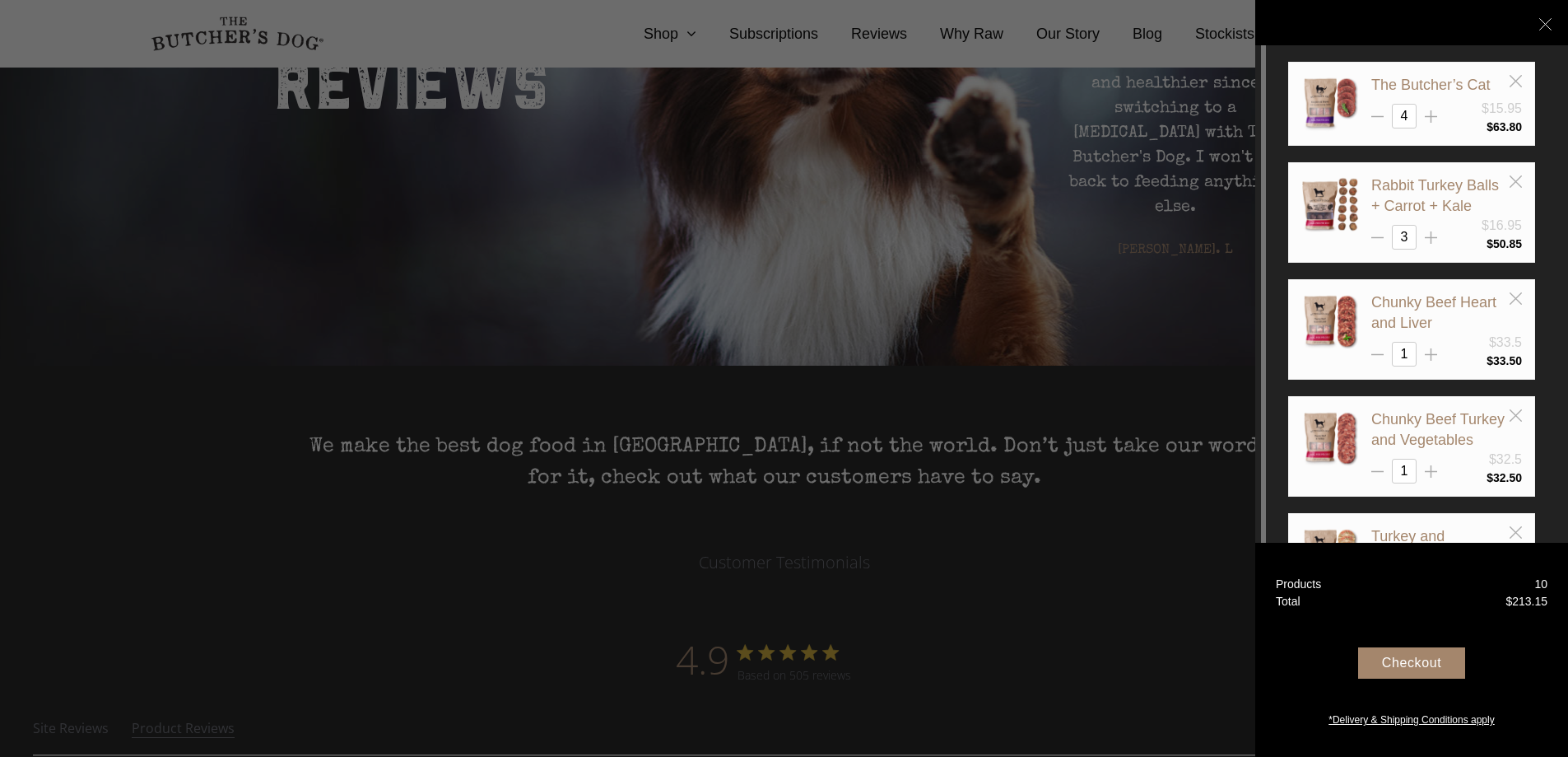
scroll to position [247, 0]
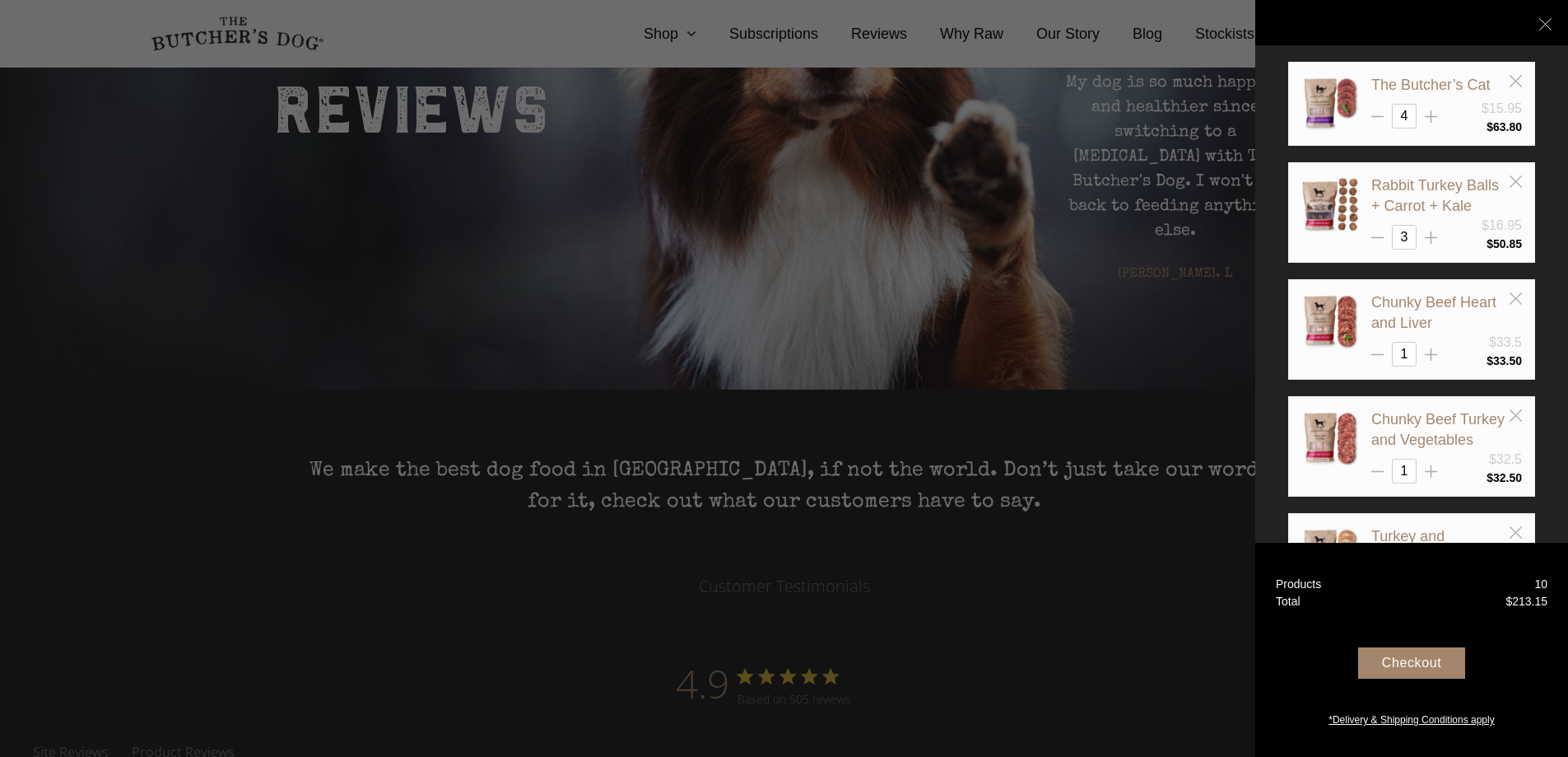
click at [1414, 662] on div "Checkout" at bounding box center [1411, 663] width 107 height 31
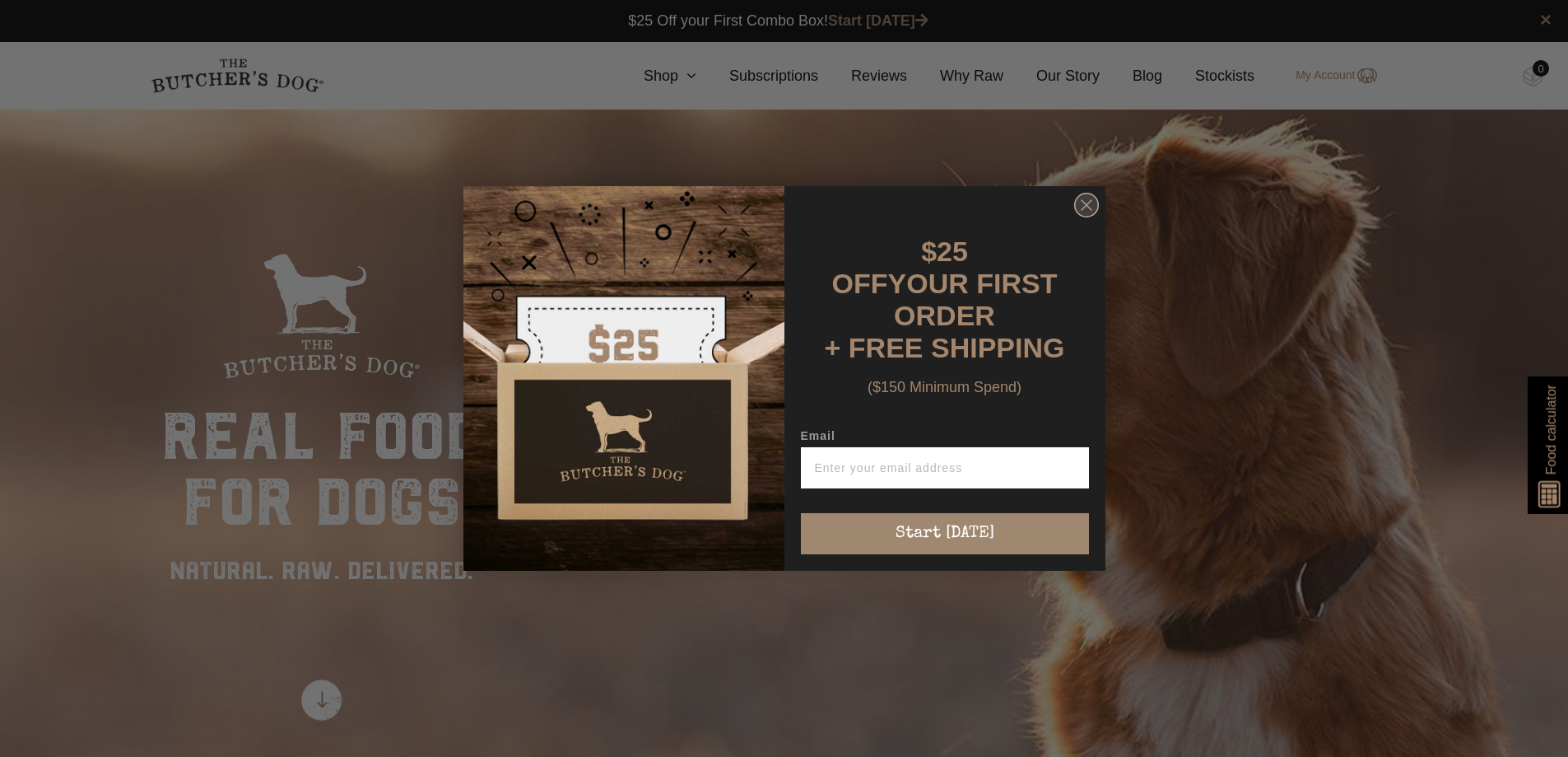
click at [1095, 206] on circle "Close dialog" at bounding box center [1086, 206] width 24 height 24
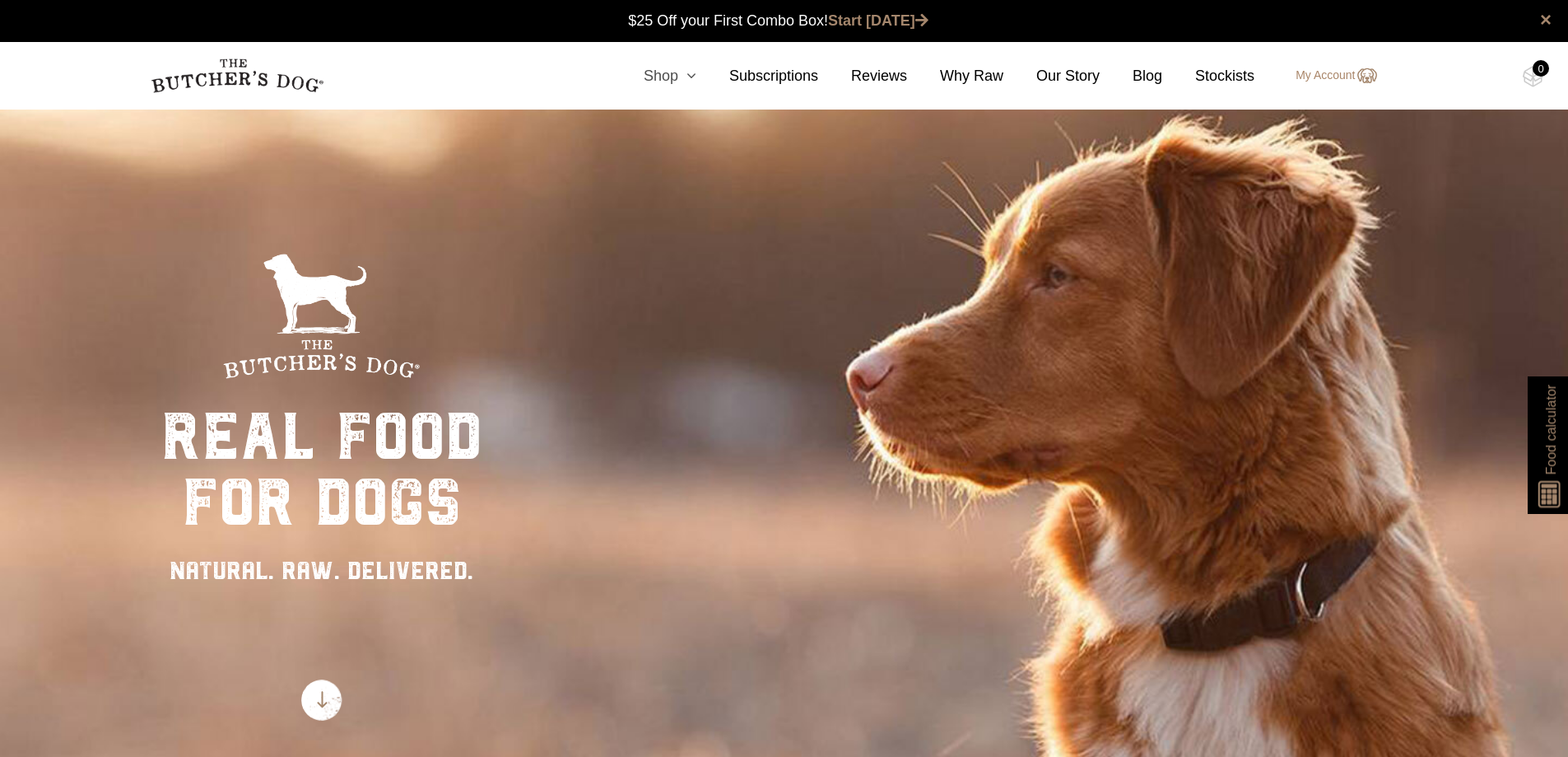
click at [665, 70] on link "Shop" at bounding box center [653, 76] width 86 height 22
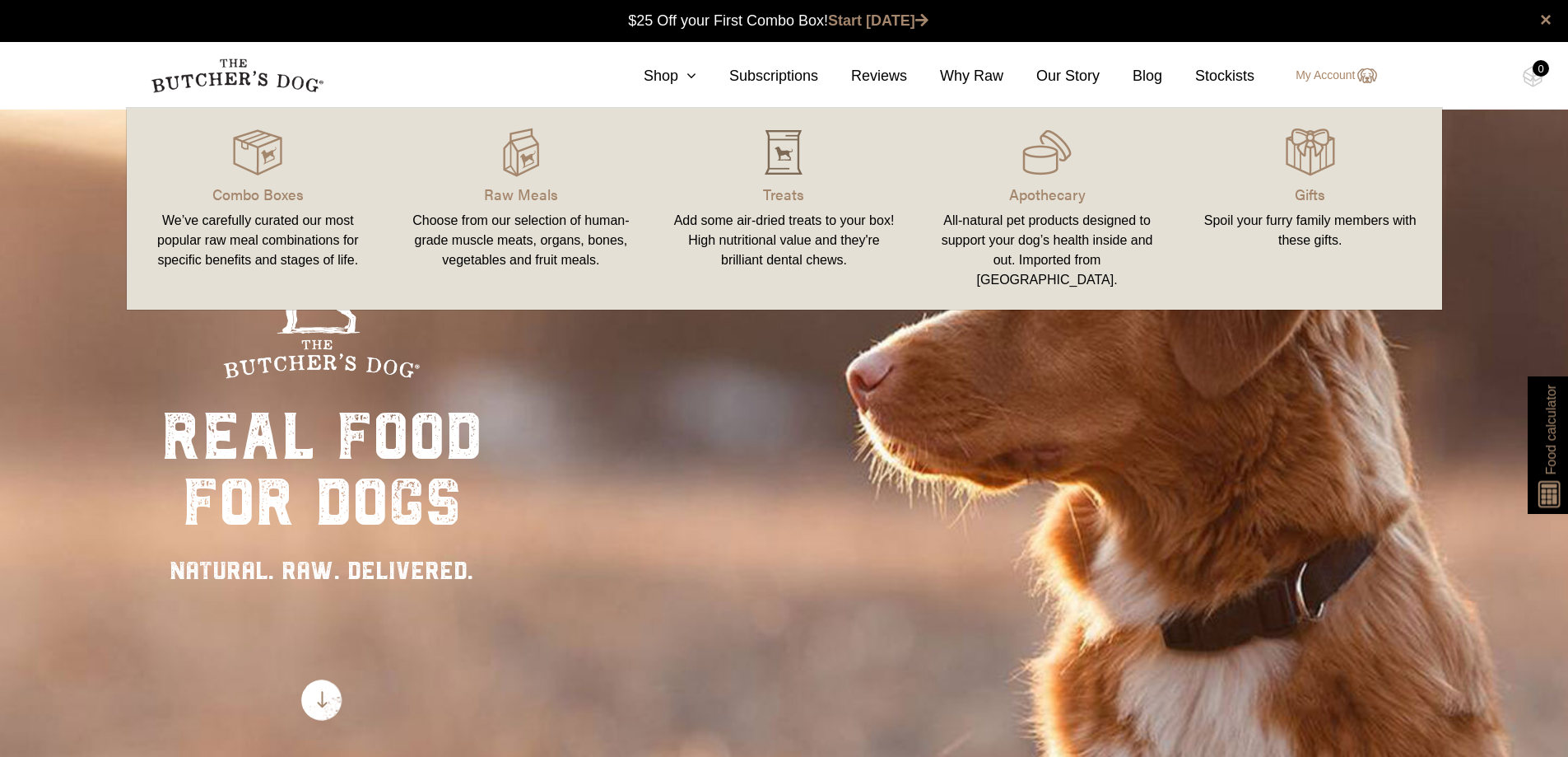
click at [789, 155] on img at bounding box center [784, 153] width 49 height 49
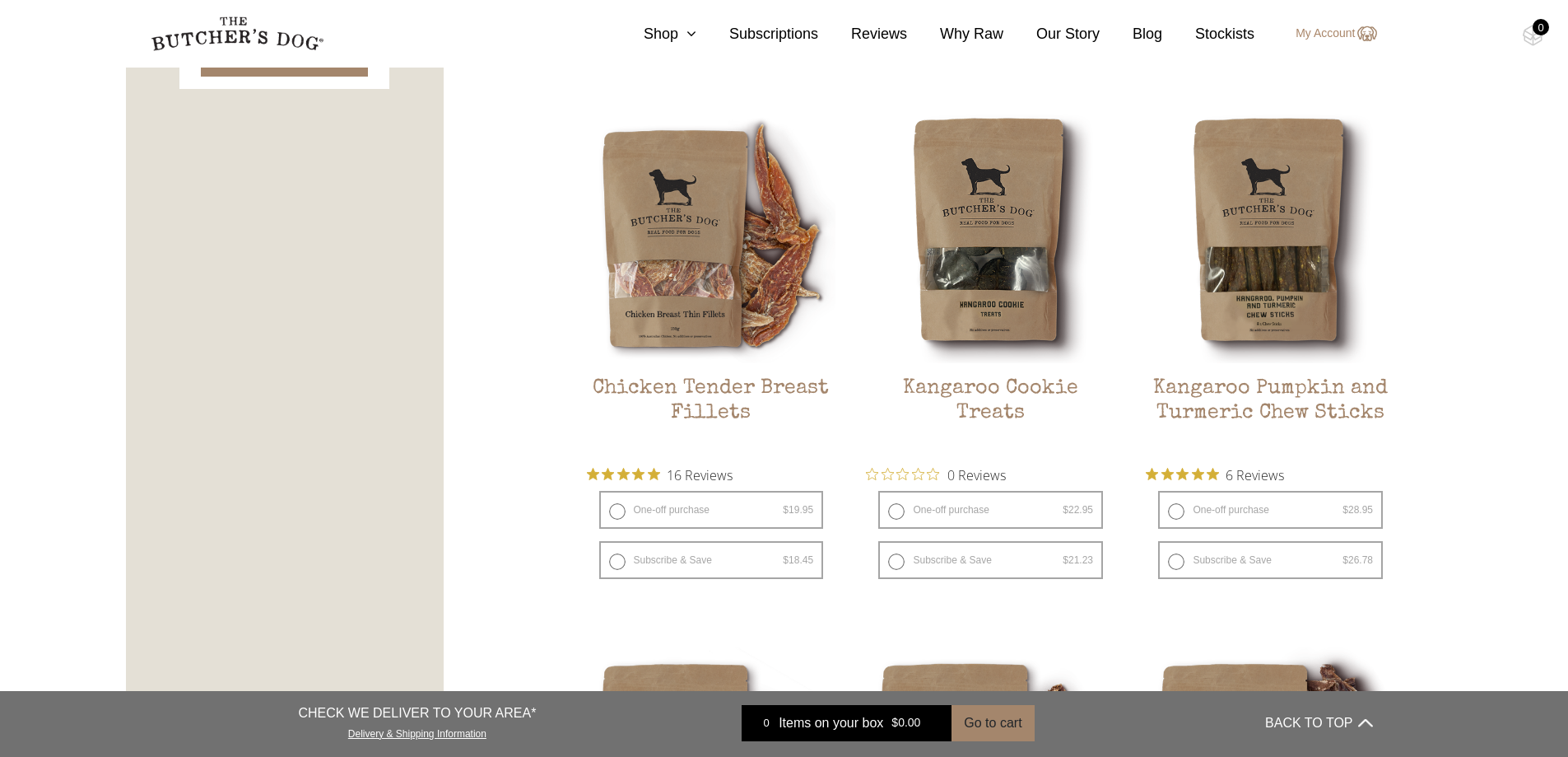
scroll to position [906, 0]
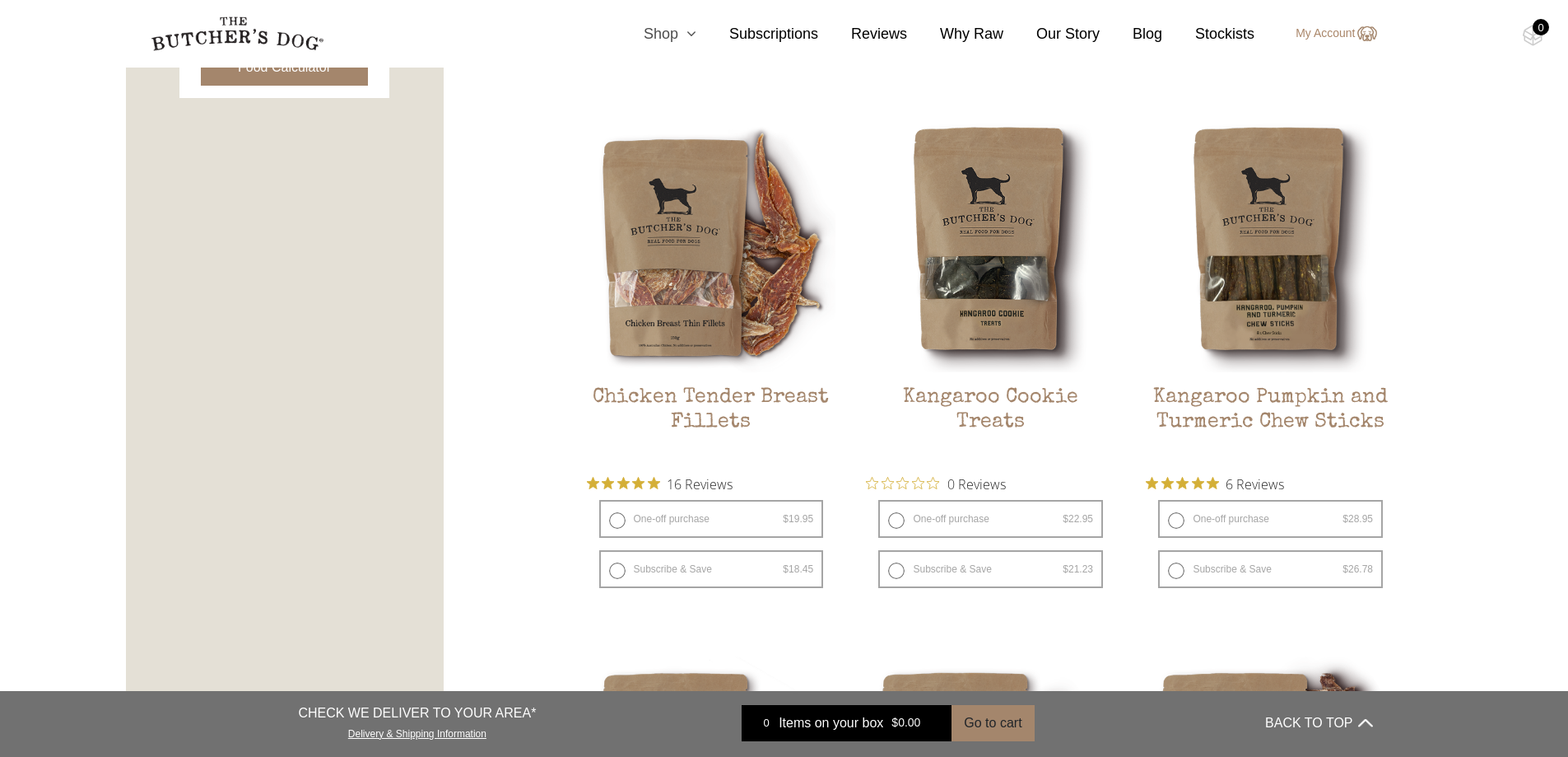
click at [667, 35] on link "Shop" at bounding box center [653, 34] width 86 height 22
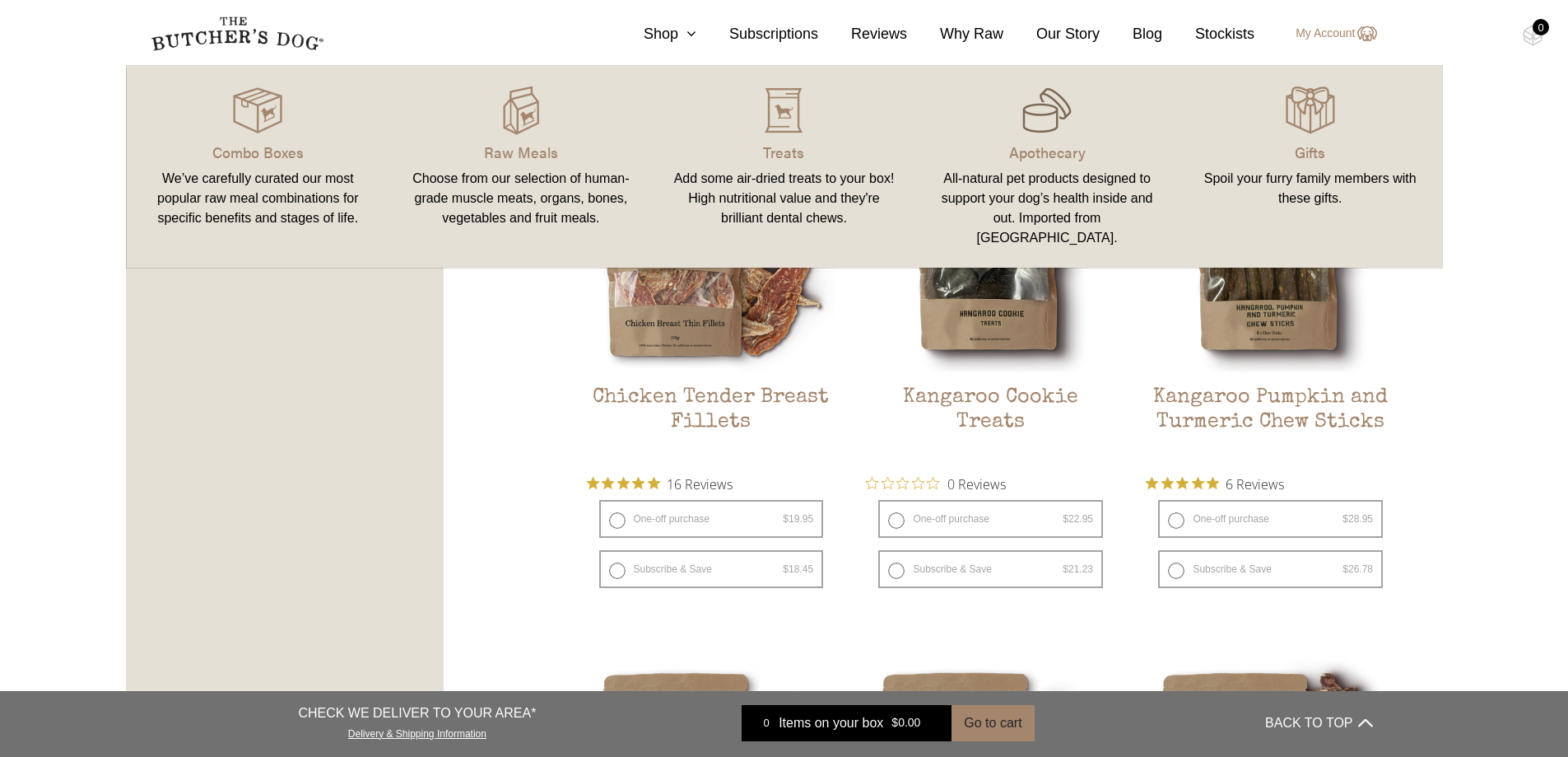
click at [1046, 129] on img at bounding box center [1047, 111] width 49 height 49
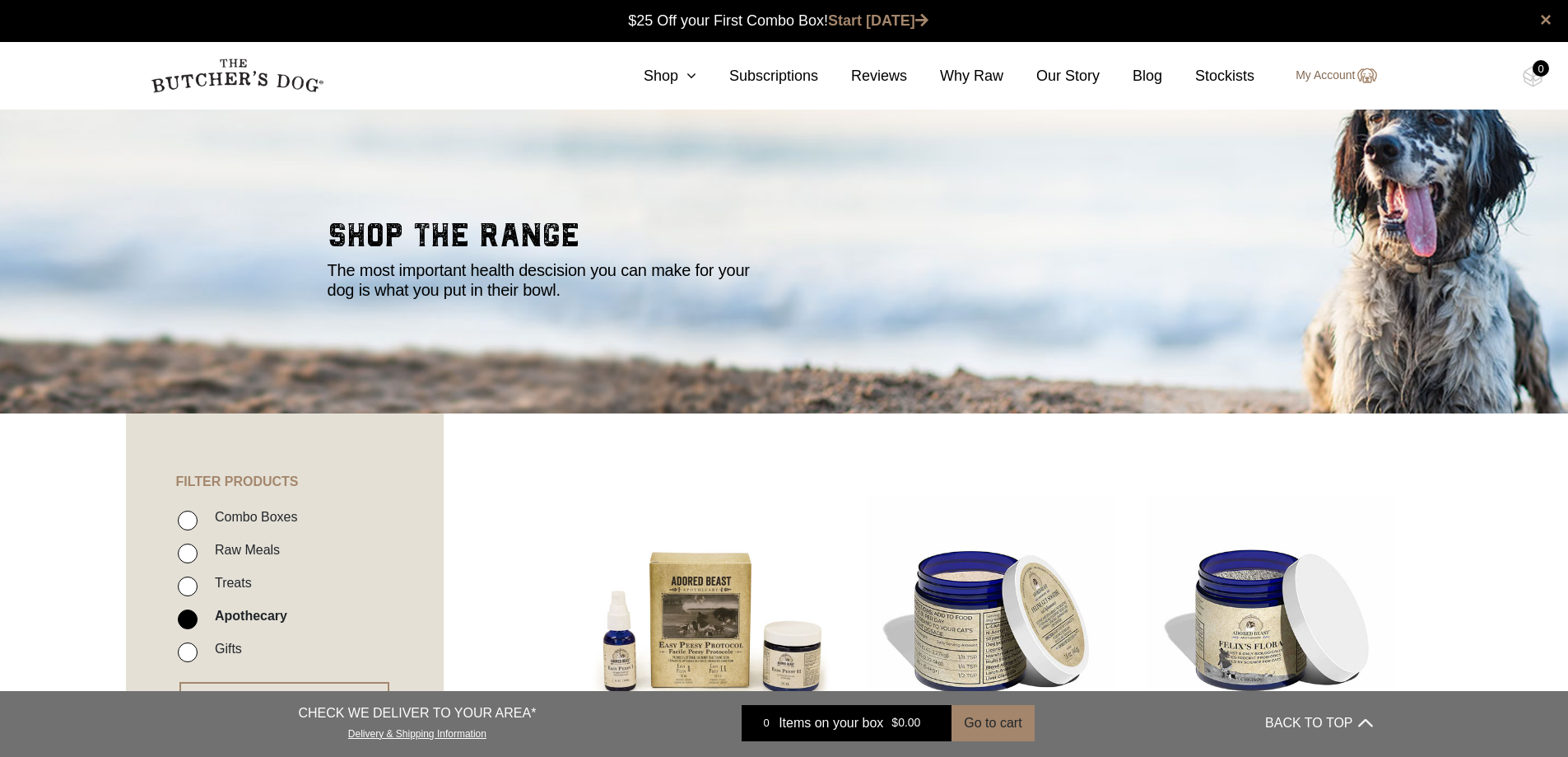
click at [1350, 69] on link "My Account" at bounding box center [1328, 76] width 97 height 20
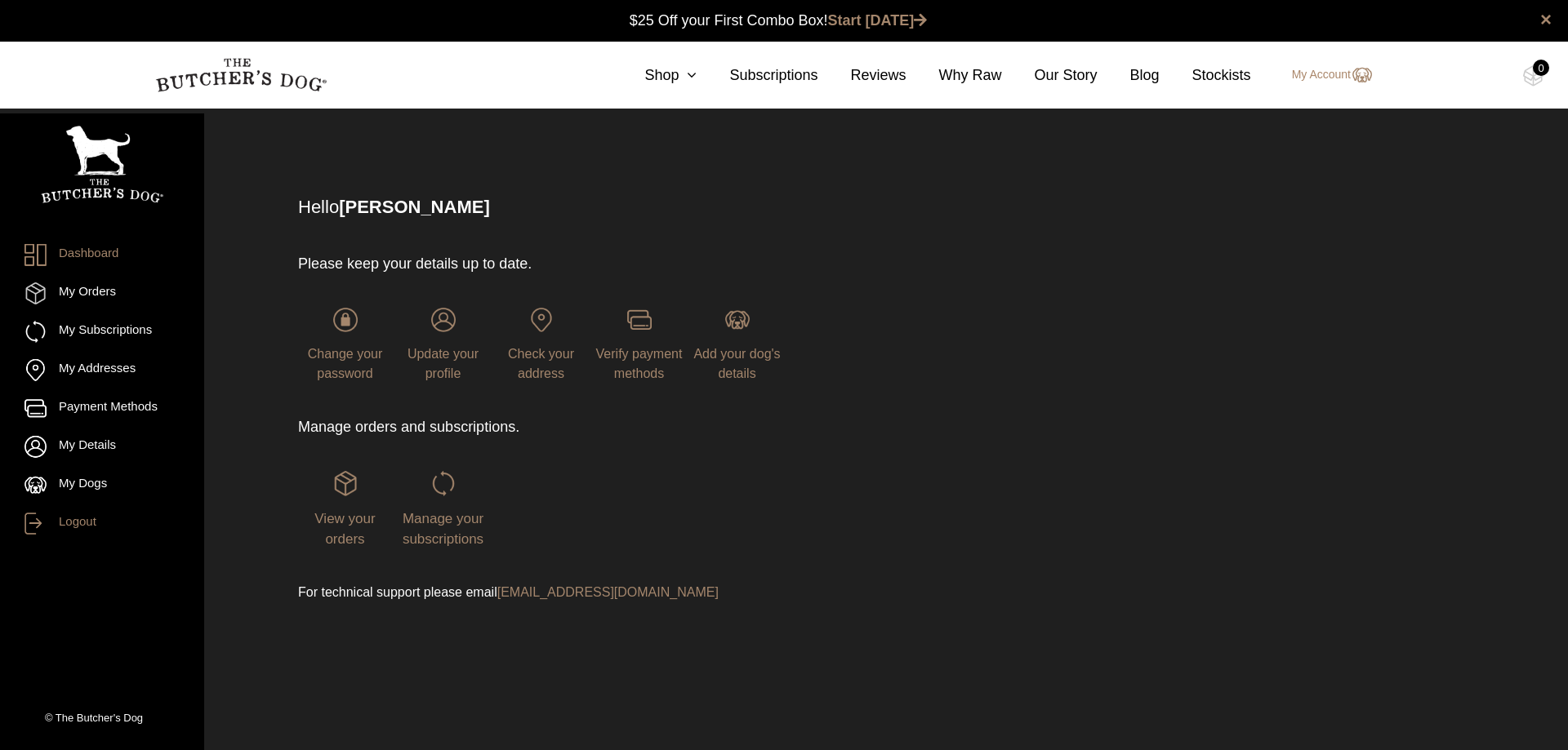
click at [70, 520] on link "Logout" at bounding box center [102, 524] width 155 height 22
